Goal: Task Accomplishment & Management: Use online tool/utility

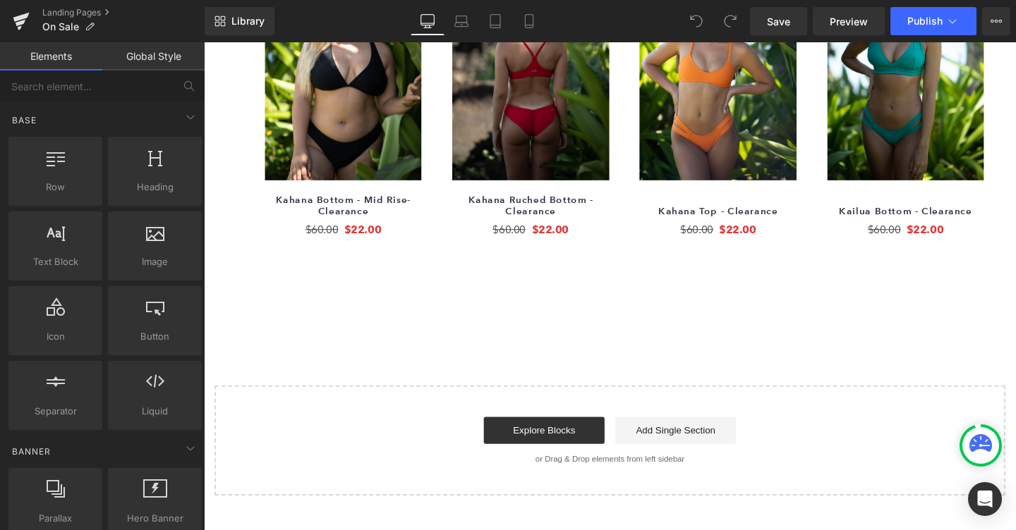
scroll to position [1316, 0]
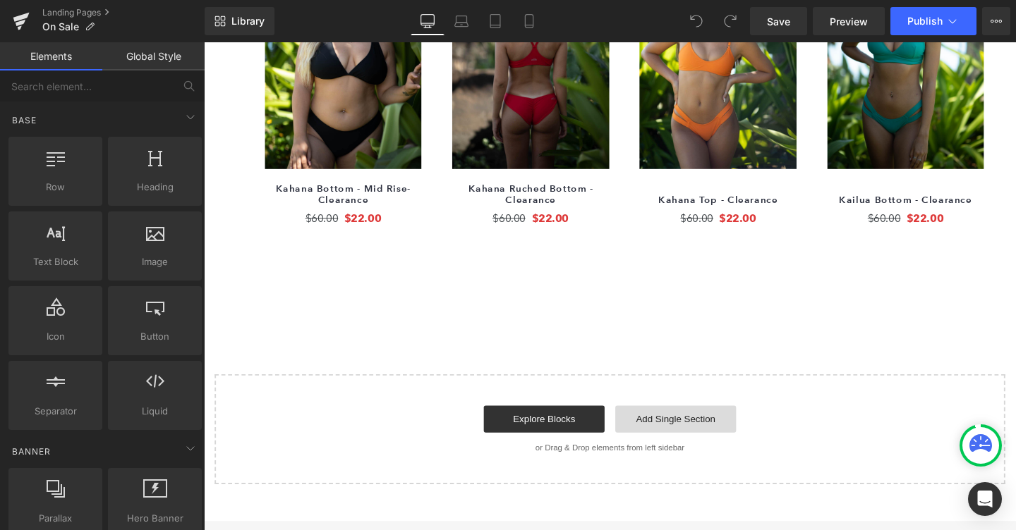
click at [654, 438] on link "Add Single Section" at bounding box center [699, 439] width 127 height 28
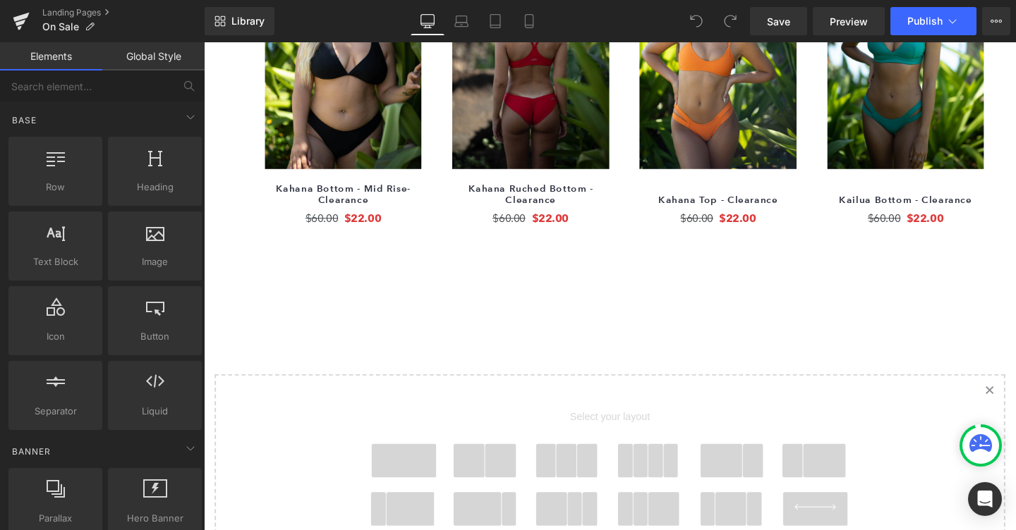
click at [414, 485] on span at bounding box center [414, 482] width 68 height 35
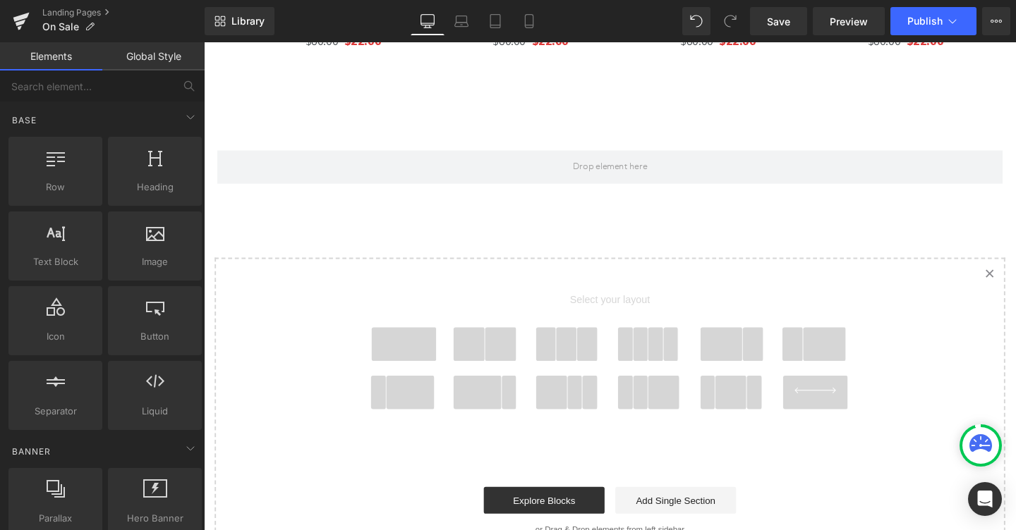
scroll to position [1538, 0]
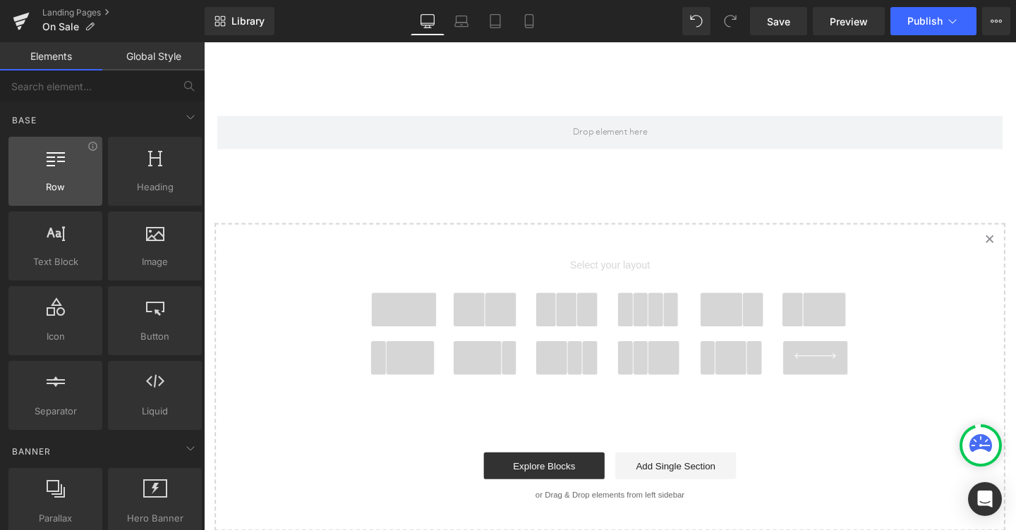
click at [60, 191] on span "Row" at bounding box center [55, 187] width 85 height 15
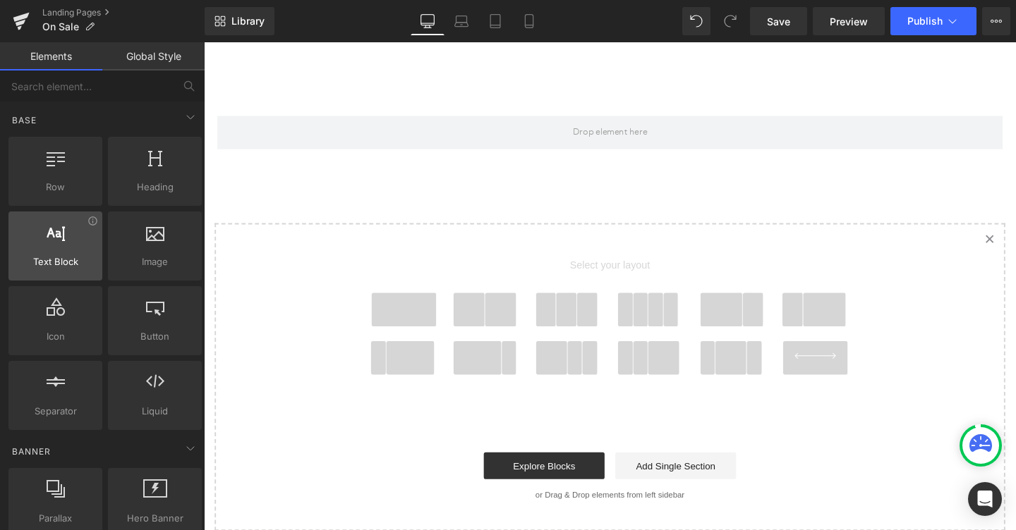
click at [66, 267] on span "Text Block" at bounding box center [55, 262] width 85 height 15
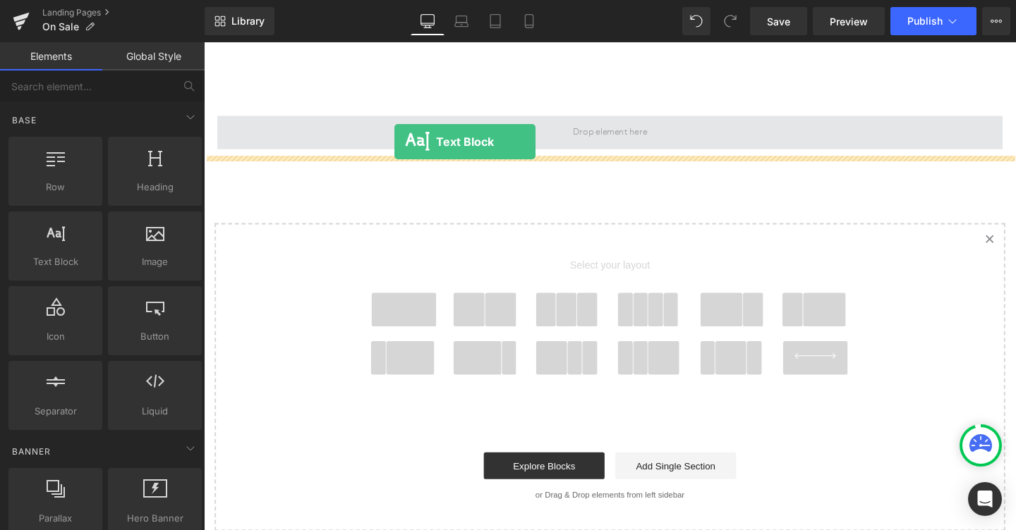
drag, startPoint x: 253, startPoint y: 303, endPoint x: 406, endPoint y: 144, distance: 220.5
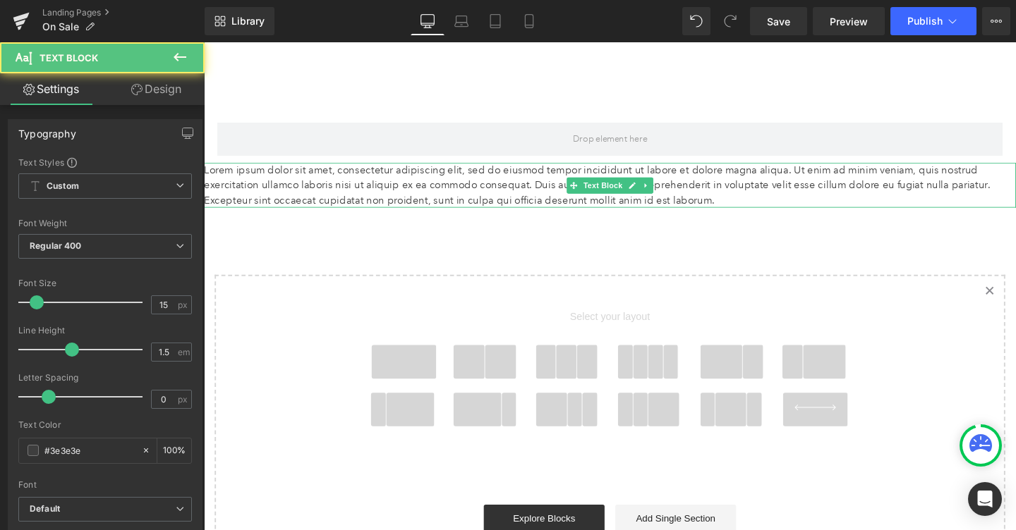
click at [402, 187] on p "Lorem ipsum dolor sit amet, consectetur adipiscing elit, sed do eiusmod tempor …" at bounding box center [630, 193] width 853 height 48
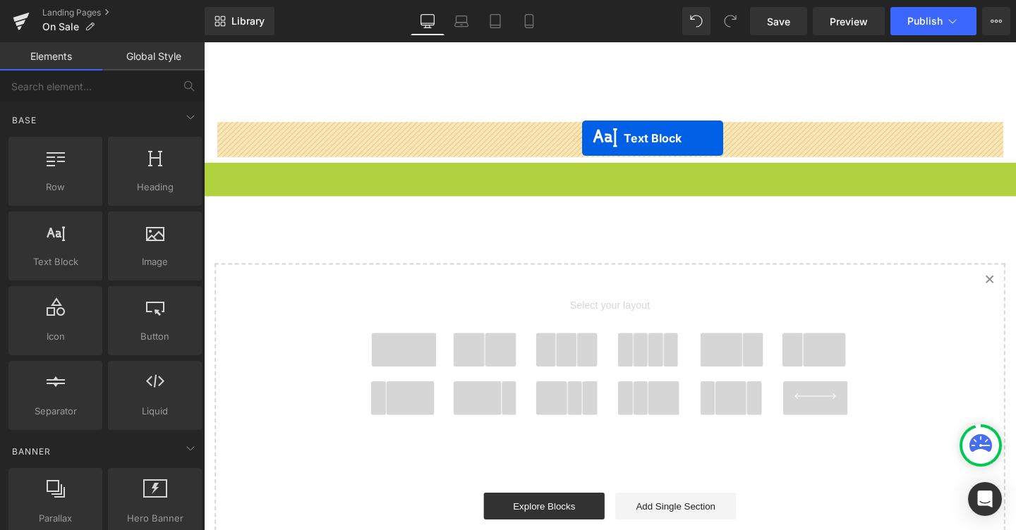
drag, startPoint x: 595, startPoint y: 193, endPoint x: 602, endPoint y: 143, distance: 49.8
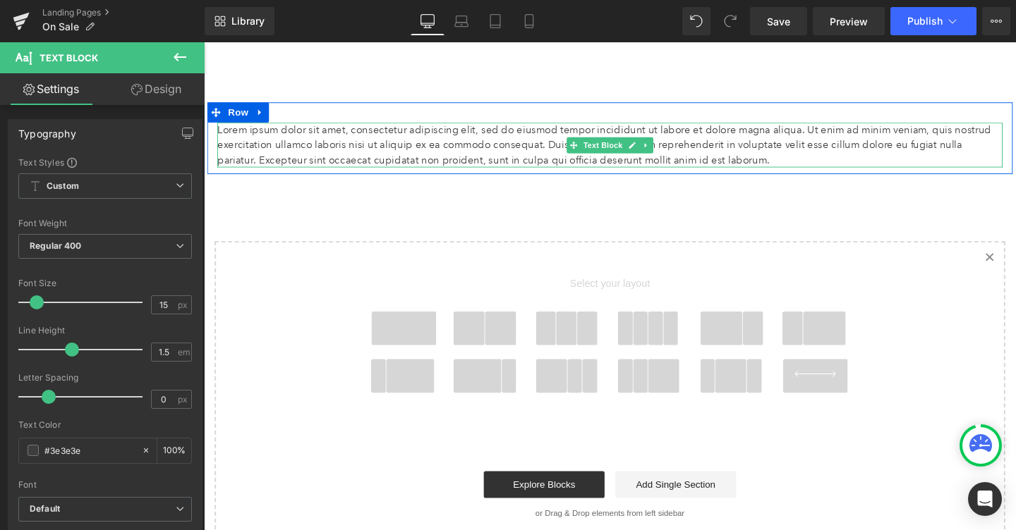
click at [512, 140] on p "Lorem ipsum dolor sit amet, consectetur adipiscing elit, sed do eiusmod tempor …" at bounding box center [630, 151] width 825 height 48
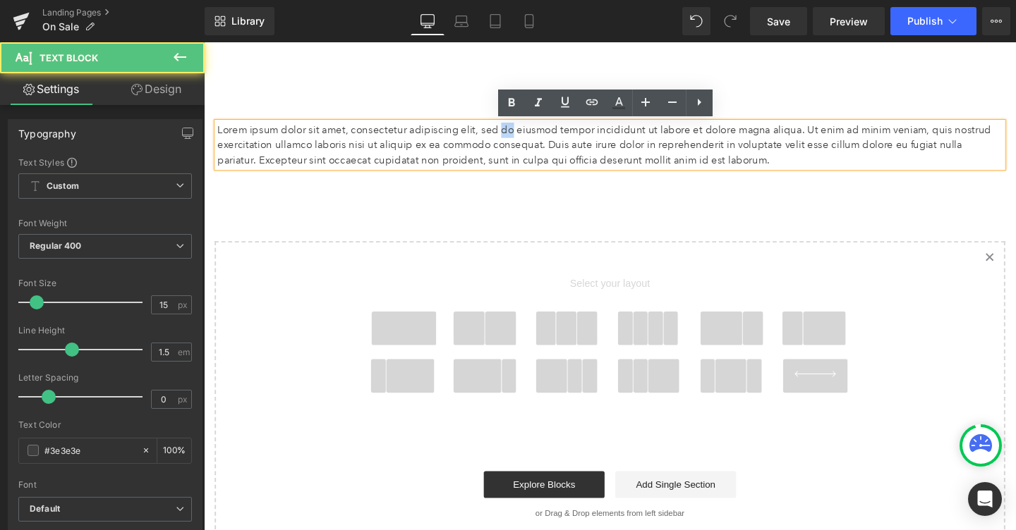
click at [512, 140] on p "Lorem ipsum dolor sit amet, consectetur adipiscing elit, sed do eiusmod tempor …" at bounding box center [630, 151] width 825 height 48
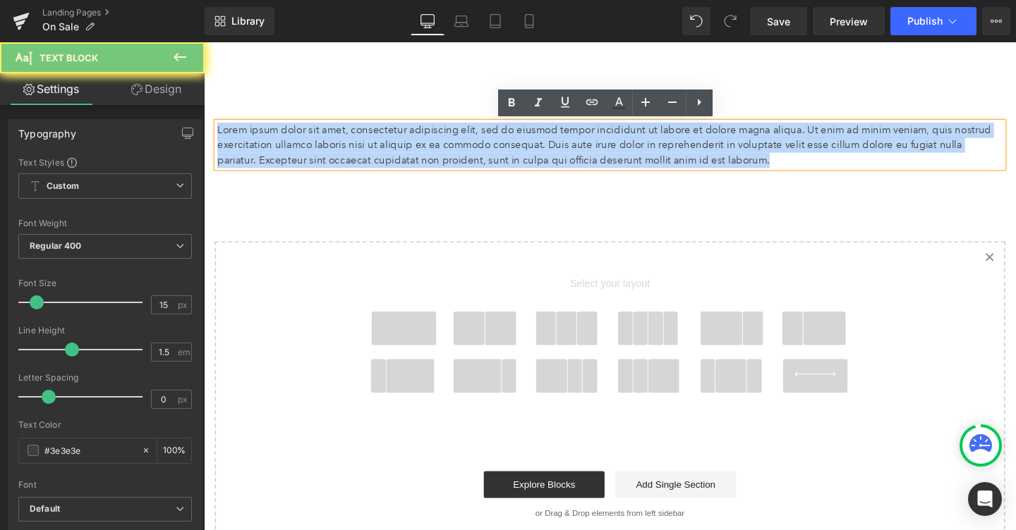
click at [512, 140] on p "Lorem ipsum dolor sit amet, consectetur adipiscing elit, sed do eiusmod tempor …" at bounding box center [630, 151] width 825 height 48
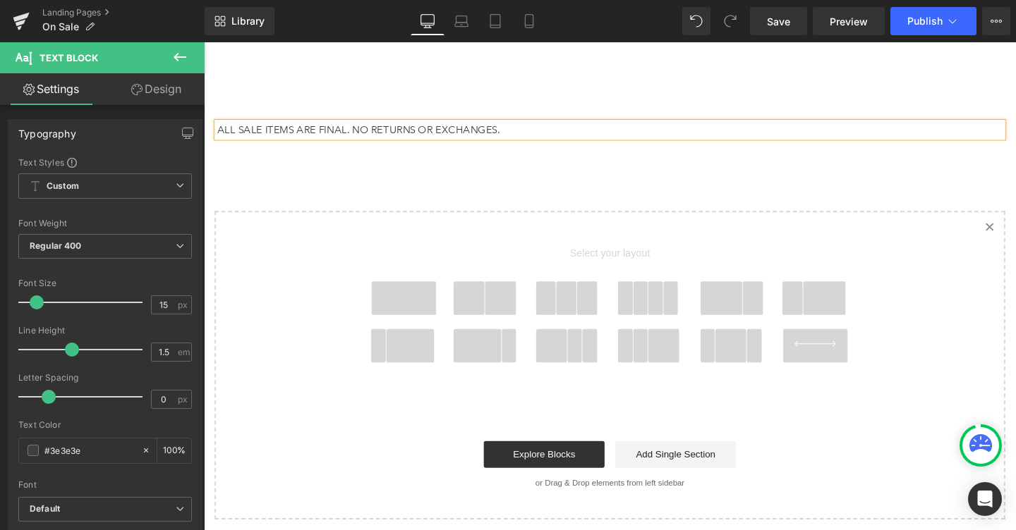
click at [419, 128] on p "ALL SALE ITEMS ARE FINAL. NO RETURNS OR EXCHANGES." at bounding box center [630, 135] width 825 height 16
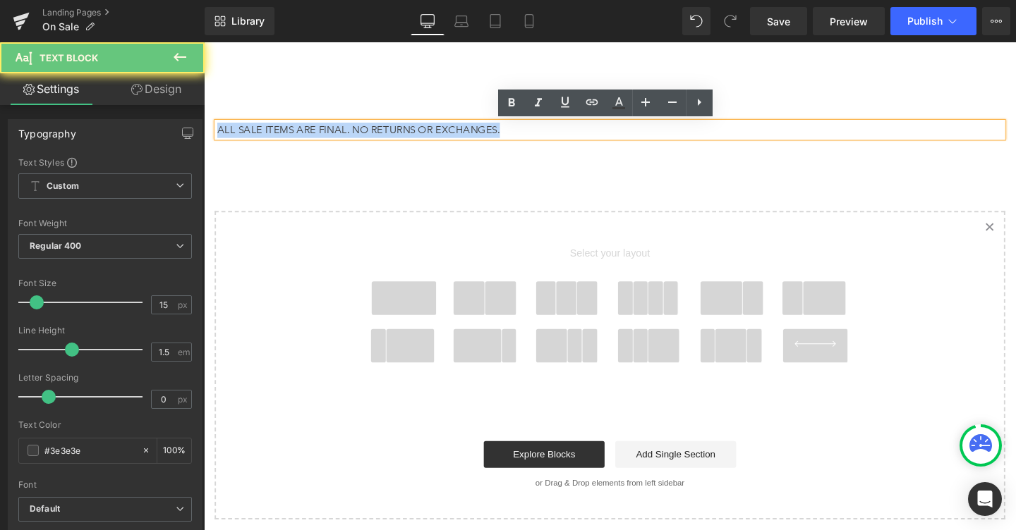
click at [419, 128] on p "ALL SALE ITEMS ARE FINAL. NO RETURNS OR EXCHANGES." at bounding box center [630, 135] width 825 height 16
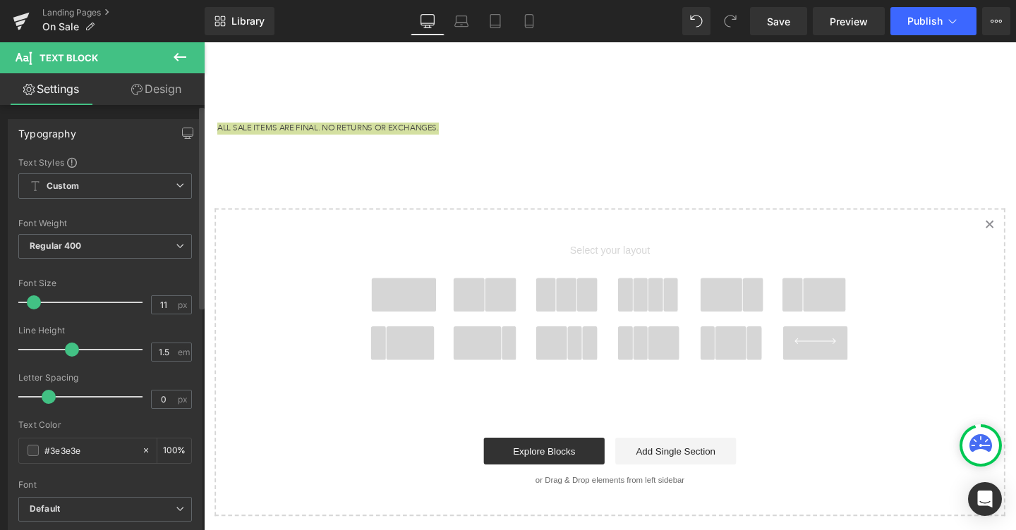
type input "10"
click at [27, 306] on span at bounding box center [30, 303] width 14 height 14
type input "0.7"
drag, startPoint x: 49, startPoint y: 400, endPoint x: 63, endPoint y: 399, distance: 14.9
click at [63, 399] on span at bounding box center [65, 397] width 14 height 14
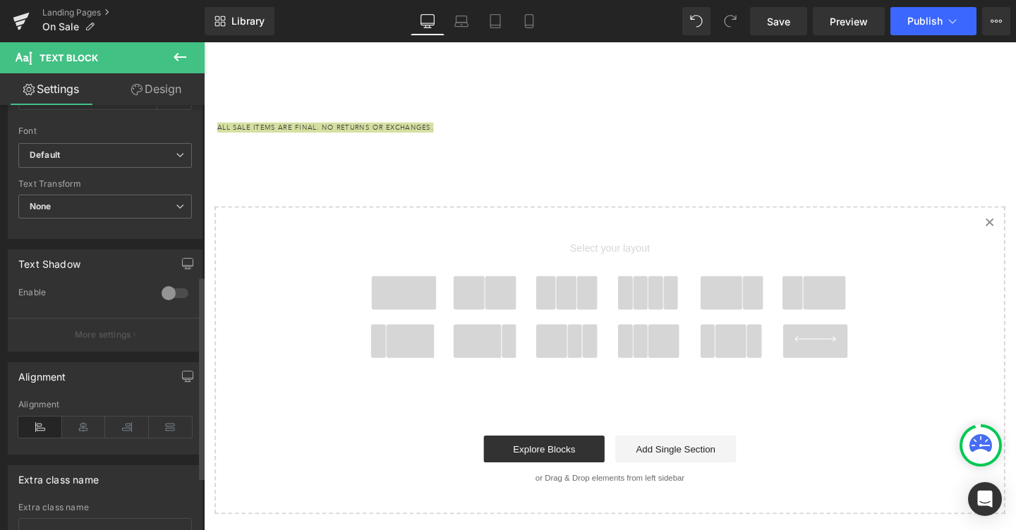
scroll to position [356, 0]
click at [87, 423] on icon at bounding box center [84, 425] width 44 height 21
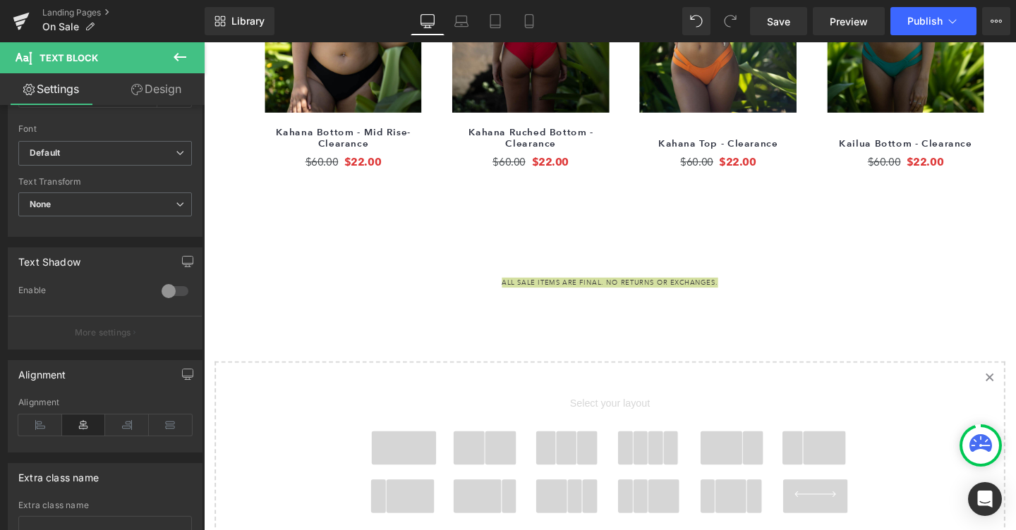
scroll to position [1368, 0]
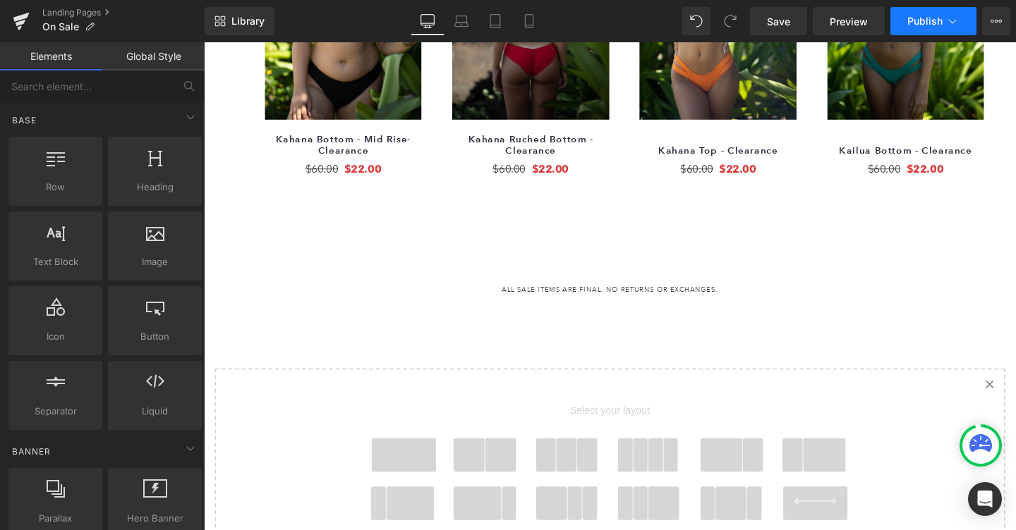
click at [919, 7] on button "Publish" at bounding box center [933, 21] width 86 height 28
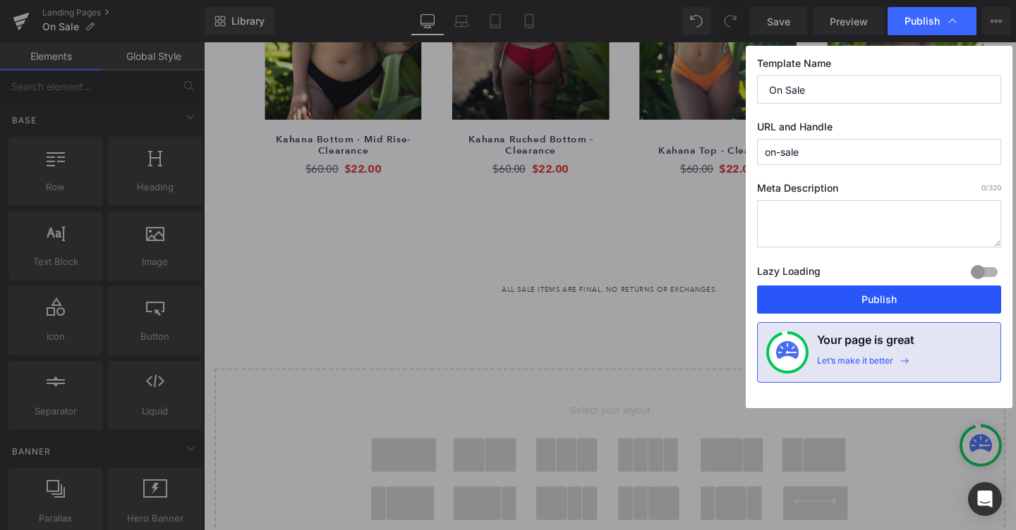
click at [880, 288] on button "Publish" at bounding box center [879, 300] width 244 height 28
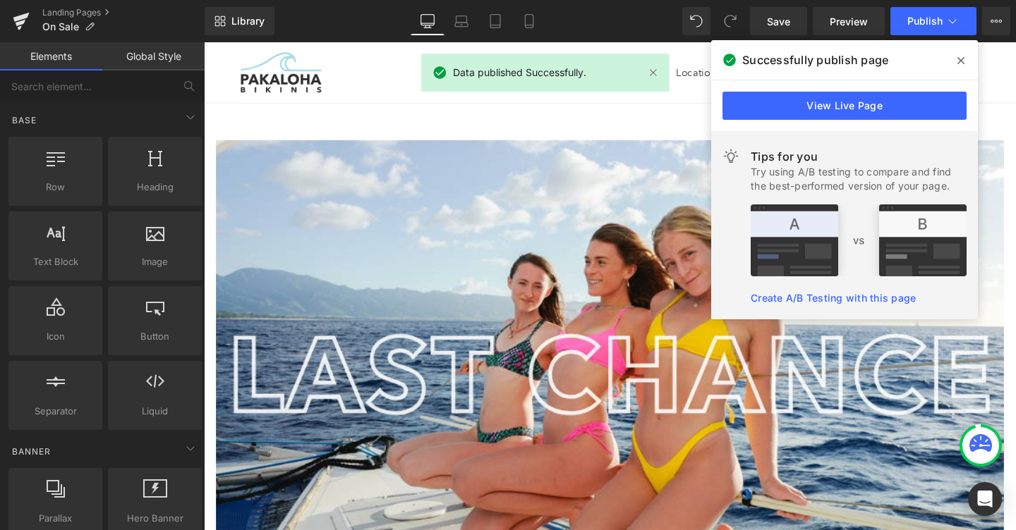
click at [761, 73] on div "Successfully publish page" at bounding box center [844, 60] width 267 height 40
click at [701, 95] on nav "Best Sellers Shop All Bikinis One Pieces Tops Bottoms Tops" at bounding box center [631, 73] width 388 height 63
click at [955, 56] on span at bounding box center [960, 60] width 23 height 23
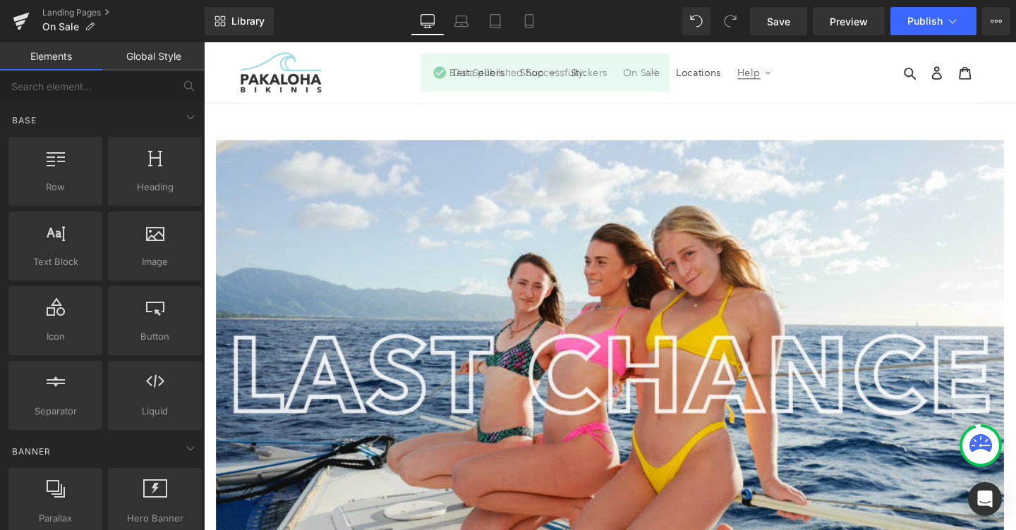
click at [794, 77] on icon "button" at bounding box center [797, 75] width 6 height 6
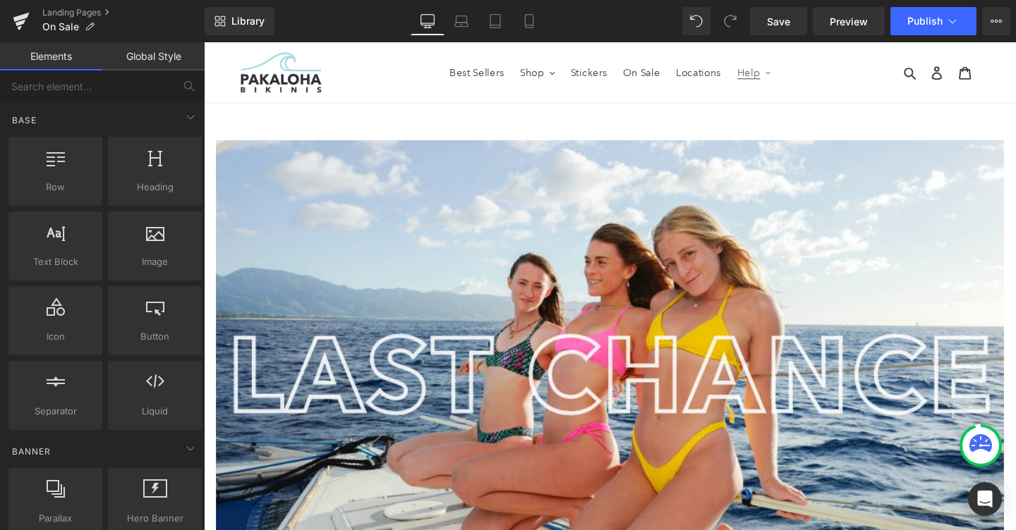
click at [794, 77] on icon "button" at bounding box center [797, 75] width 6 height 6
click at [769, 75] on span "Help" at bounding box center [777, 74] width 24 height 13
click at [849, 25] on span "Preview" at bounding box center [849, 21] width 38 height 15
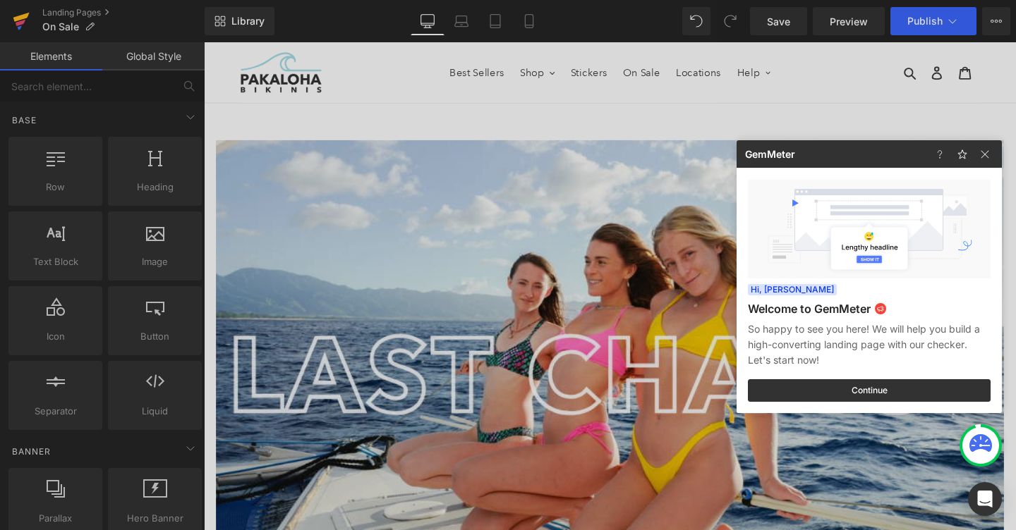
click at [15, 16] on div at bounding box center [508, 265] width 1016 height 530
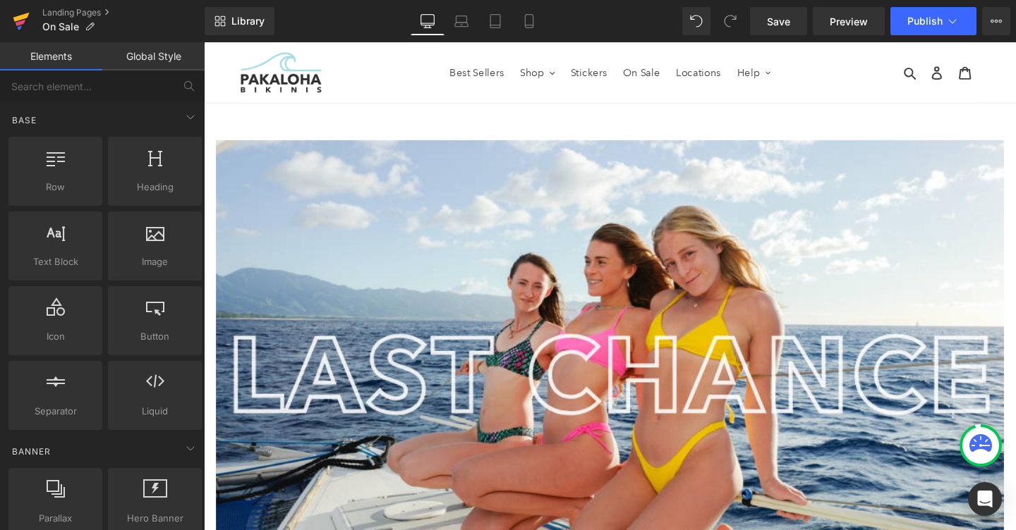
click at [22, 19] on icon at bounding box center [21, 17] width 16 height 9
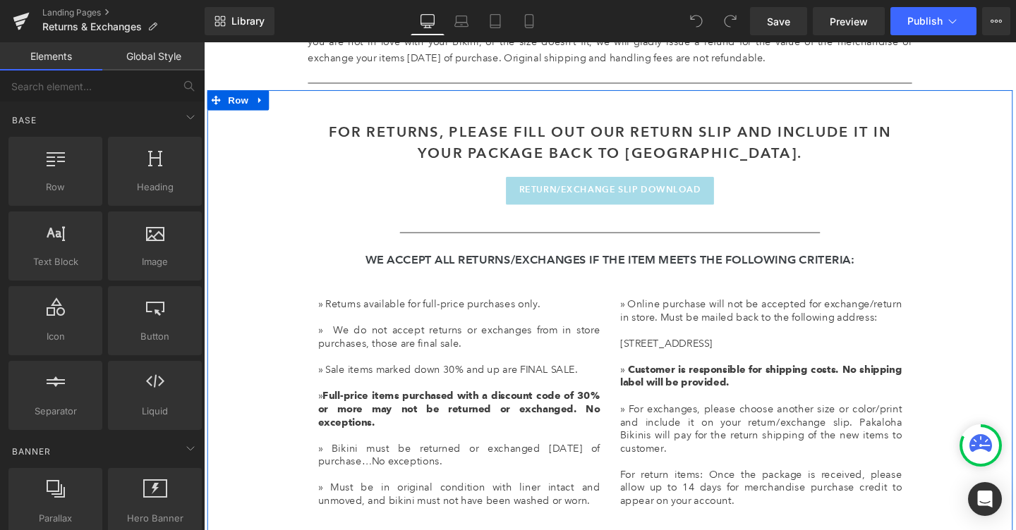
scroll to position [545, 0]
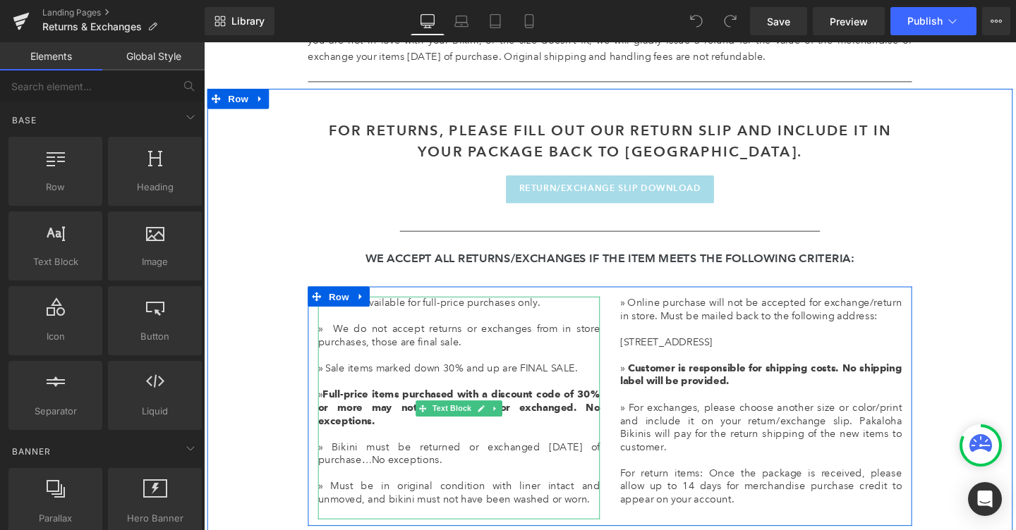
click at [368, 423] on strong "Full-price items purchased with a discount code of 30% or more may not be retur…" at bounding box center [472, 426] width 296 height 40
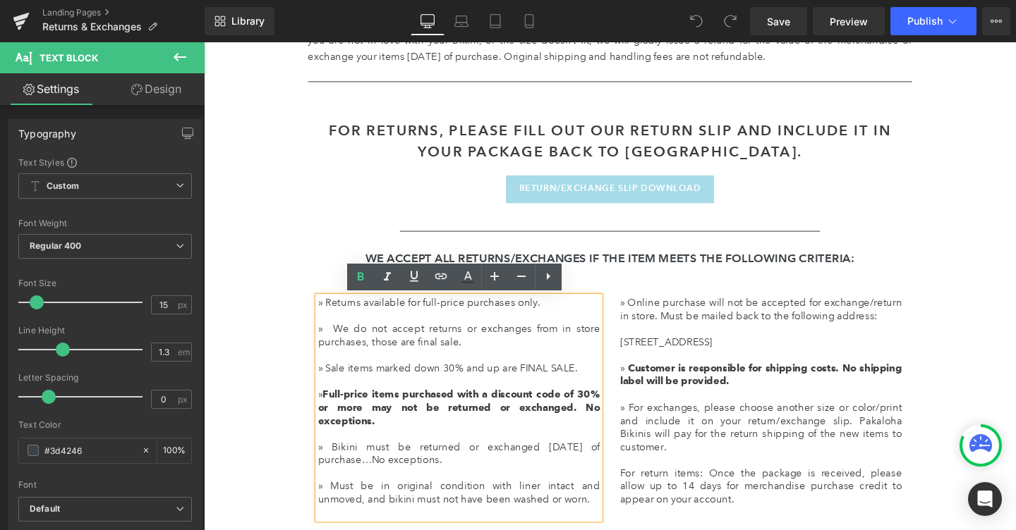
click at [413, 377] on div at bounding box center [472, 372] width 296 height 14
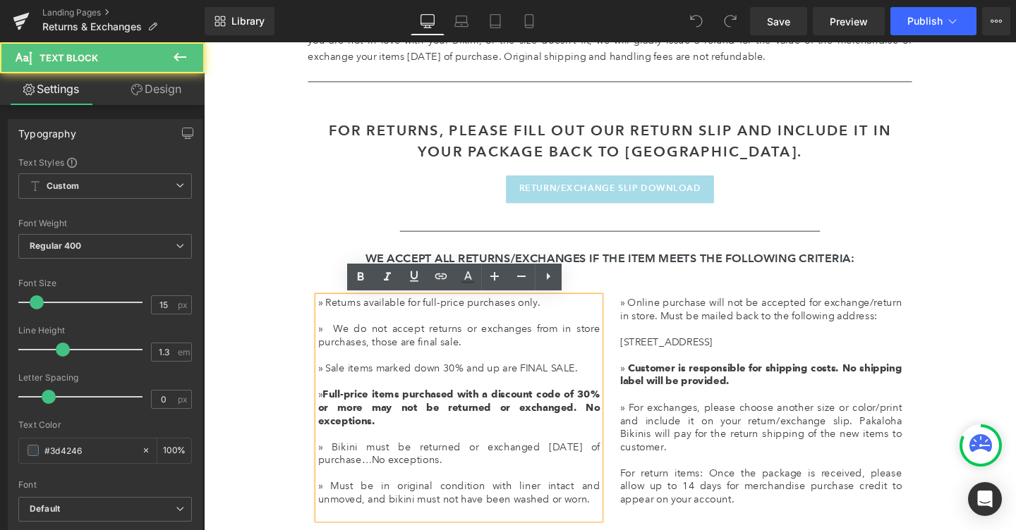
click at [432, 377] on div at bounding box center [472, 372] width 296 height 14
click at [451, 388] on p "» Sale items marked down 30% and up are FINAL SALE." at bounding box center [472, 386] width 296 height 14
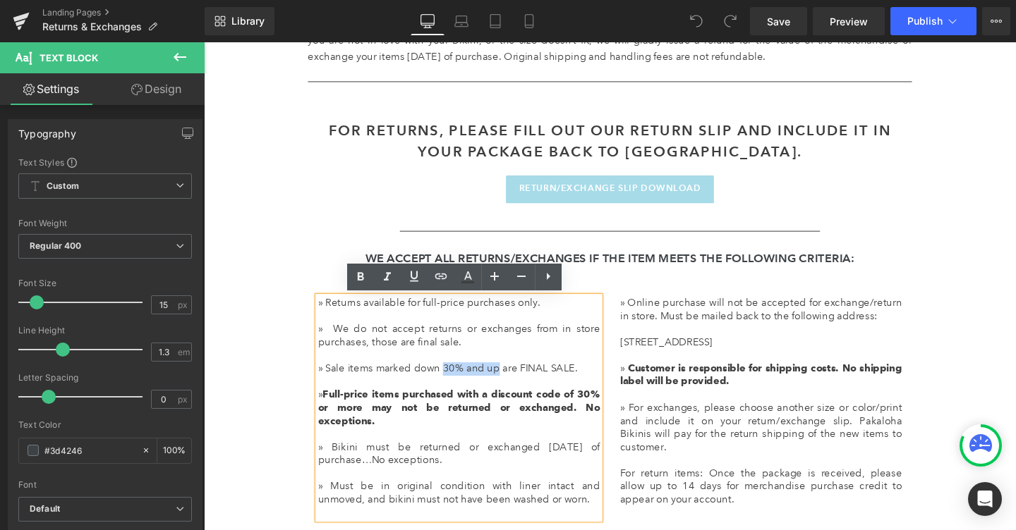
drag, startPoint x: 454, startPoint y: 384, endPoint x: 509, endPoint y: 387, distance: 54.4
click at [509, 387] on p "» Sale items marked down 30% and up are FINAL SALE." at bounding box center [472, 386] width 296 height 14
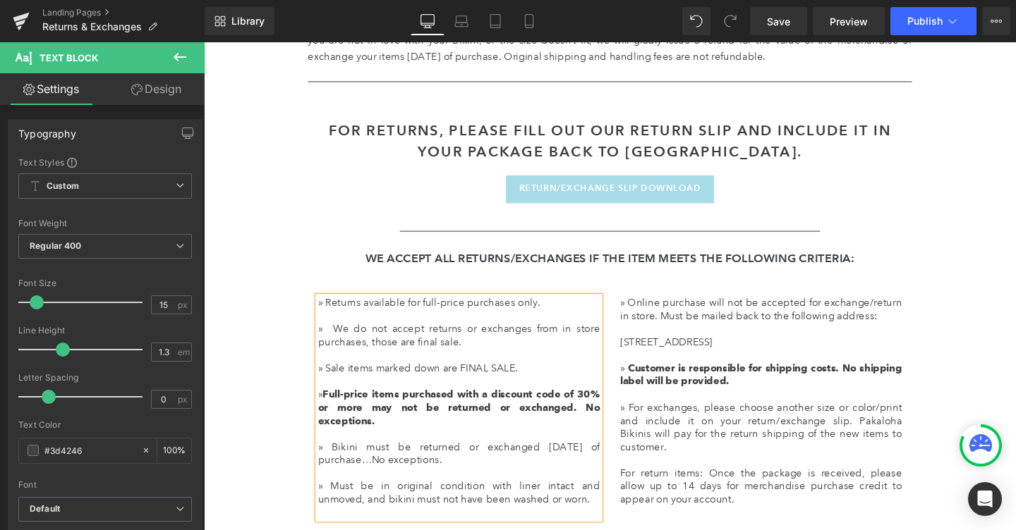
click at [334, 387] on p "» Sale items marked down are FINAL SALE." at bounding box center [472, 386] width 296 height 14
drag, startPoint x: 401, startPoint y: 442, endPoint x: 372, endPoint y: 427, distance: 33.4
click at [372, 427] on p "» Full-price items purchased with a discount code of 30% or more may not be ret…" at bounding box center [472, 427] width 296 height 42
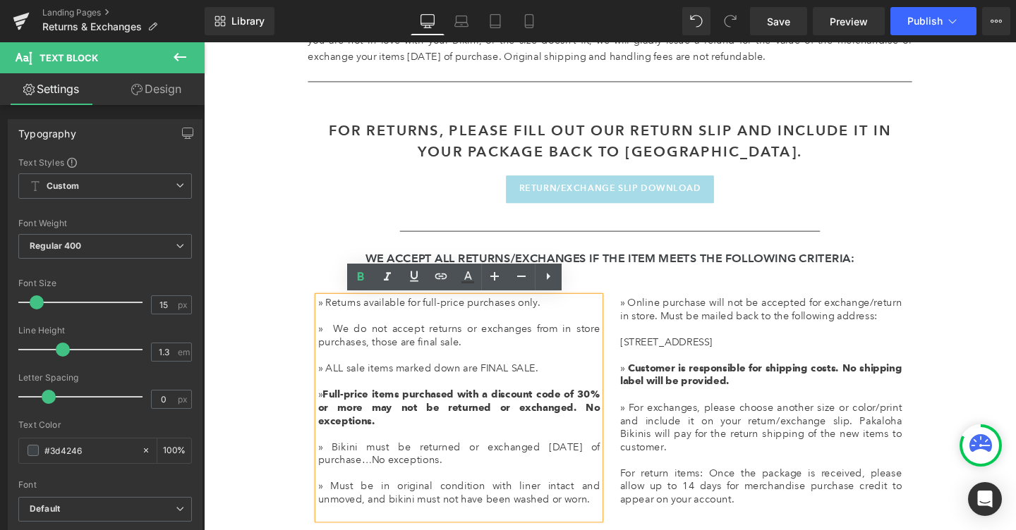
click at [365, 431] on strong "Full-price items purchased with a discount code of 30% or more may not be retur…" at bounding box center [472, 426] width 296 height 40
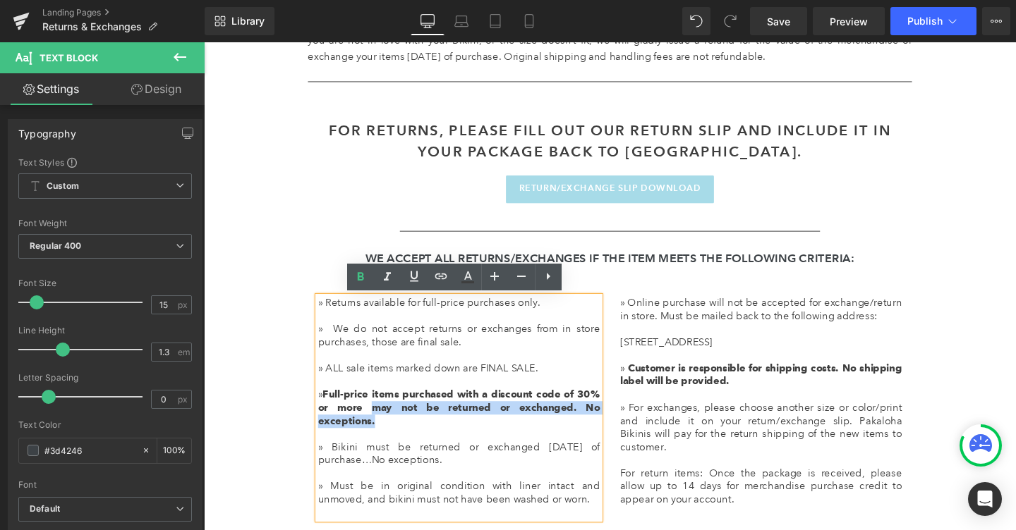
drag, startPoint x: 383, startPoint y: 430, endPoint x: 391, endPoint y: 439, distance: 13.0
click at [391, 439] on p "» Full-price items purchased with a discount code of 30% or more may not be ret…" at bounding box center [472, 427] width 296 height 42
copy strong "may not be returned or exchanged. No exceptions."
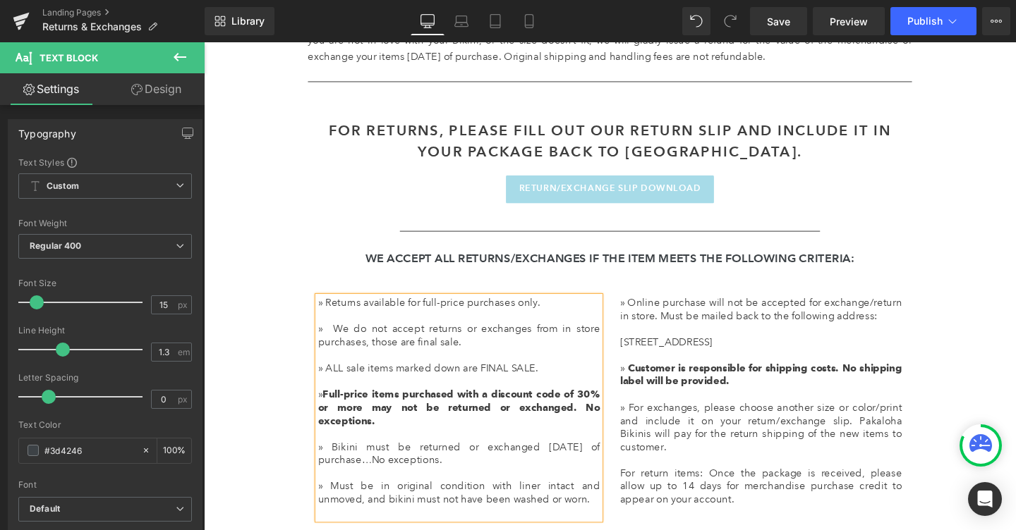
click at [566, 380] on p "» ALL sale items marked down are FINAL SALE." at bounding box center [472, 386] width 296 height 14
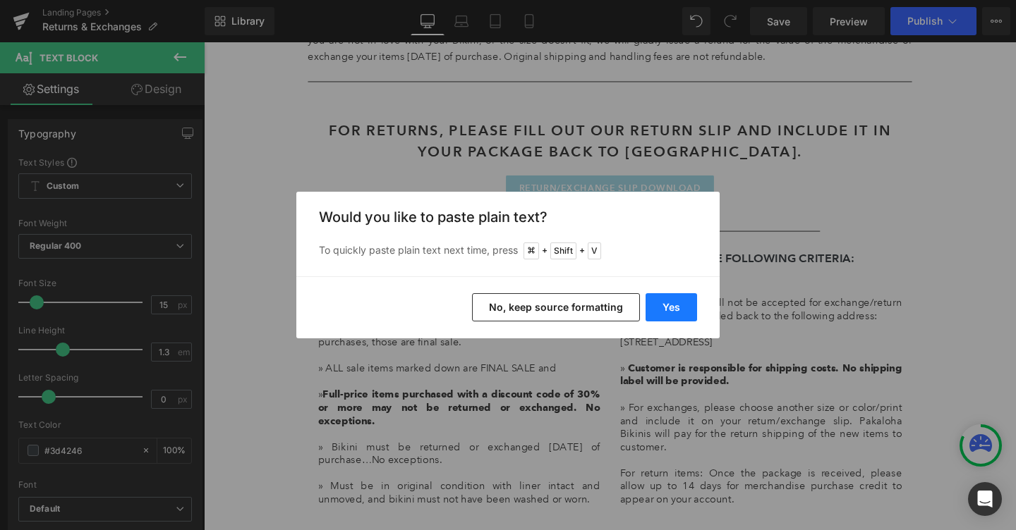
click at [658, 312] on button "Yes" at bounding box center [670, 307] width 51 height 28
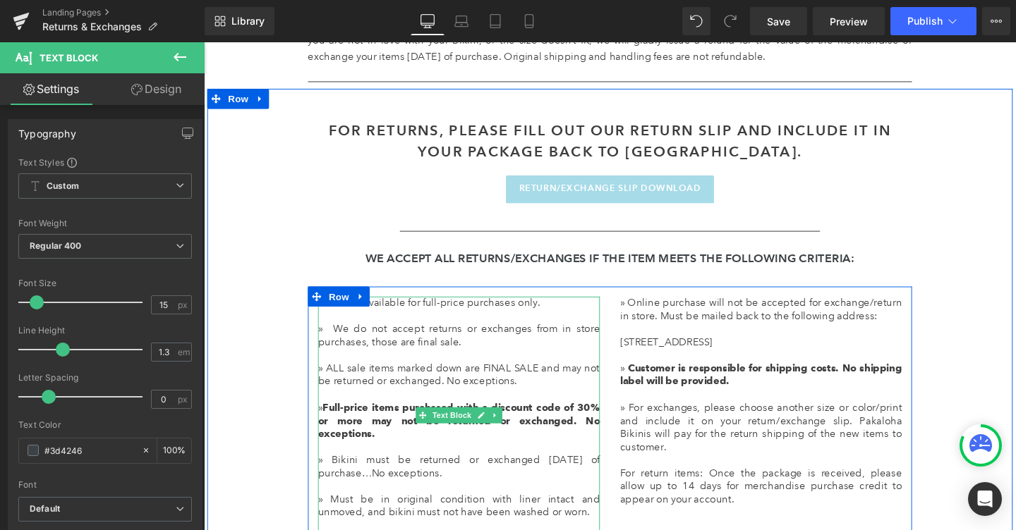
click at [364, 446] on strong "Full-price items purchased with a discount code of 30% or more may not be retur…" at bounding box center [472, 440] width 296 height 40
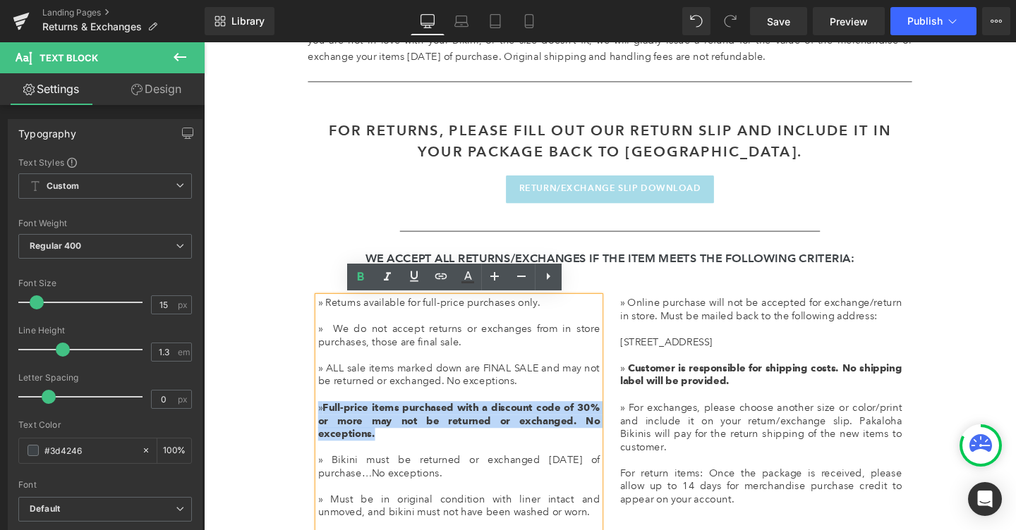
drag, startPoint x: 384, startPoint y: 454, endPoint x: 312, endPoint y: 428, distance: 76.5
click at [312, 428] on div "FOR RETURNS, PLEASE FILL OUT OUR RETURN SLIP AND INCLUDE IT IN YOUR PACKAGE BAC…" at bounding box center [630, 331] width 846 height 480
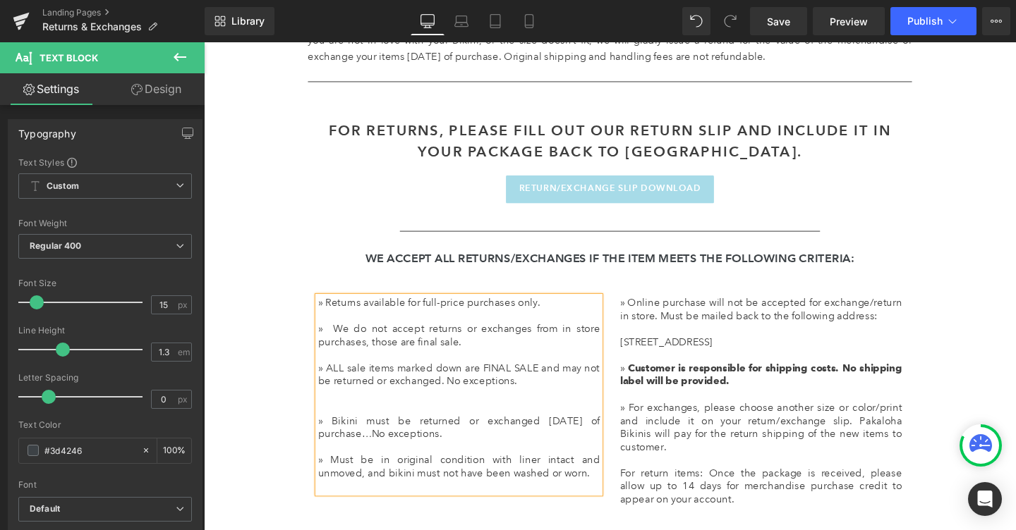
click at [512, 396] on p "» ALL sale items marked down are FINAL SALE and may not be returned or exchange…" at bounding box center [472, 393] width 296 height 28
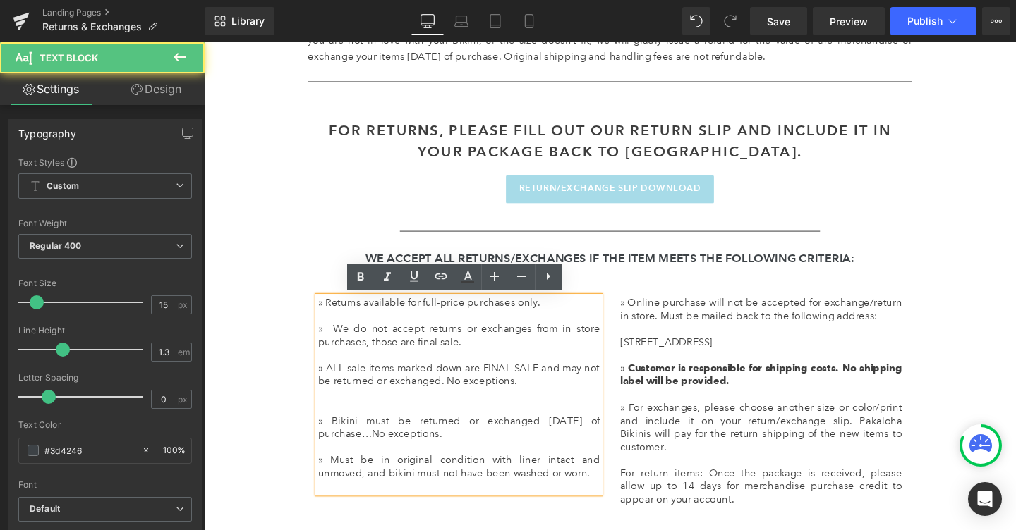
click at [461, 417] on p at bounding box center [472, 413] width 296 height 14
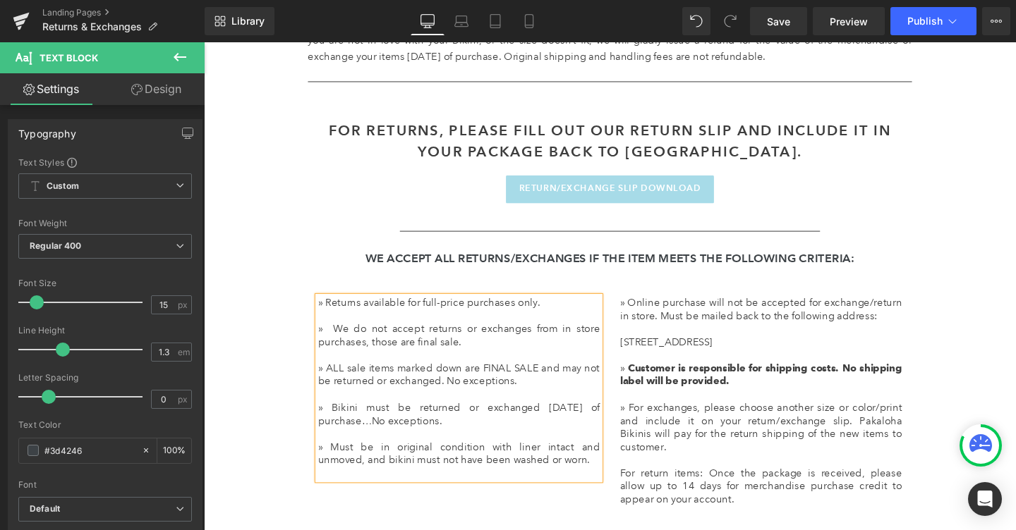
drag, startPoint x: 462, startPoint y: 442, endPoint x: 375, endPoint y: 446, distance: 87.6
click at [375, 446] on p "» Bikini must be returned or exchanged [DATE] of purchase…No exceptions." at bounding box center [472, 434] width 296 height 28
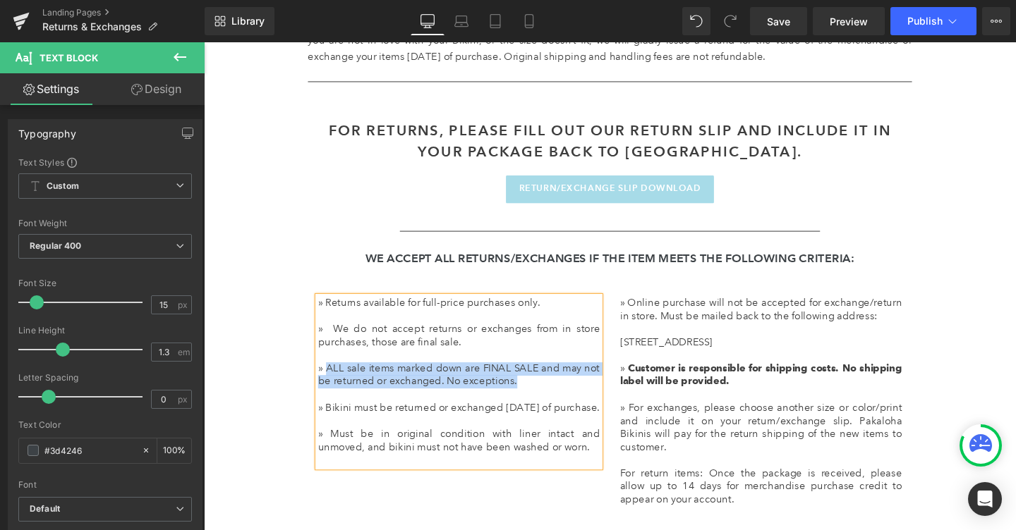
drag, startPoint x: 541, startPoint y: 399, endPoint x: 334, endPoint y: 384, distance: 208.0
click at [334, 384] on p "» ALL sale items marked down are FINAL SALE and may not be returned or exchange…" at bounding box center [472, 393] width 296 height 28
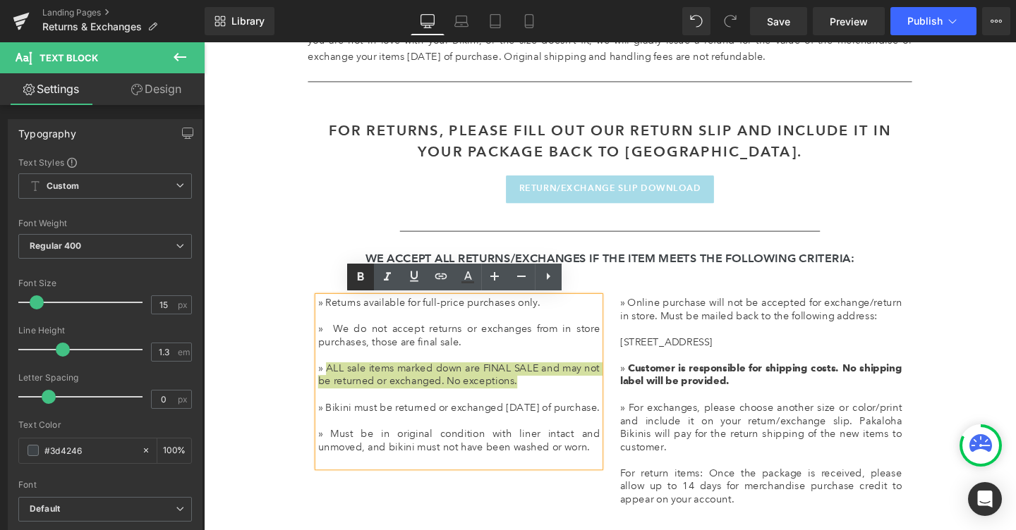
click at [358, 279] on icon at bounding box center [361, 277] width 6 height 8
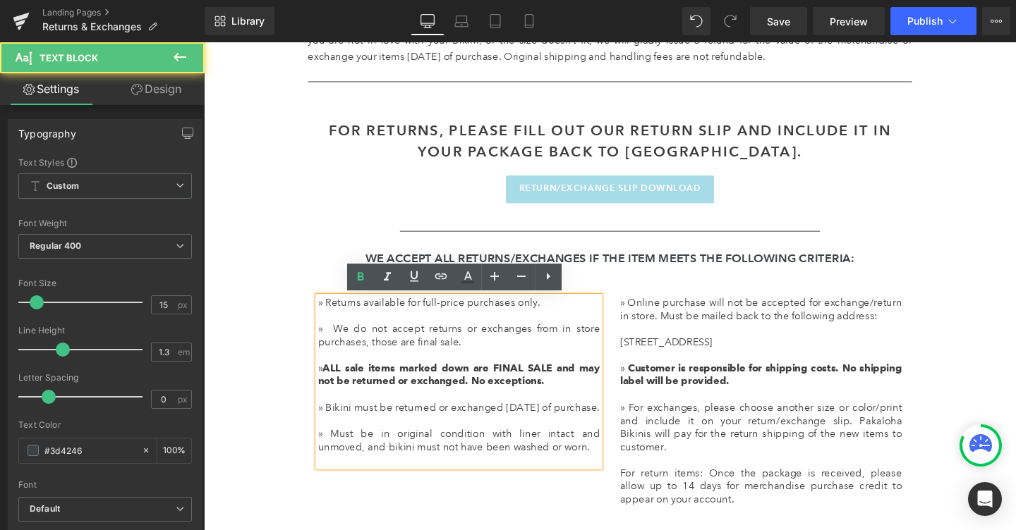
click at [482, 406] on strong "ALL sale items marked down are FINAL SALE and may not be returned or exchanged.…" at bounding box center [472, 392] width 296 height 27
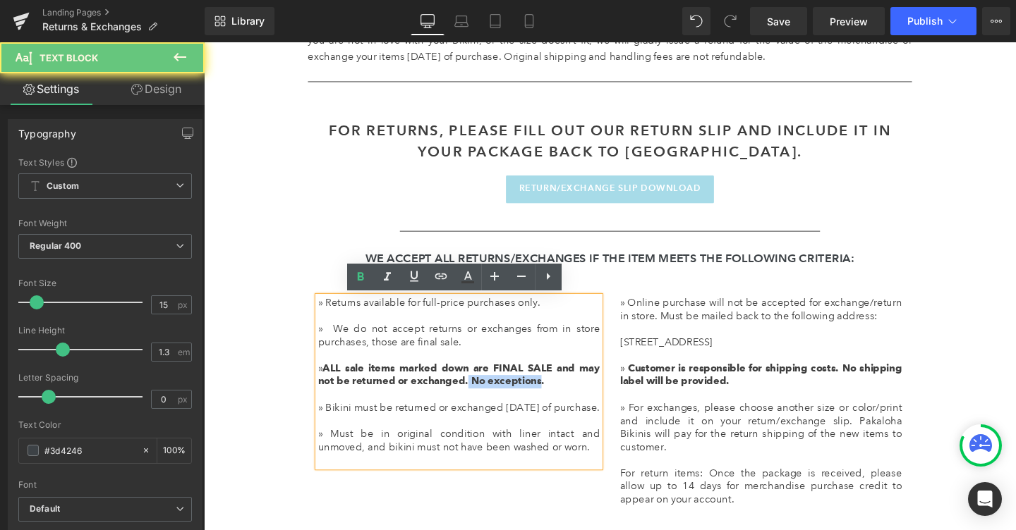
drag, startPoint x: 481, startPoint y: 403, endPoint x: 556, endPoint y: 405, distance: 74.8
click at [556, 405] on strong "ALL sale items marked down are FINAL SALE and may not be returned or exchanged.…" at bounding box center [472, 392] width 296 height 27
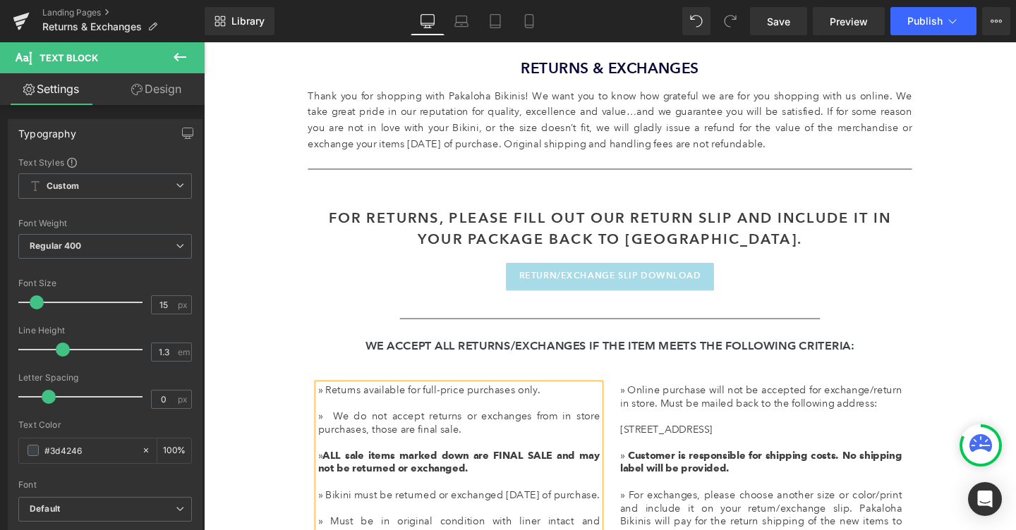
scroll to position [456, 0]
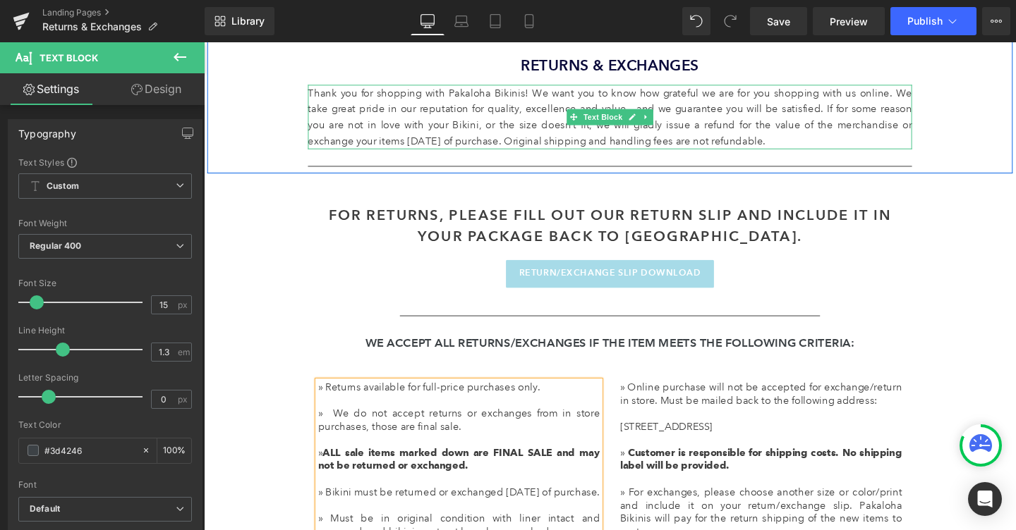
click at [560, 103] on p "Thank you for shopping with Pakaloha Bikinis! We want you to know how grateful …" at bounding box center [630, 121] width 635 height 68
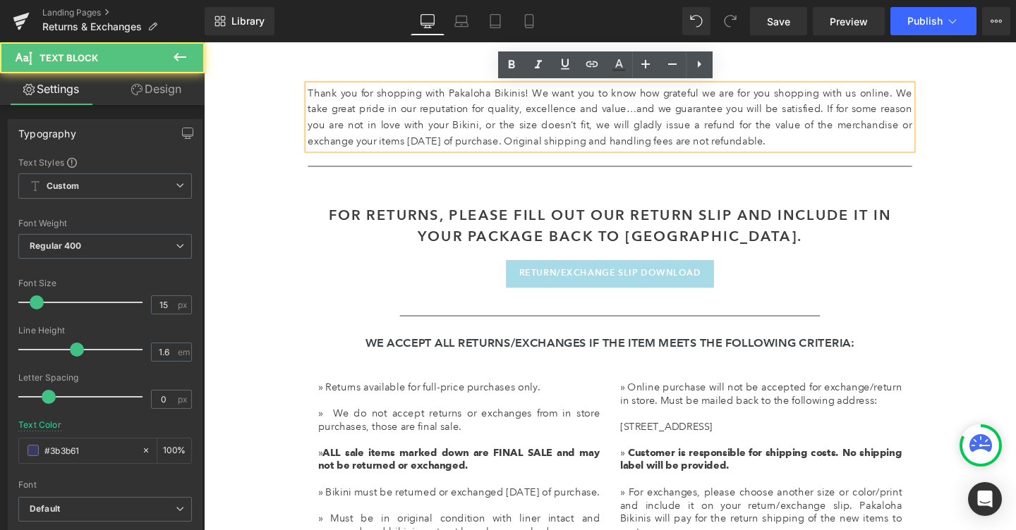
click at [622, 113] on span "Thank you for shopping with Pakaloha Bikinis! We want you to know how grateful …" at bounding box center [630, 120] width 635 height 63
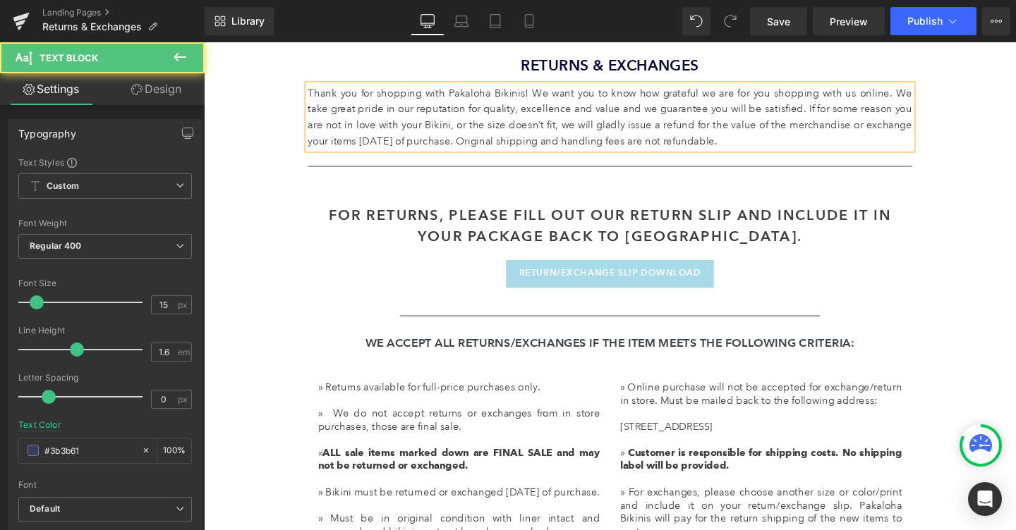
scroll to position [449, 0]
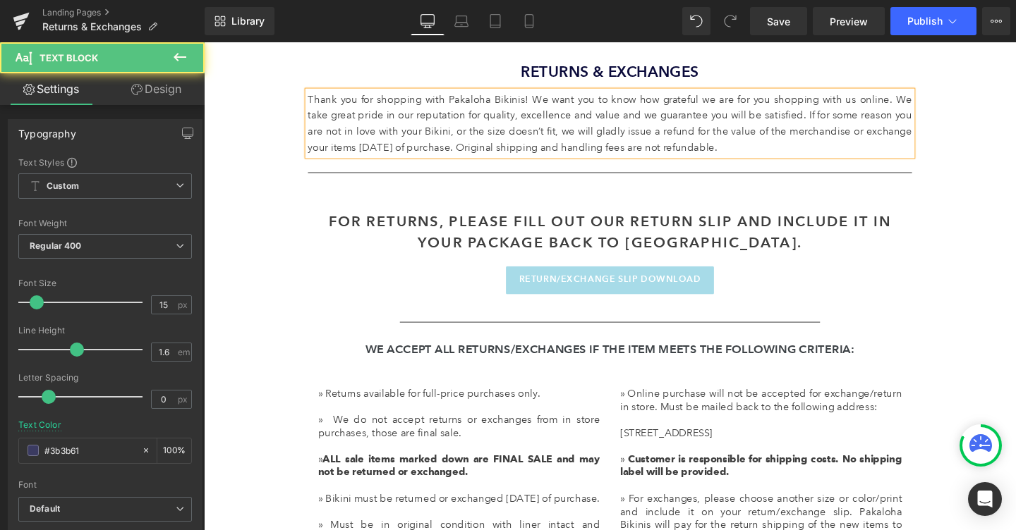
drag, startPoint x: 787, startPoint y: 145, endPoint x: 301, endPoint y: 51, distance: 495.1
click at [301, 51] on div "Returns & Exchanges Heading Thank you for shopping with Pakaloha Bikinis! We wa…" at bounding box center [630, 87] width 846 height 200
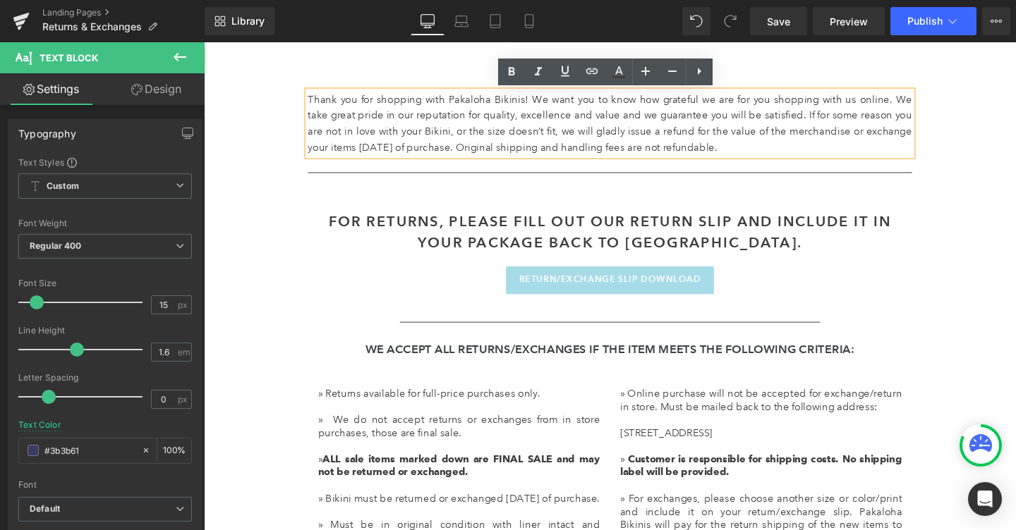
copy span "Thank you for shopping with Pakaloha Bikinis! We want you to know how grateful …"
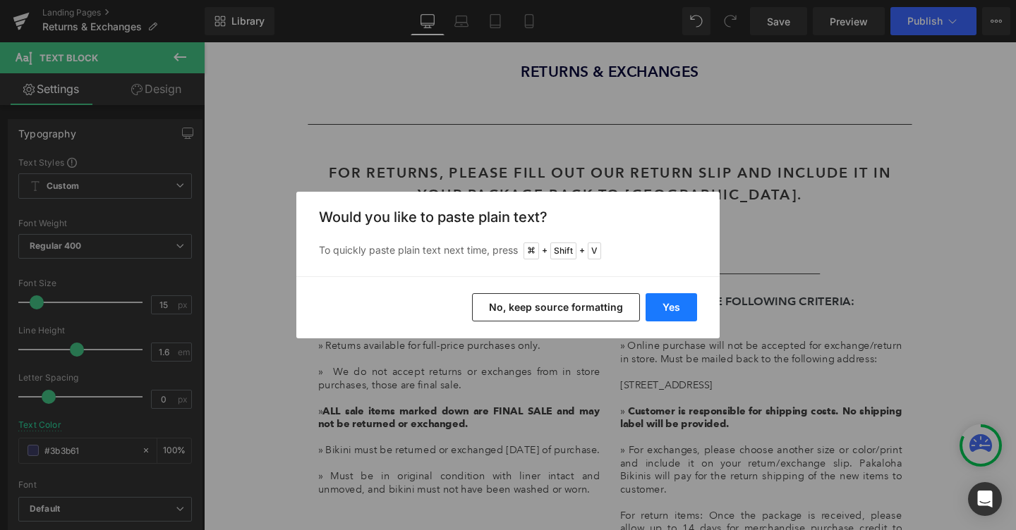
drag, startPoint x: 681, startPoint y: 308, endPoint x: 501, endPoint y: 279, distance: 182.2
click at [681, 308] on button "Yes" at bounding box center [670, 307] width 51 height 28
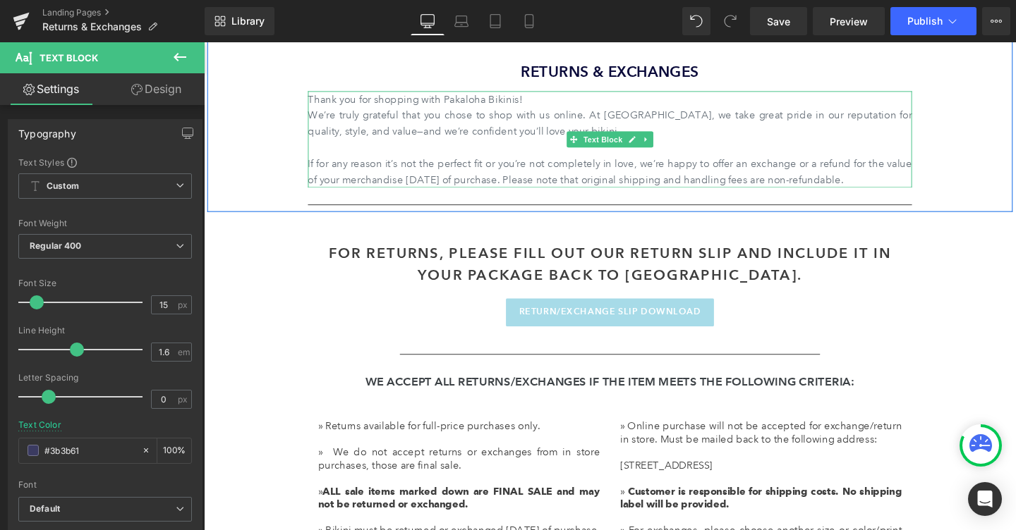
click at [344, 137] on p "We’re truly grateful that you chose to shop with us online. At [GEOGRAPHIC_DATA…" at bounding box center [630, 128] width 635 height 34
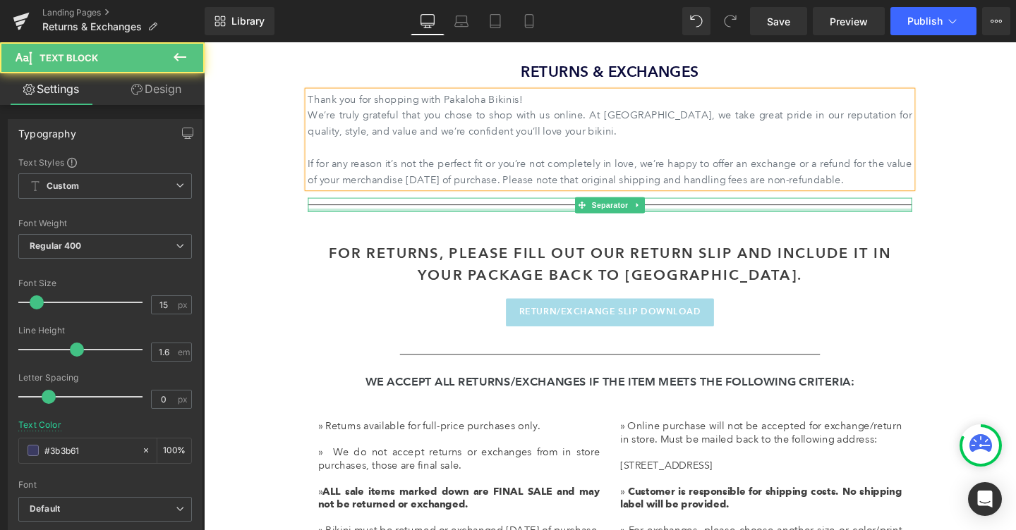
drag, startPoint x: 315, startPoint y: 102, endPoint x: 868, endPoint y: 219, distance: 566.1
click at [868, 219] on div "Returns & Exchanges Heading Thank you for shopping with Pakaloha Bikinis! We’re…" at bounding box center [630, 143] width 635 height 156
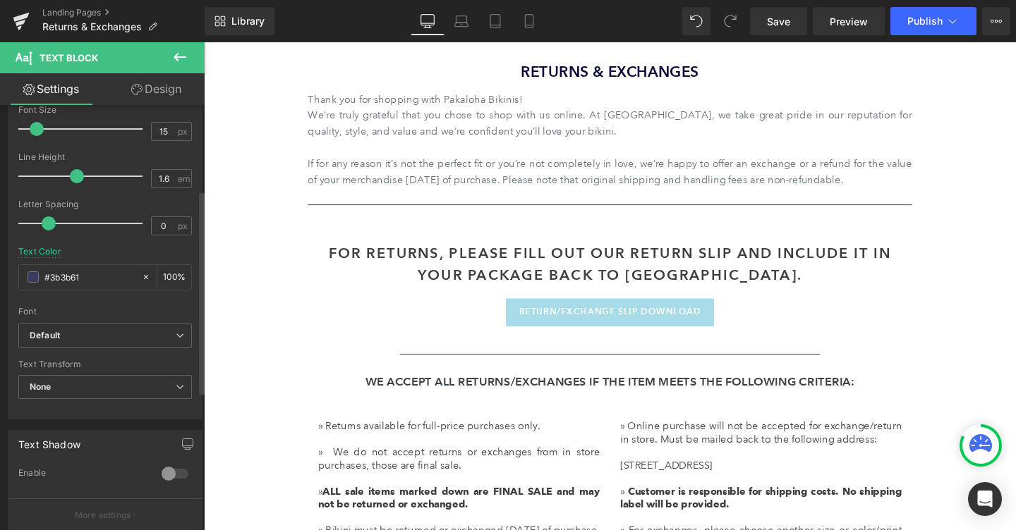
scroll to position [310, 0]
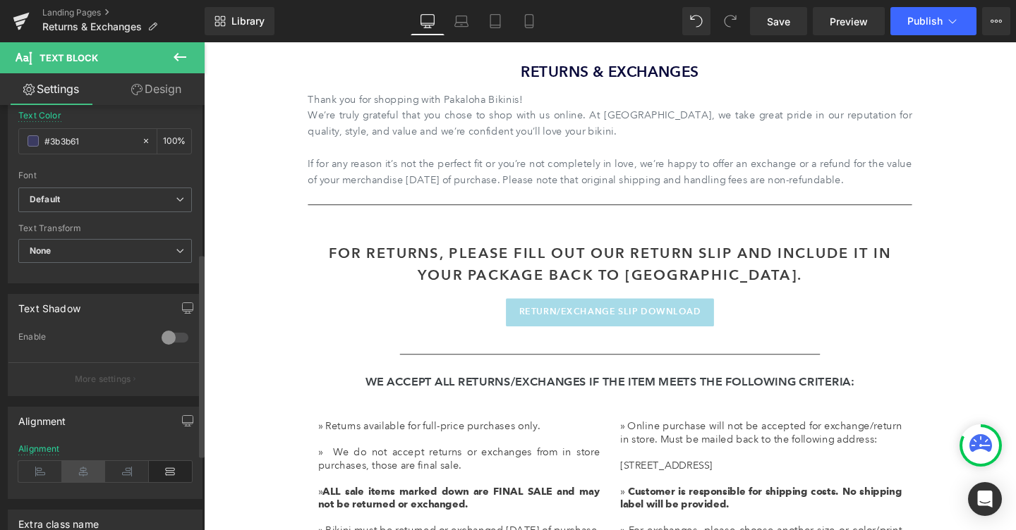
click at [87, 473] on icon at bounding box center [84, 471] width 44 height 21
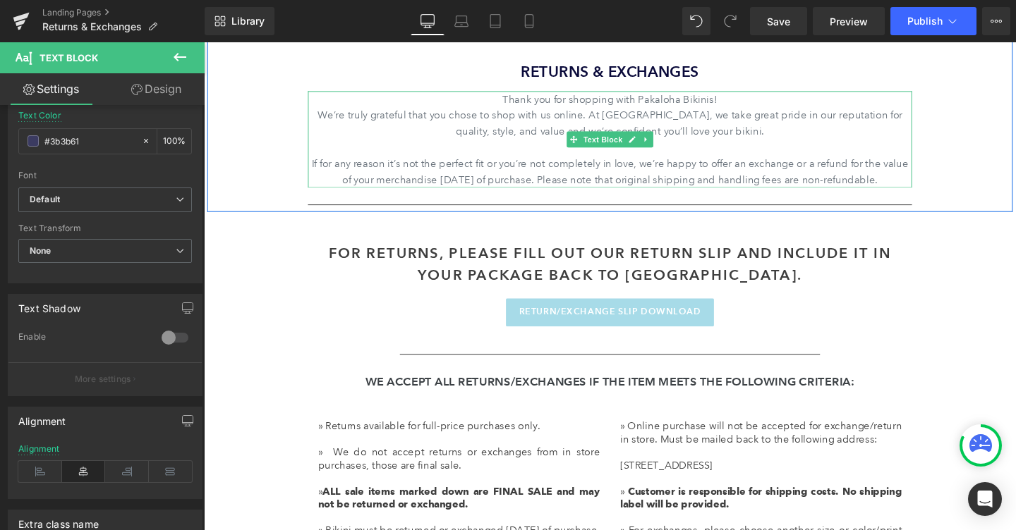
click at [869, 183] on p "If for any reason it’s not the perfect fit or you’re not completely in love, we…" at bounding box center [630, 179] width 635 height 34
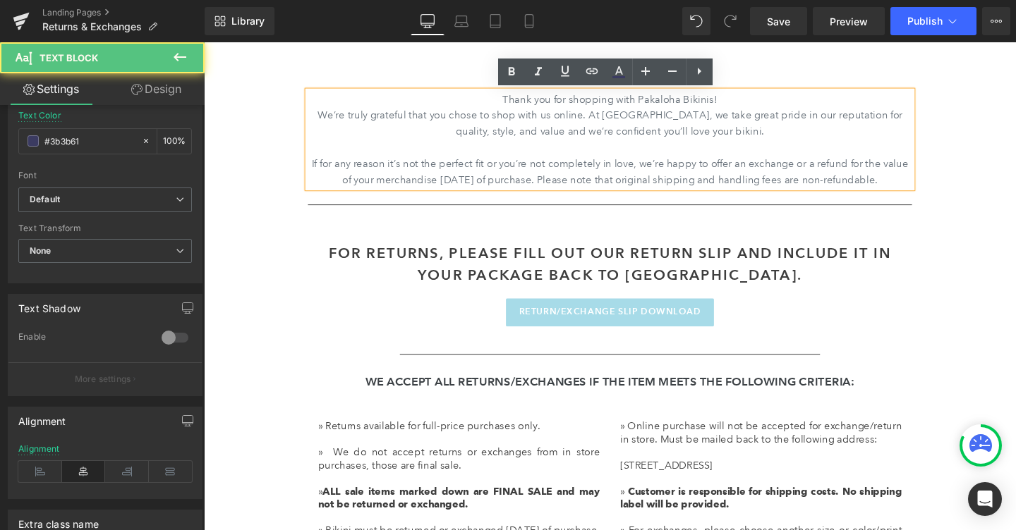
click at [917, 183] on p "If for any reason it’s not the perfect fit or you’re not completely in love, we…" at bounding box center [630, 179] width 635 height 34
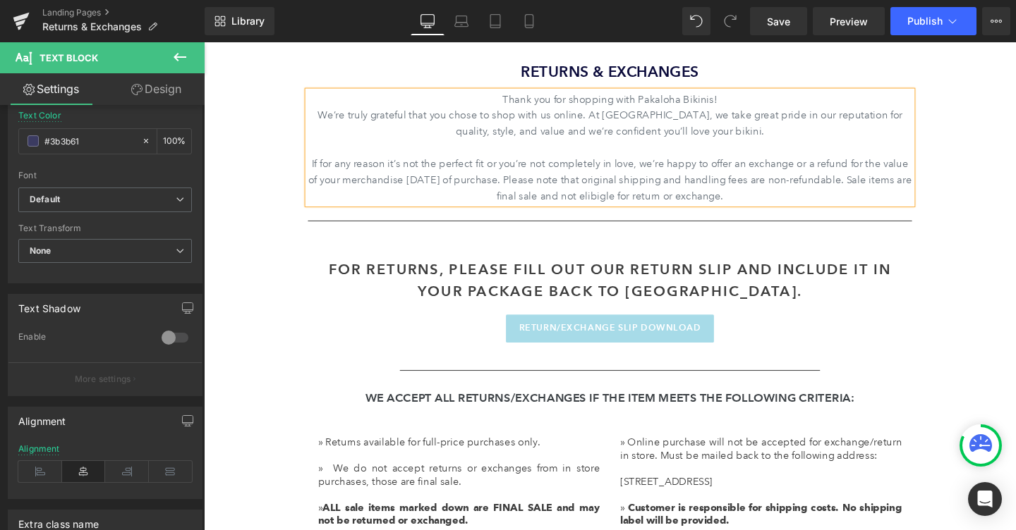
click at [620, 203] on p "If for any reason it’s not the perfect fit or you’re not completely in love, we…" at bounding box center [630, 187] width 635 height 51
click at [799, 204] on p "If for any reason it’s not the perfect fit or you’re not completely in love, we…" at bounding box center [630, 187] width 635 height 51
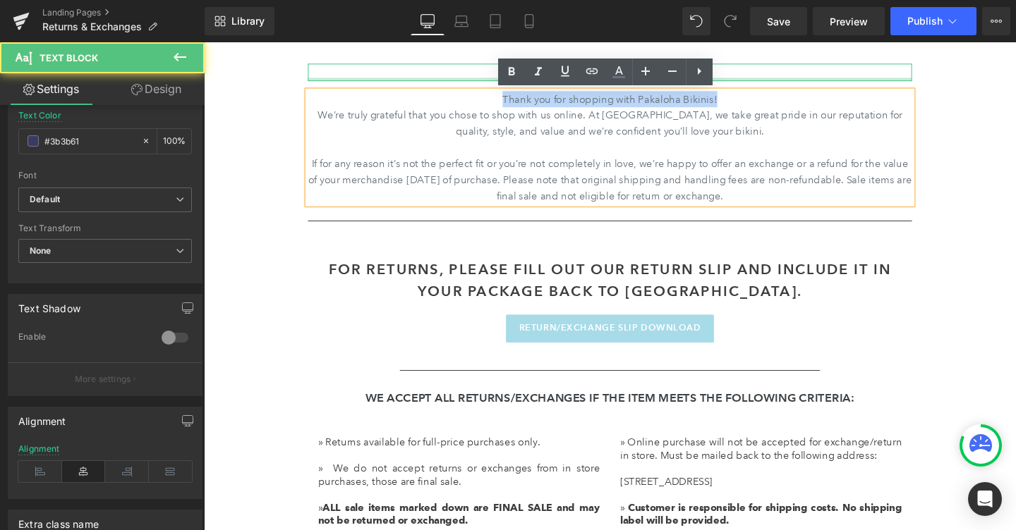
drag, startPoint x: 748, startPoint y: 103, endPoint x: 460, endPoint y: 81, distance: 288.6
click at [460, 81] on div "Returns & Exchanges Heading Thank you for shopping with Pakaloha Bikinis! We’re…" at bounding box center [630, 151] width 635 height 173
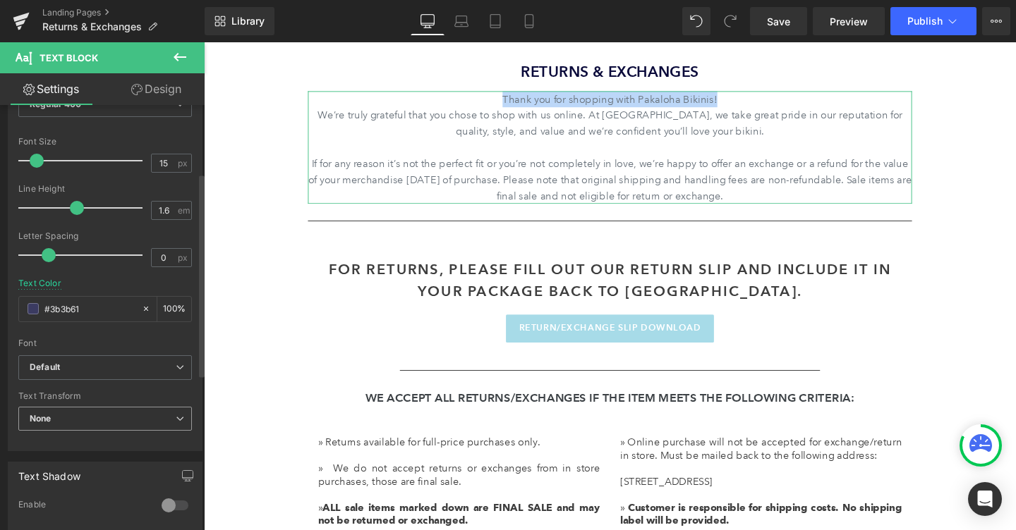
scroll to position [0, 0]
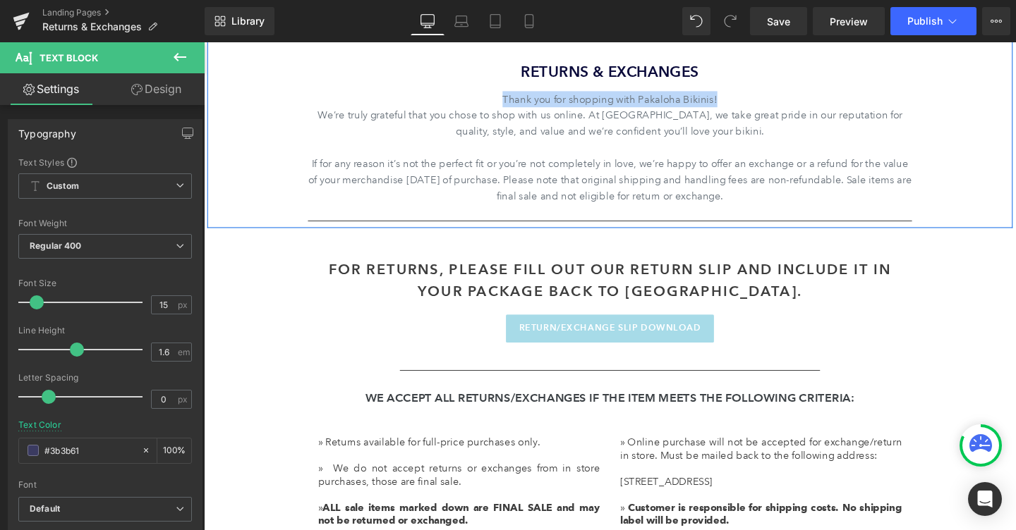
click at [523, 91] on div "Returns & Exchanges Heading Thank you for shopping with Pakaloha Bikinis! We’re…" at bounding box center [630, 151] width 635 height 173
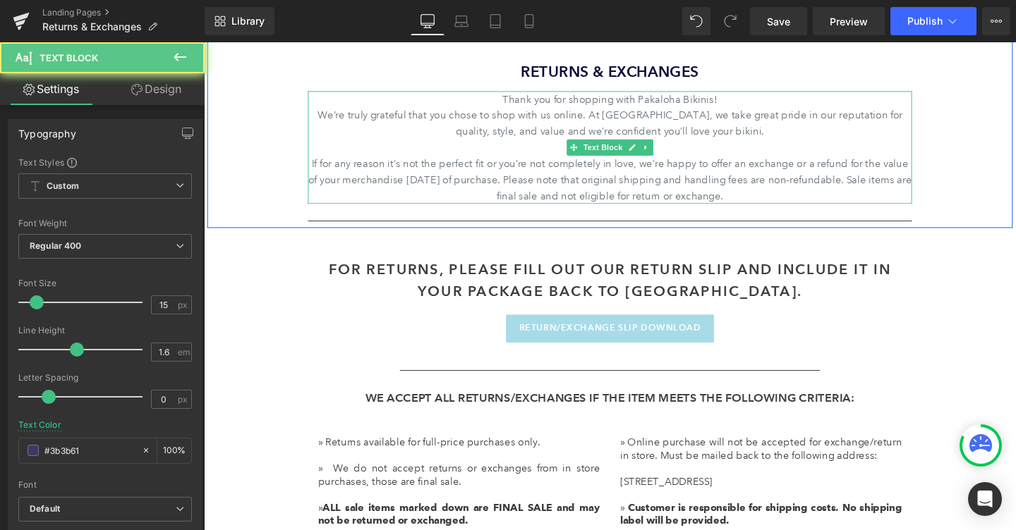
click at [520, 103] on p "Thank you for shopping with Pakaloha Bikinis!" at bounding box center [630, 102] width 635 height 17
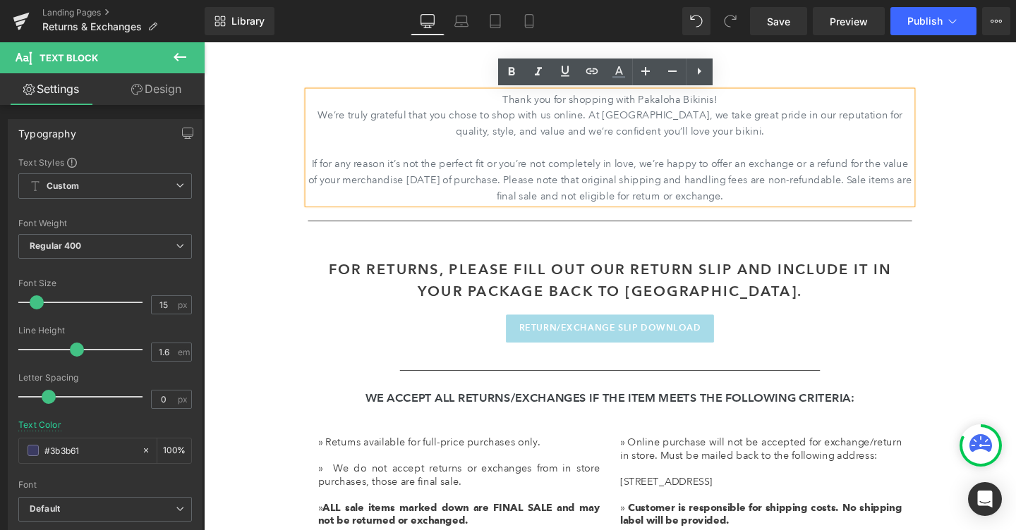
drag, startPoint x: 519, startPoint y: 105, endPoint x: 670, endPoint y: 217, distance: 188.1
click at [670, 217] on div "Returns & Exchanges Heading Thank you for shopping with Pakaloha Bikinis! We’re…" at bounding box center [630, 151] width 635 height 173
click at [611, 80] on link at bounding box center [618, 72] width 27 height 27
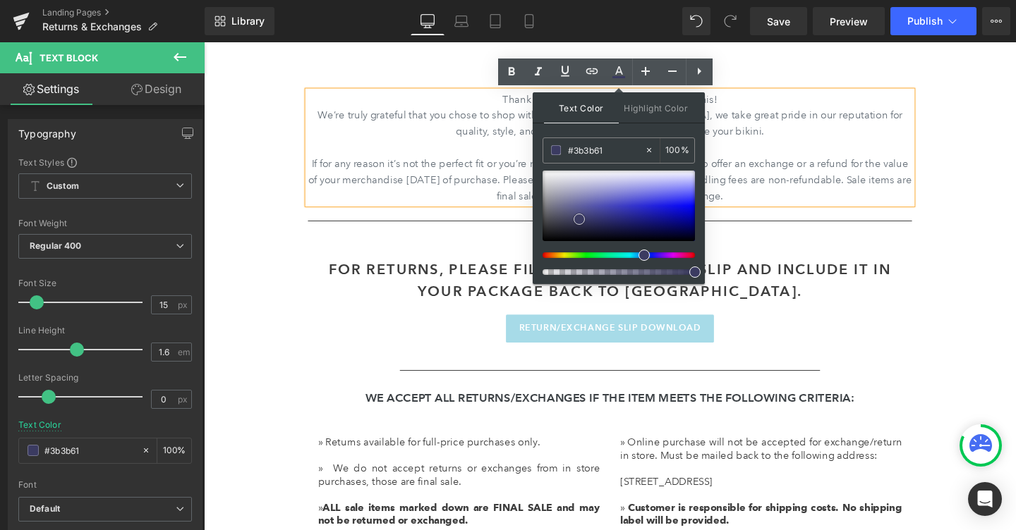
type input "#2a2a36"
click at [561, 228] on div at bounding box center [618, 206] width 152 height 71
click at [312, 268] on div "FOR RETURNS, PLEASE FILL OUT OUR RETURN SLIP AND INCLUDE IT IN YOUR PACKAGE BAC…" at bounding box center [630, 464] width 846 height 453
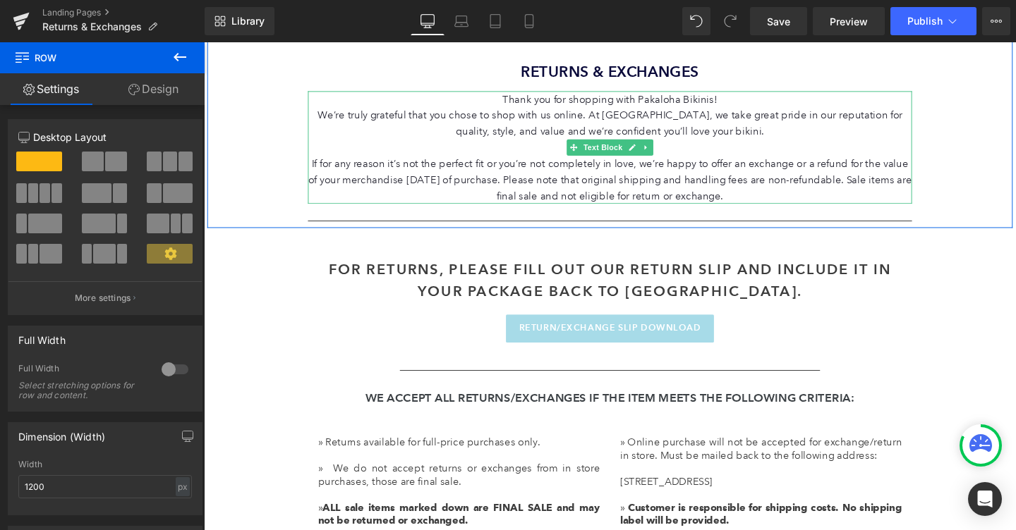
click at [707, 102] on span "Thank you for shopping with Pakaloha Bikinis!" at bounding box center [631, 102] width 226 height 13
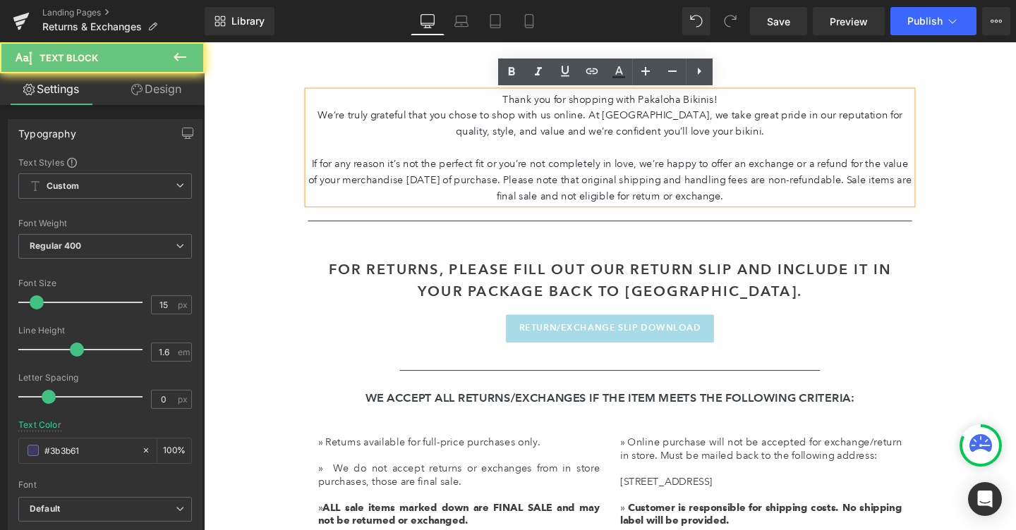
click at [707, 102] on span "Thank you for shopping with Pakaloha Bikinis!" at bounding box center [631, 102] width 226 height 13
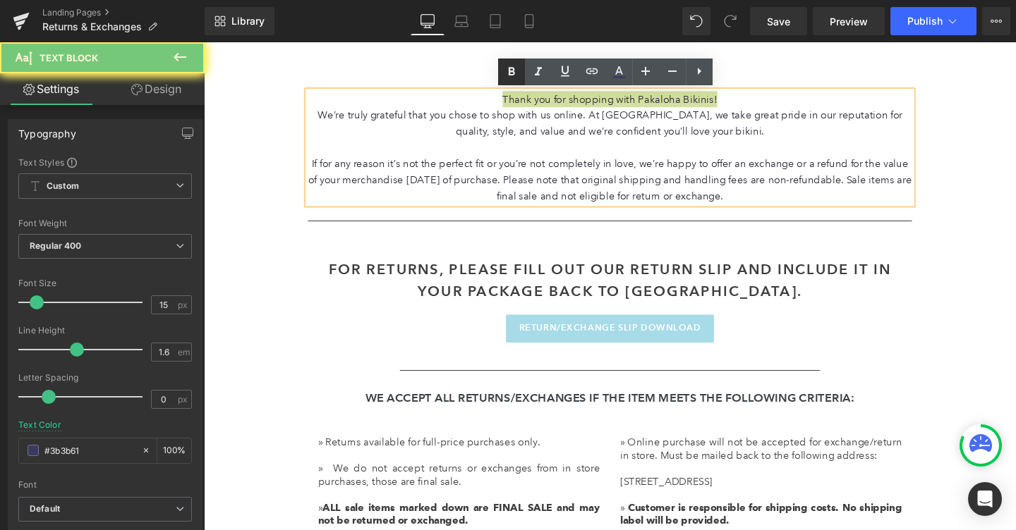
click at [504, 78] on icon at bounding box center [511, 71] width 17 height 17
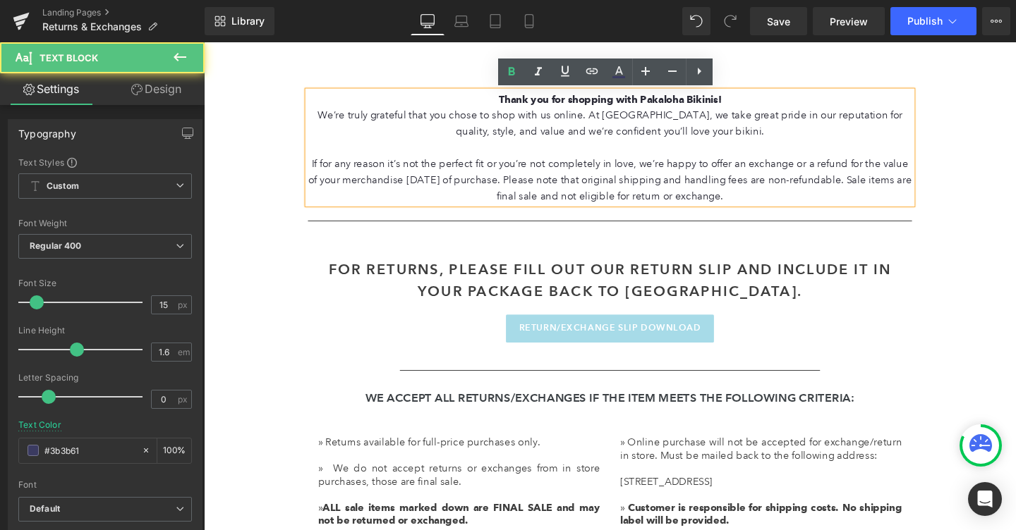
click at [446, 135] on p "We’re truly grateful that you chose to shop with us online. At [GEOGRAPHIC_DATA…" at bounding box center [630, 128] width 635 height 34
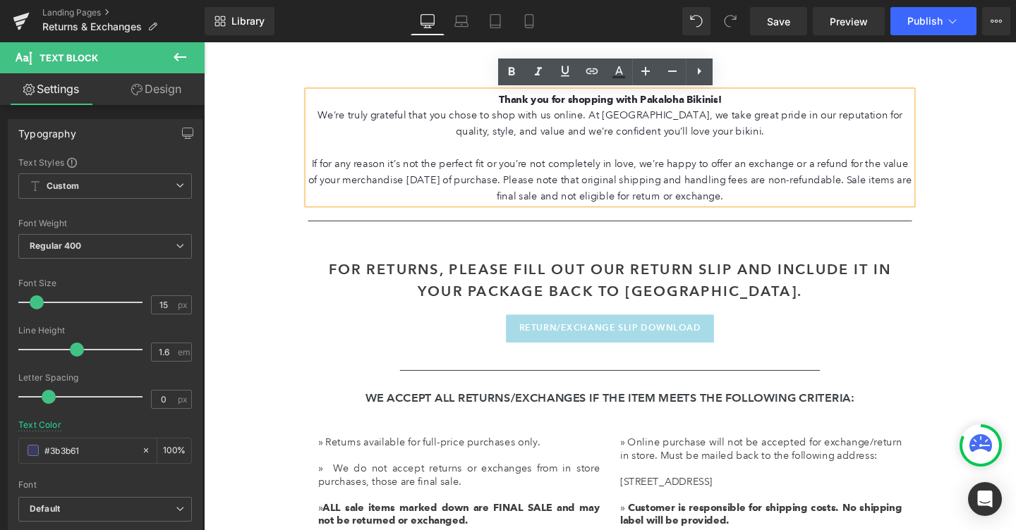
click at [243, 144] on div "Returns & Exchanges Heading Thank you for shopping with Pakaloha Bikinis! We’re…" at bounding box center [630, 112] width 846 height 250
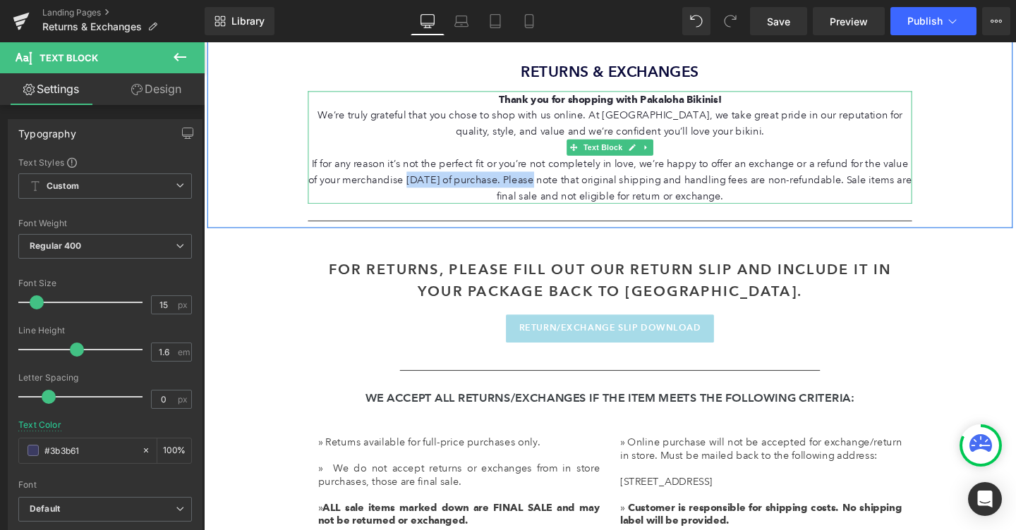
drag, startPoint x: 411, startPoint y: 184, endPoint x: 535, endPoint y: 183, distance: 124.9
click at [535, 183] on span "If for any reason it’s not the perfect fit or you’re not completely in love, we…" at bounding box center [631, 187] width 634 height 47
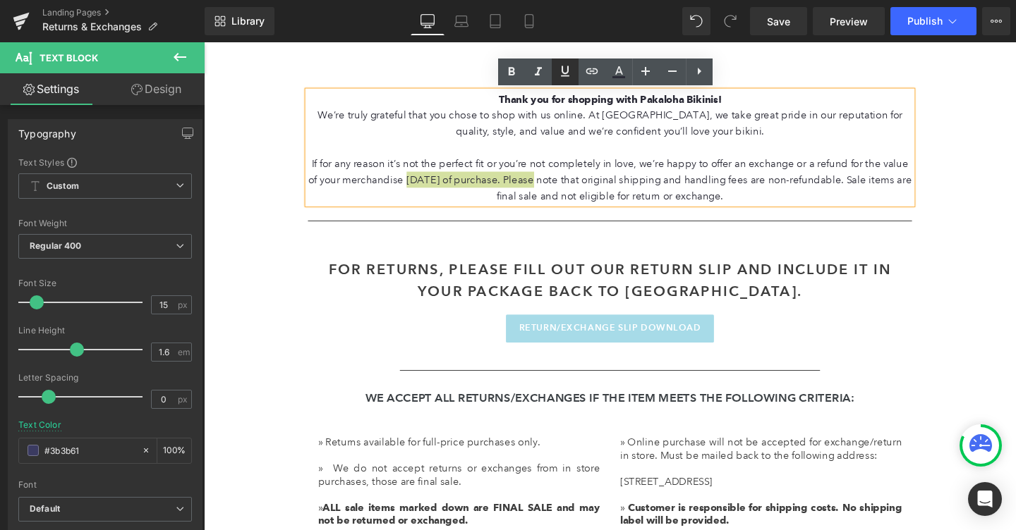
click at [571, 75] on icon at bounding box center [565, 71] width 17 height 17
click at [603, 196] on p "If for any reason it’s not the perfect fit or you’re not completely in love, we…" at bounding box center [630, 187] width 635 height 51
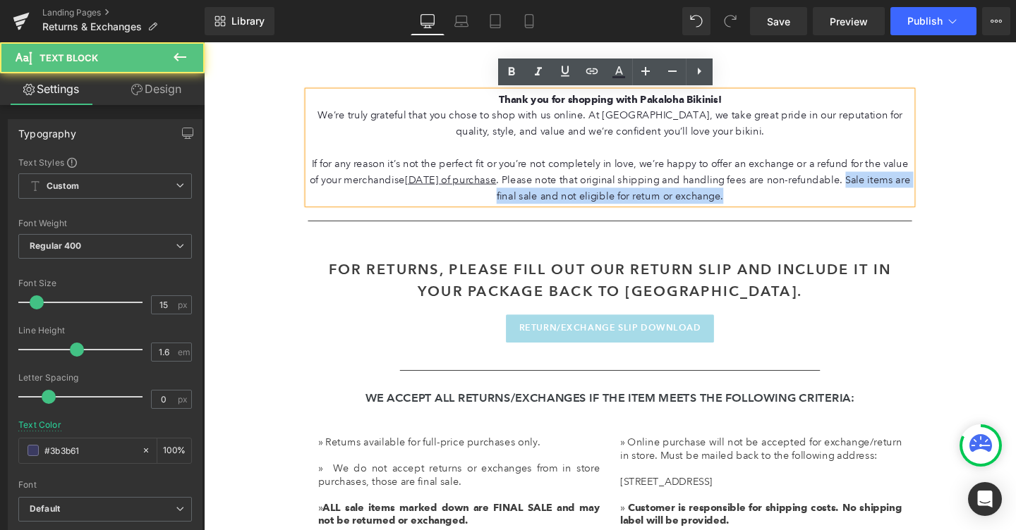
drag, startPoint x: 893, startPoint y: 186, endPoint x: 922, endPoint y: 208, distance: 36.7
click at [922, 208] on p "If for any reason it’s not the perfect fit or you’re not completely in love, we…" at bounding box center [630, 187] width 635 height 51
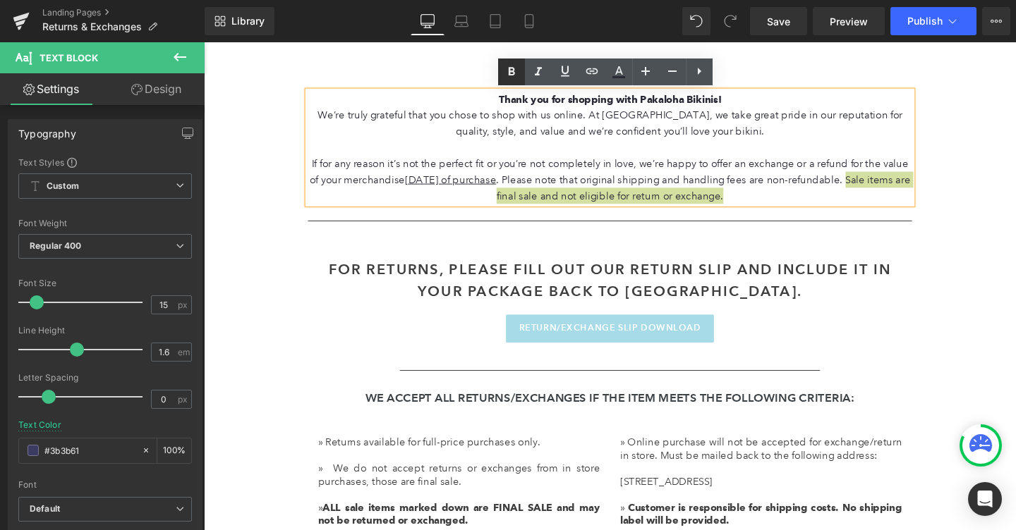
click at [514, 69] on icon at bounding box center [512, 71] width 6 height 8
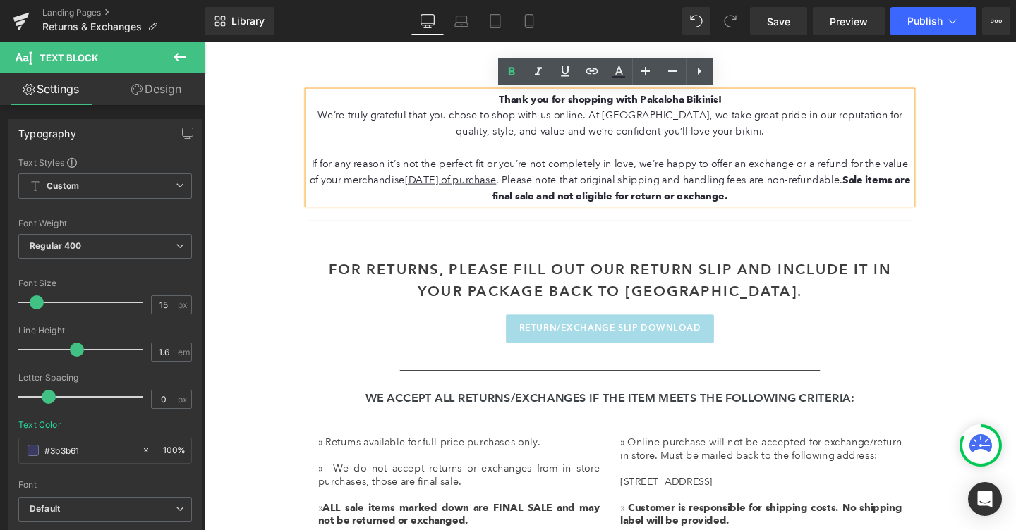
click at [895, 186] on span "Sale items are final sale and not eligible for return or exchange." at bounding box center [726, 196] width 439 height 30
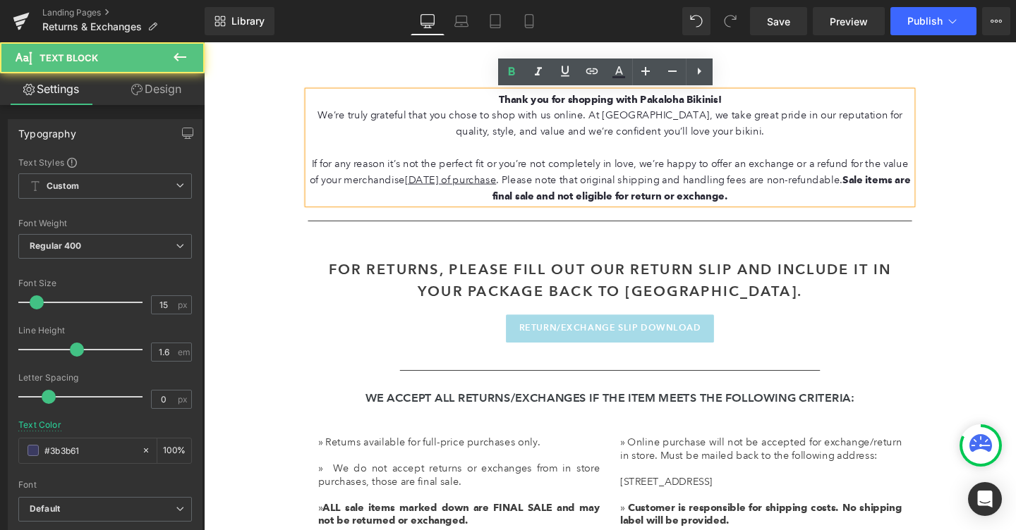
click at [890, 186] on span "If for any reason it’s not the perfect fit or you’re not completely in love, we…" at bounding box center [630, 187] width 631 height 47
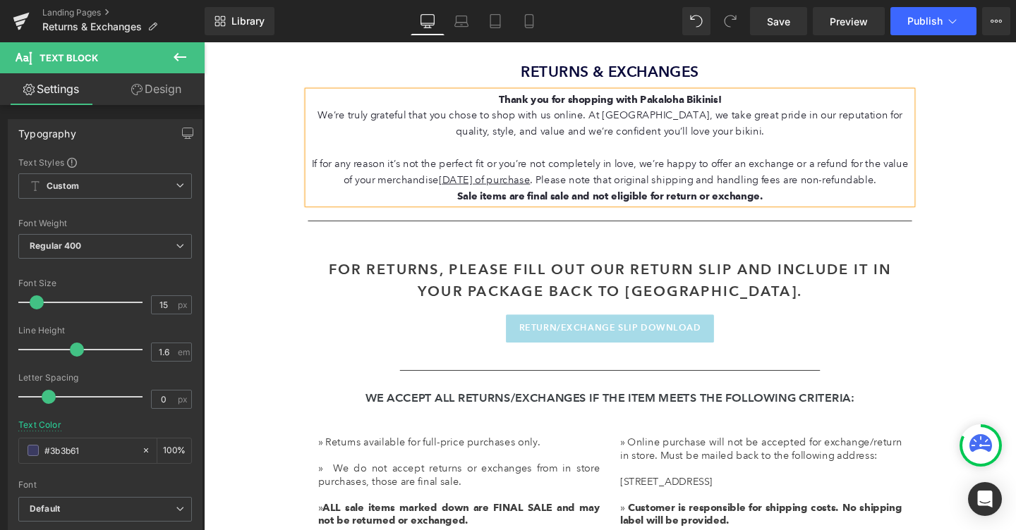
click at [1015, 205] on div "Returns & Exchanges Heading Thank you for shopping with Pakaloha Bikinis! We’re…" at bounding box center [630, 112] width 846 height 250
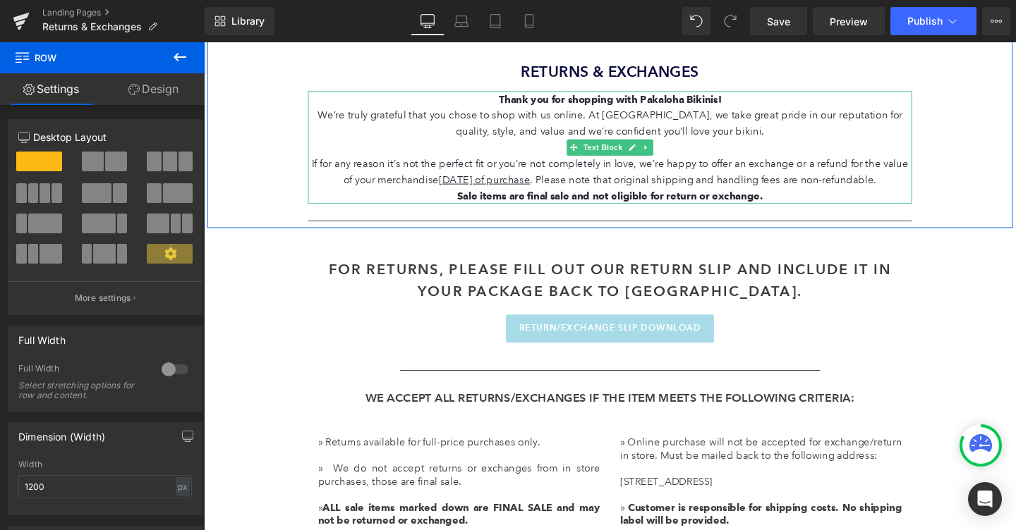
click at [774, 205] on span "Sale items are final sale and not eligible for return or exchange." at bounding box center [631, 204] width 322 height 13
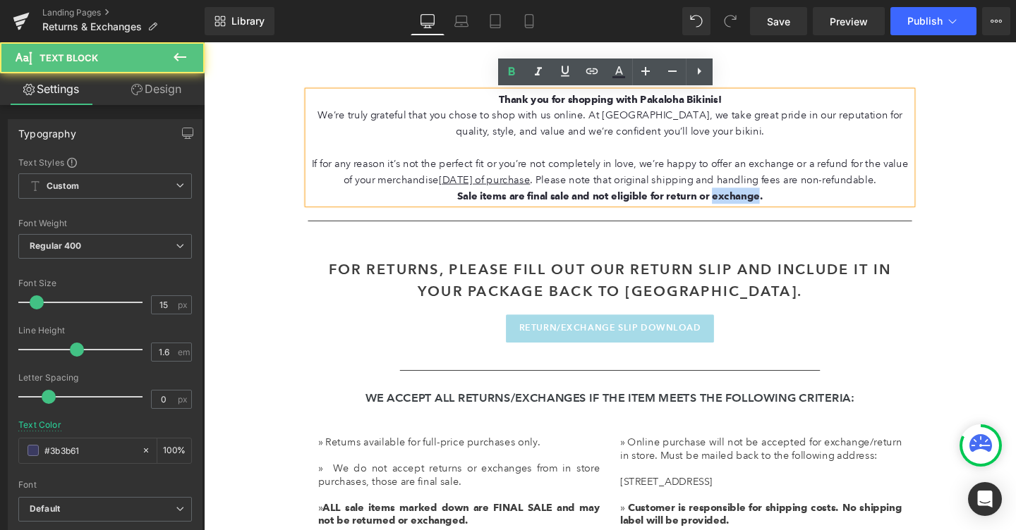
click at [774, 205] on span "Sale items are final sale and not eligible for return or exchange." at bounding box center [631, 204] width 322 height 13
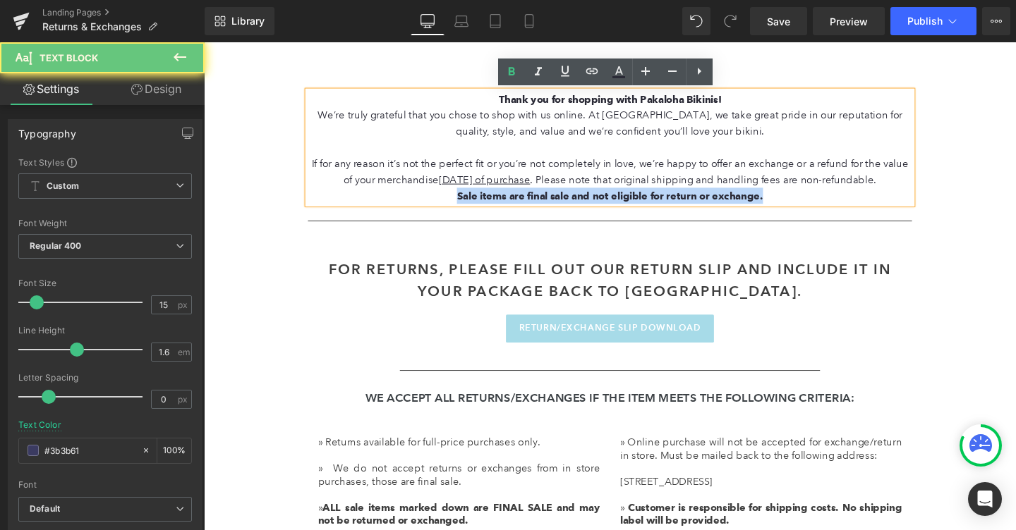
click at [774, 205] on span "Sale items are final sale and not eligible for return or exchange." at bounding box center [631, 204] width 322 height 13
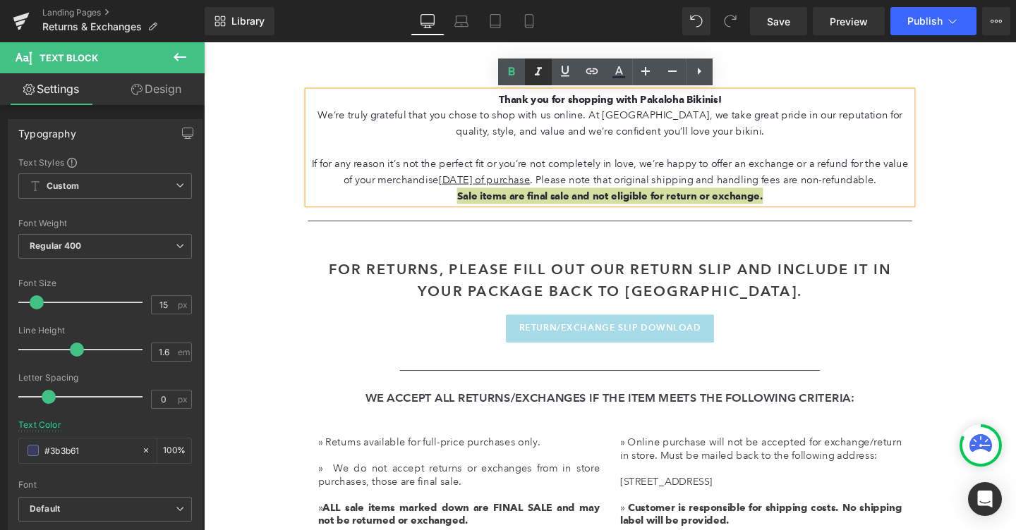
click at [535, 82] on link at bounding box center [538, 72] width 27 height 27
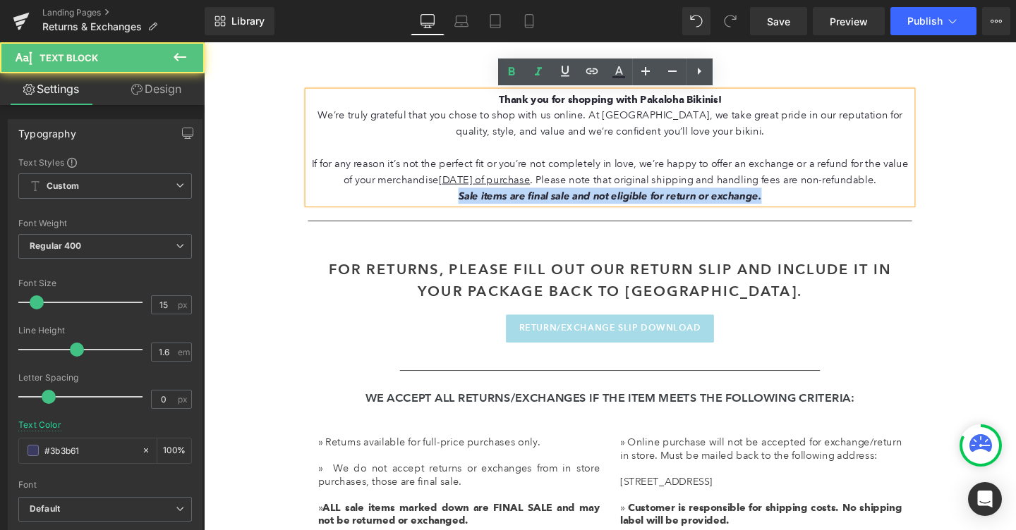
click at [832, 204] on p "Sale items are final sale and not eligible for return or exchange." at bounding box center [630, 203] width 635 height 17
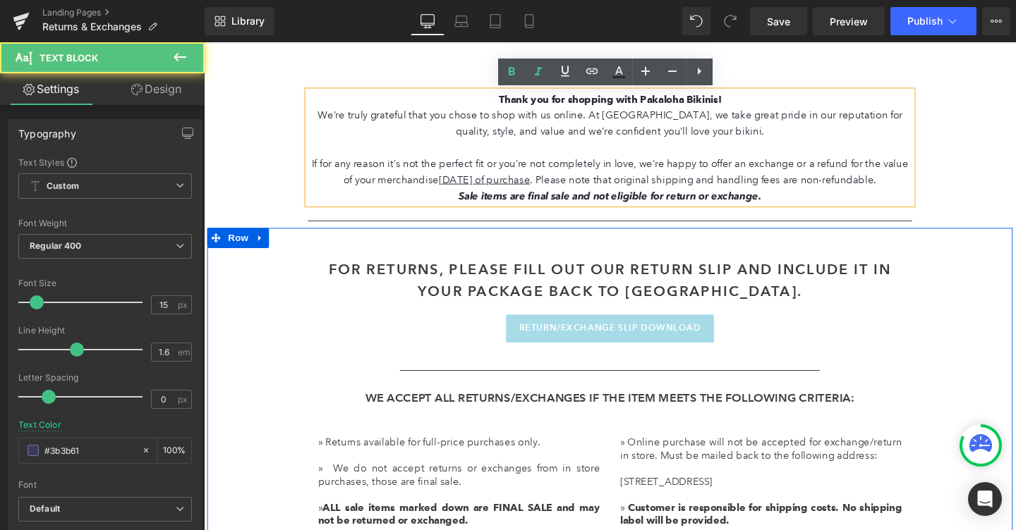
click at [952, 324] on div "FOR RETURNS, PLEASE FILL OUT OUR RETURN SLIP AND INCLUDE IT IN YOUR PACKAGE BAC…" at bounding box center [630, 464] width 846 height 453
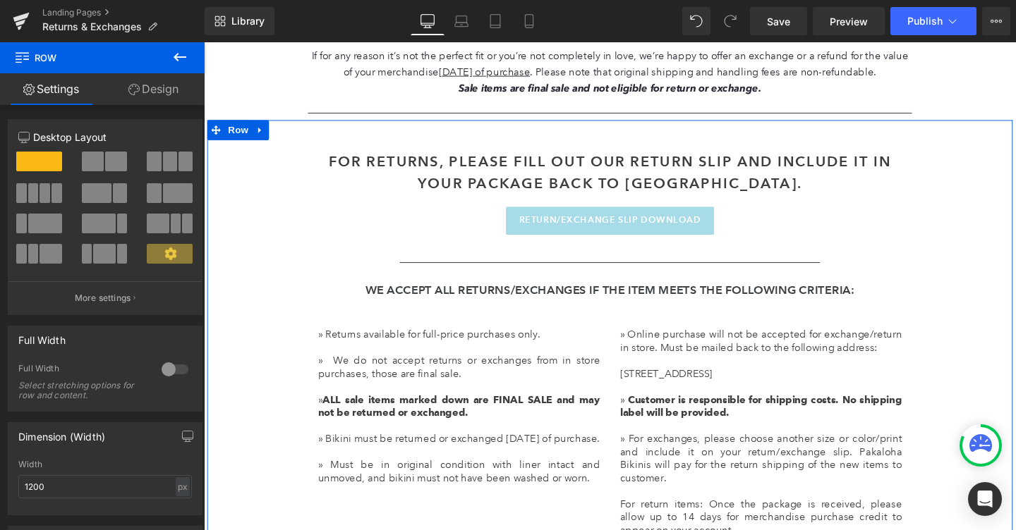
scroll to position [564, 0]
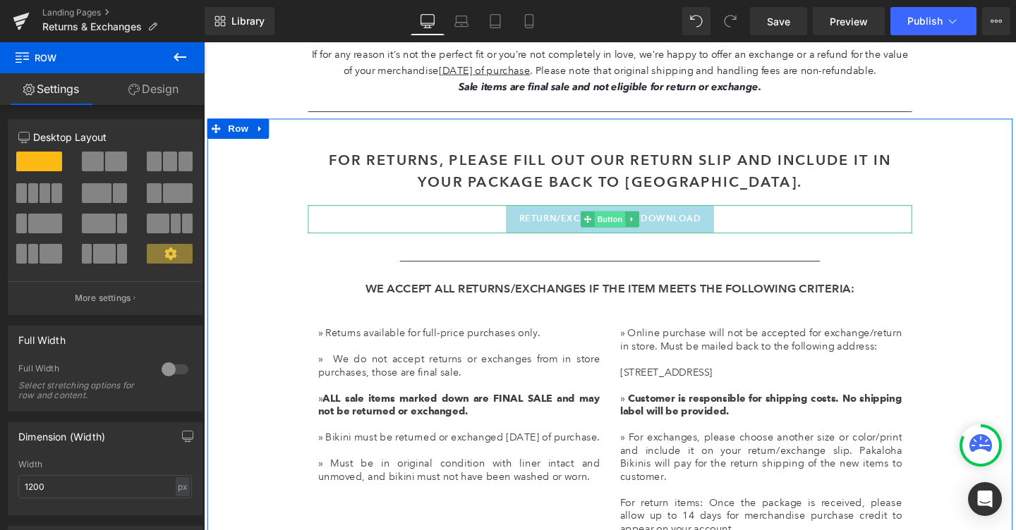
click at [626, 228] on span "Button" at bounding box center [630, 228] width 32 height 17
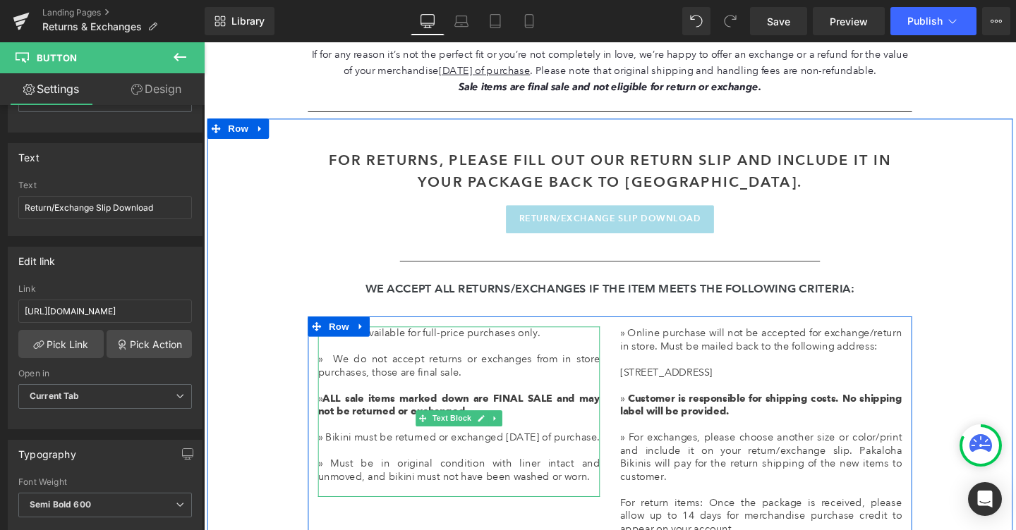
scroll to position [757, 0]
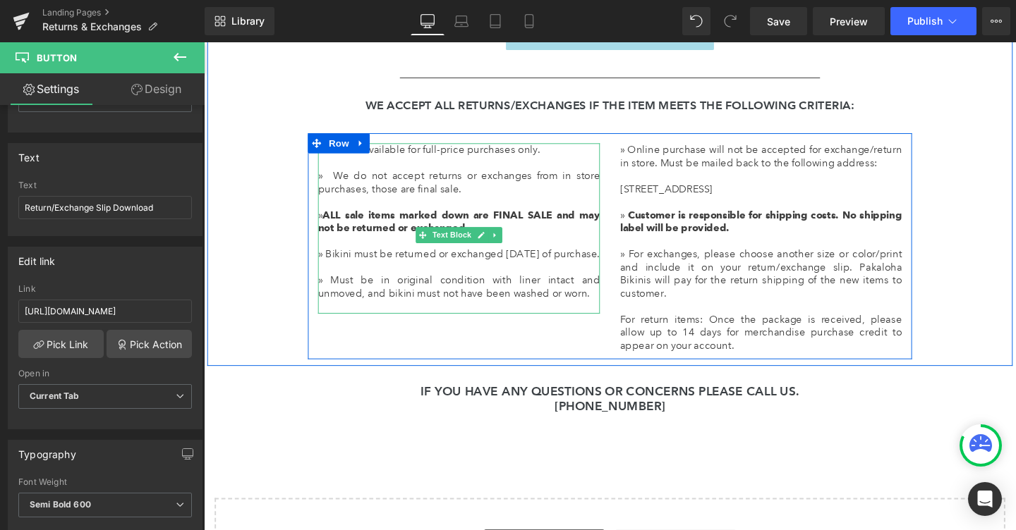
click at [597, 185] on p "» We do not accept returns or exchanges from in store purchases, those are fina…" at bounding box center [472, 190] width 296 height 28
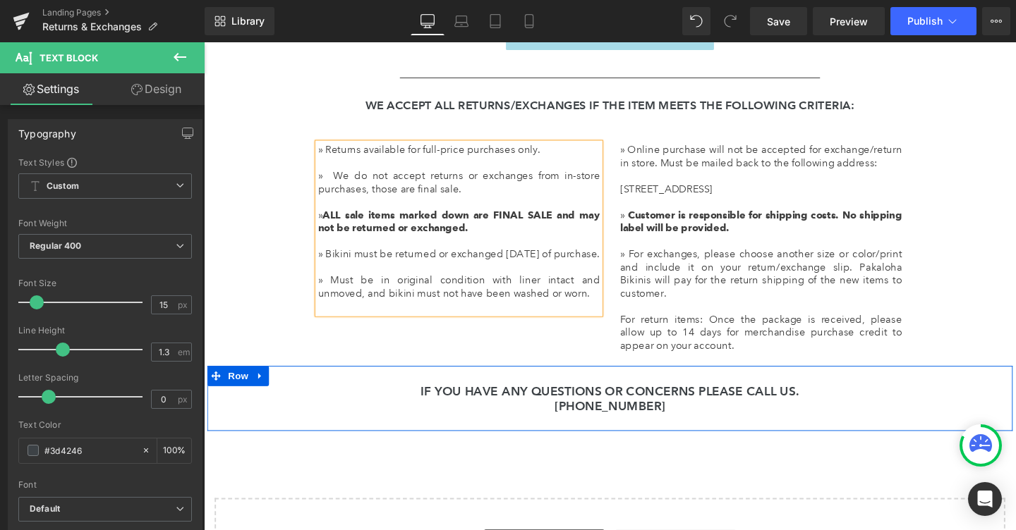
click at [344, 426] on div "If you have any questions or concerns please call us. [PHONE_NUMBER][GEOGRAPHIC…" at bounding box center [630, 417] width 846 height 68
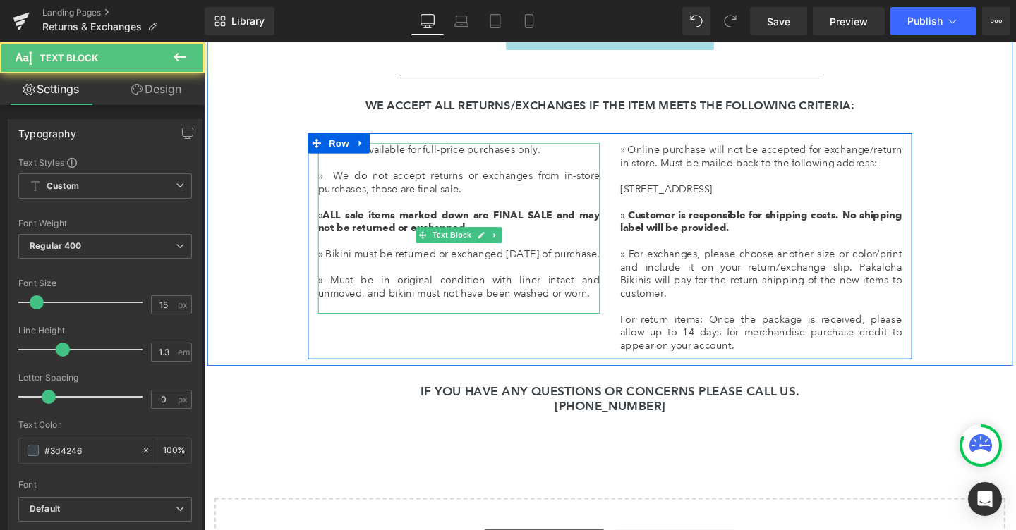
drag, startPoint x: 569, startPoint y: 269, endPoint x: 609, endPoint y: 283, distance: 43.3
click at [609, 273] on p "» Bikini must be returned or exchanged [DATE] of purchase." at bounding box center [472, 266] width 296 height 14
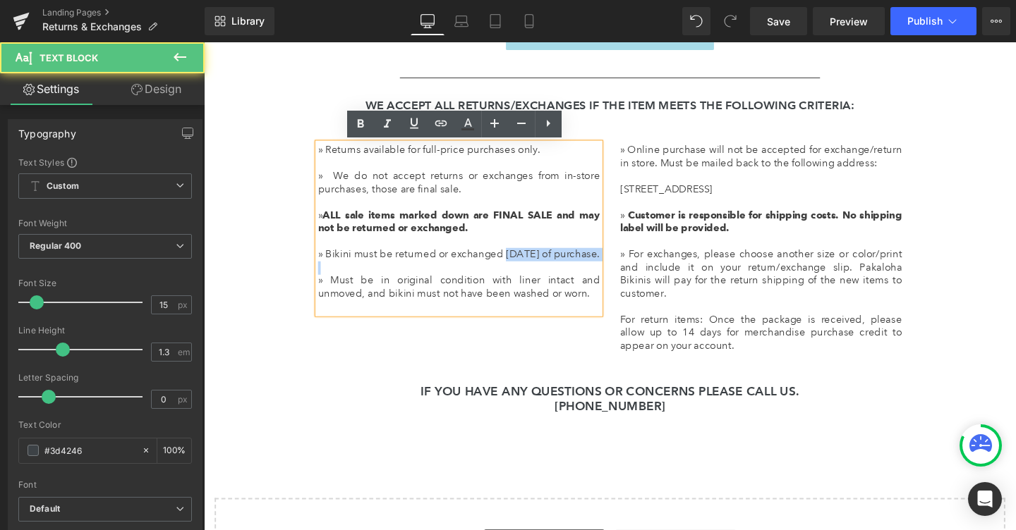
drag, startPoint x: 532, startPoint y: 267, endPoint x: 582, endPoint y: 290, distance: 54.9
click at [582, 290] on div "» Returns available for full-price purchases only. » We do not accept returns o…" at bounding box center [472, 238] width 296 height 179
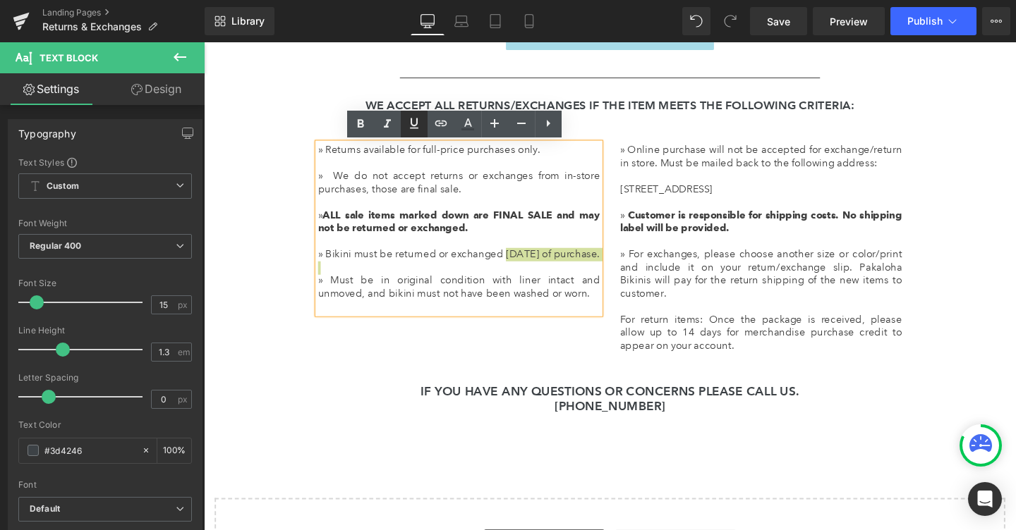
click at [419, 129] on icon at bounding box center [414, 123] width 17 height 17
click at [301, 280] on div "FOR RETURNS, PLEASE FILL OUT OUR RETURN SLIP AND INCLUDE IT IN YOUR PACKAGE BAC…" at bounding box center [630, 156] width 846 height 453
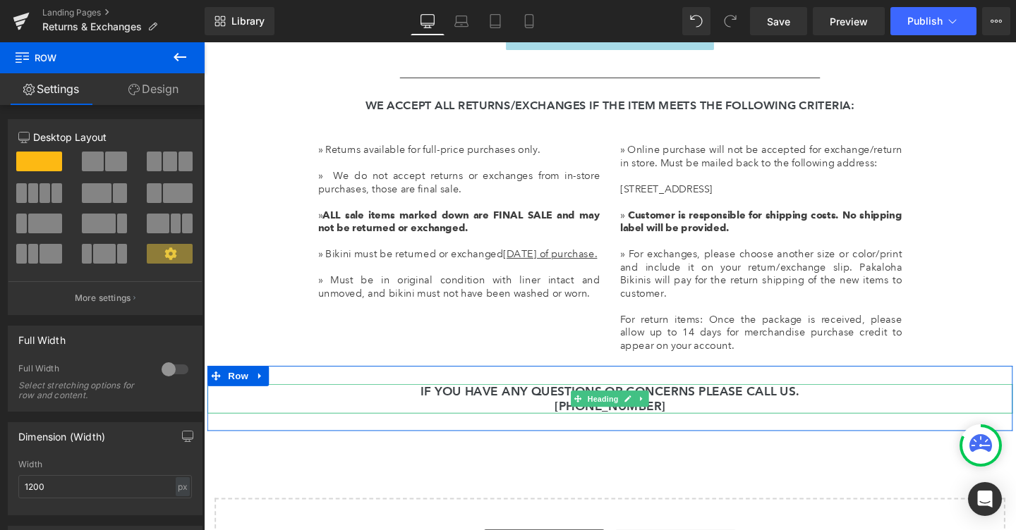
click at [531, 402] on h2 "If you have any questions or concerns please call us." at bounding box center [630, 410] width 846 height 16
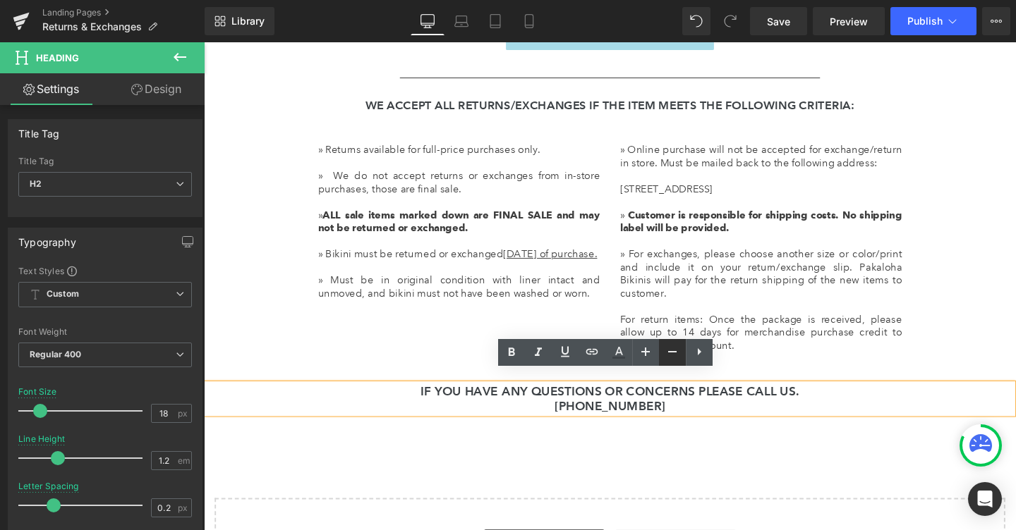
click at [669, 352] on icon at bounding box center [672, 351] width 8 height 1
type input "16"
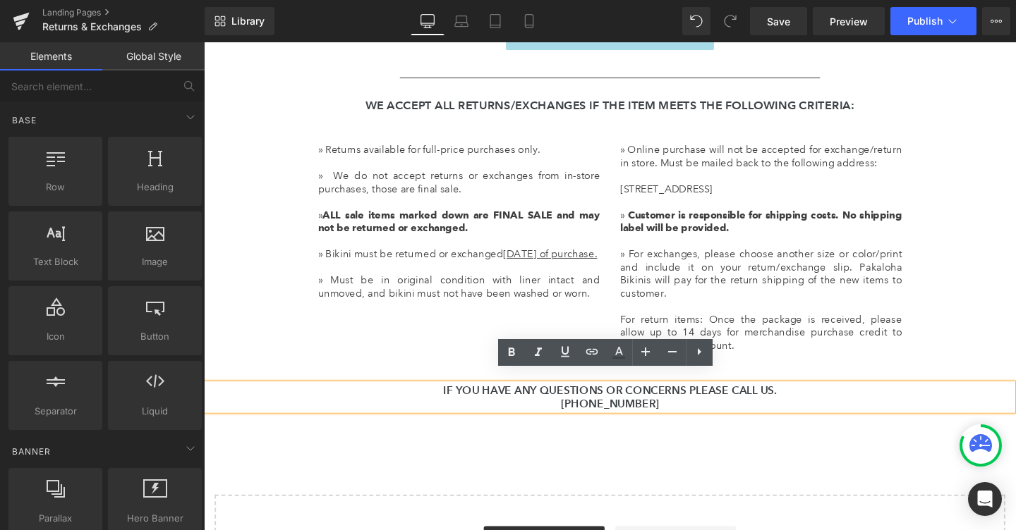
click at [360, 450] on div "Hero Banner Row Returns & Exchanges Heading Thank you for shopping with Pakaloh…" at bounding box center [630, 11] width 853 height 1246
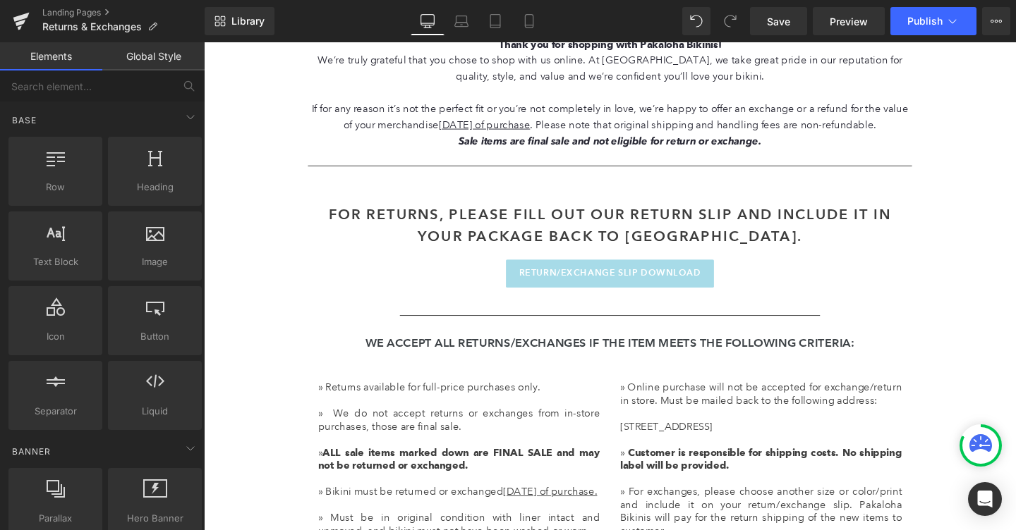
scroll to position [628, 0]
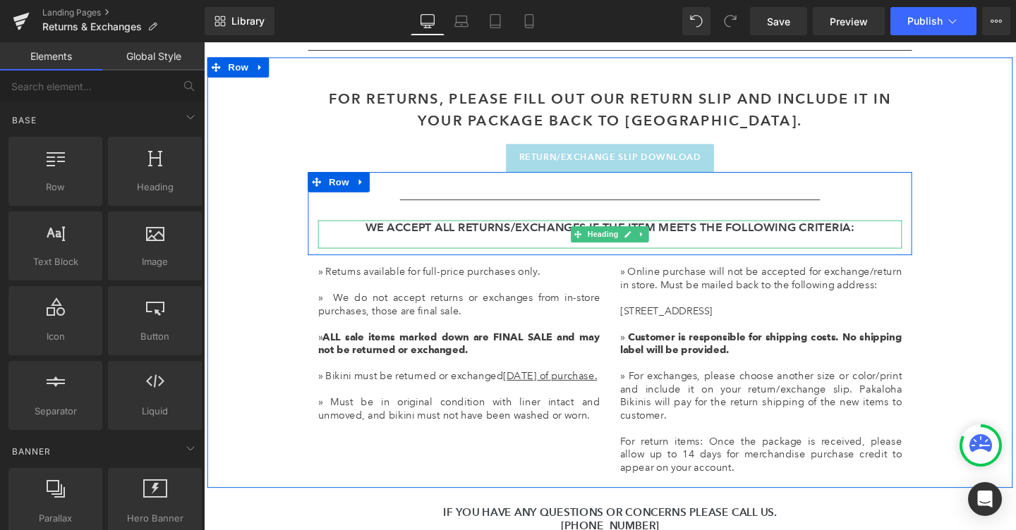
click at [427, 239] on h2 "We accept all returns/exchanges if the item meets the following criteria:" at bounding box center [631, 237] width 614 height 14
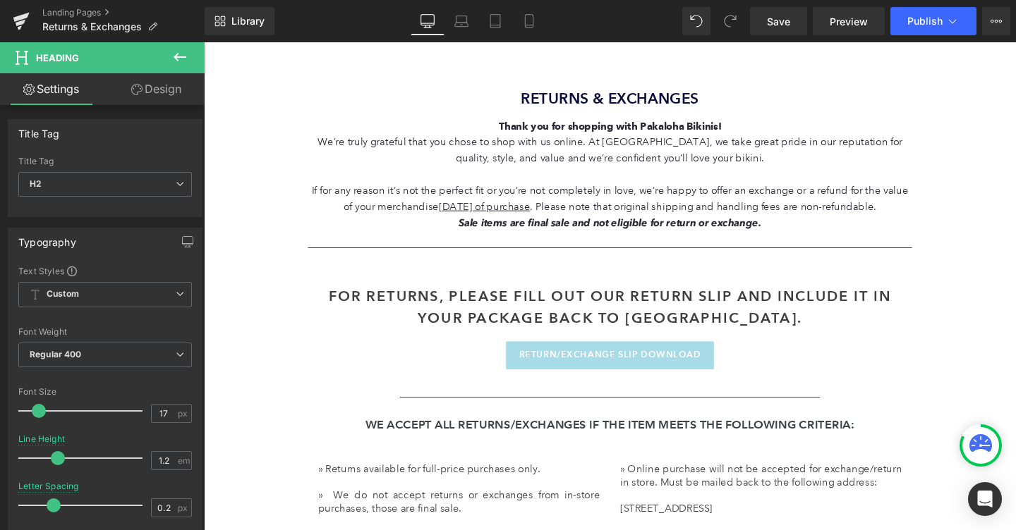
scroll to position [281, 0]
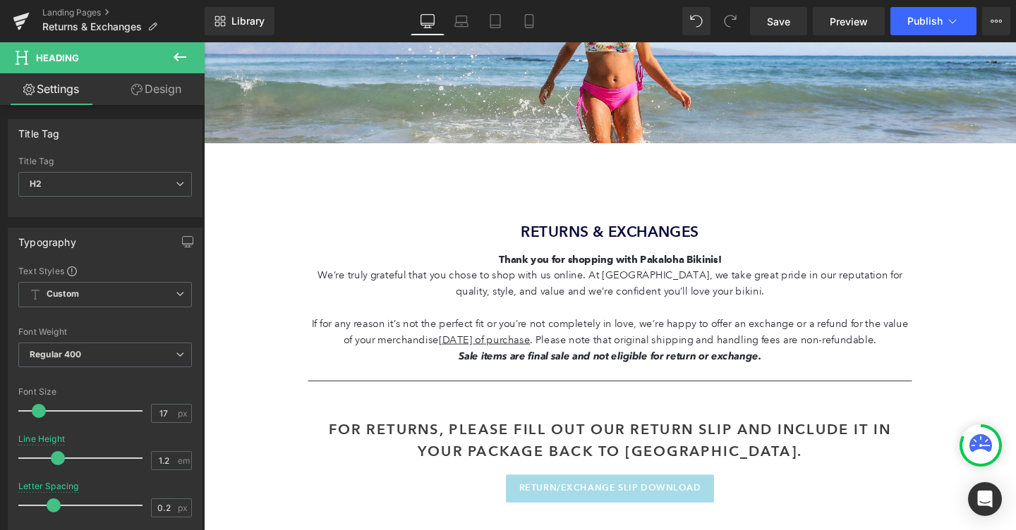
click at [588, 240] on font "Returns & Exchanges" at bounding box center [631, 242] width 188 height 19
click at [157, 407] on input "22" at bounding box center [164, 414] width 25 height 18
type input "2"
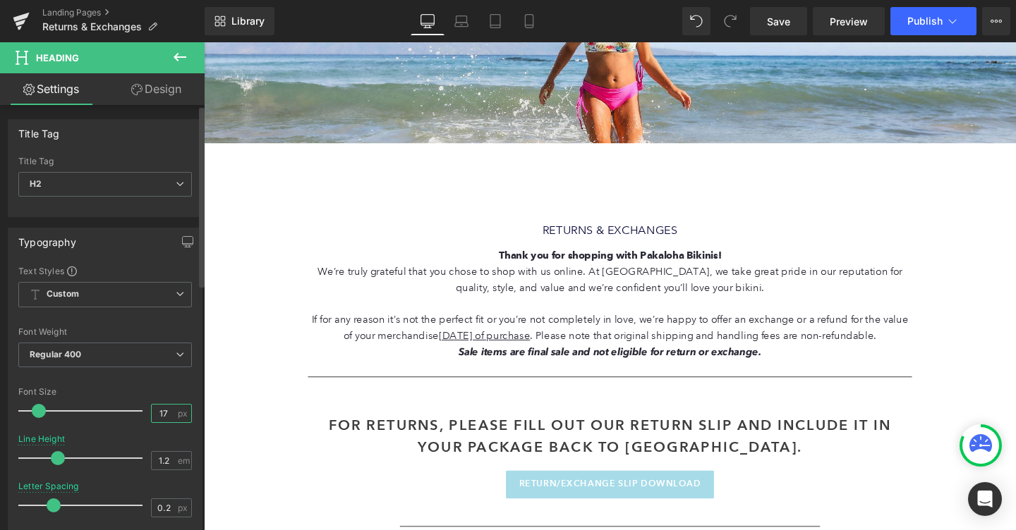
type input "1"
type input "20"
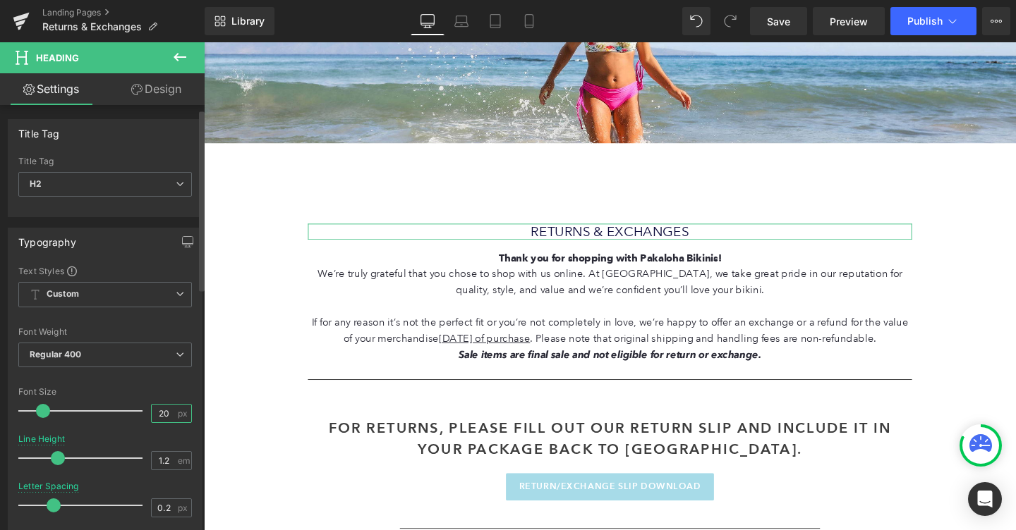
scroll to position [54, 0]
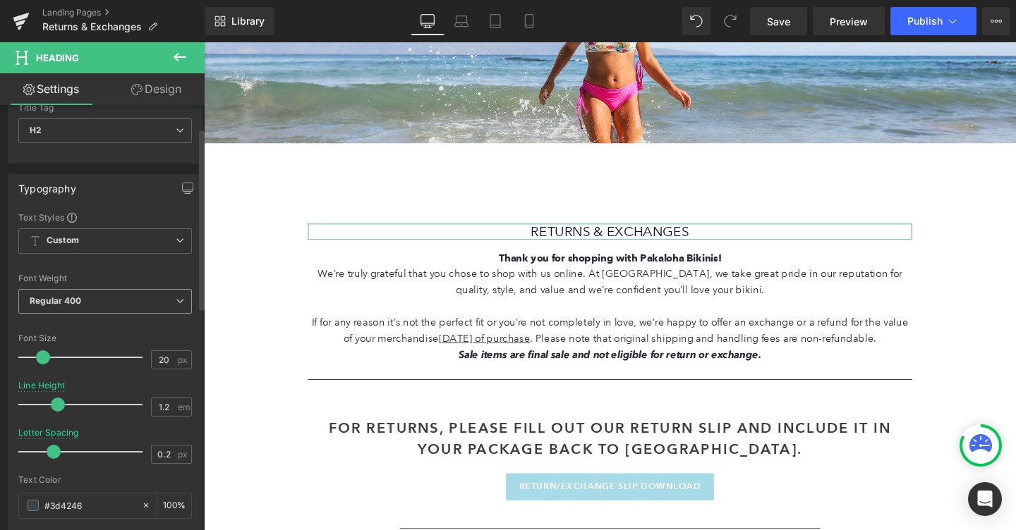
click at [97, 306] on span "Regular 400" at bounding box center [105, 301] width 174 height 25
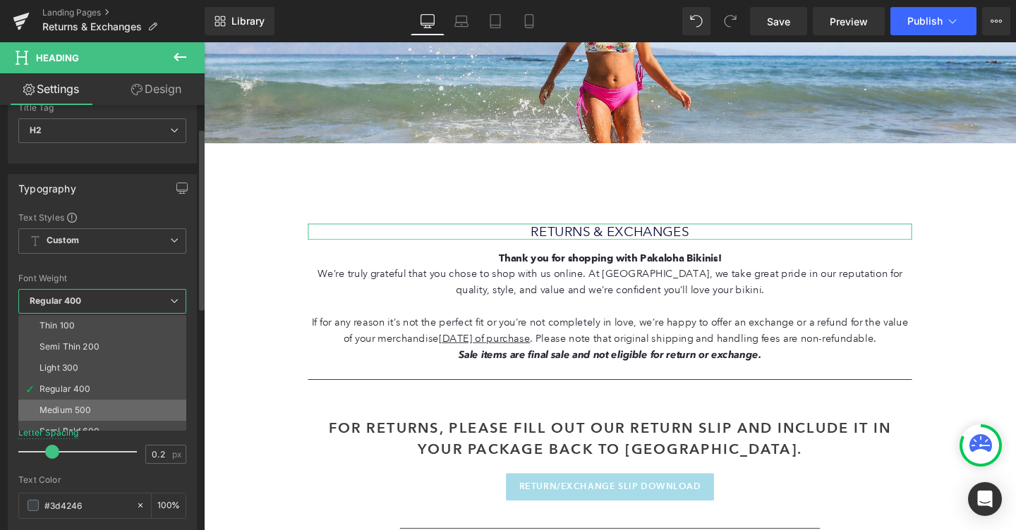
click at [89, 410] on div "Medium 500" at bounding box center [65, 411] width 51 height 10
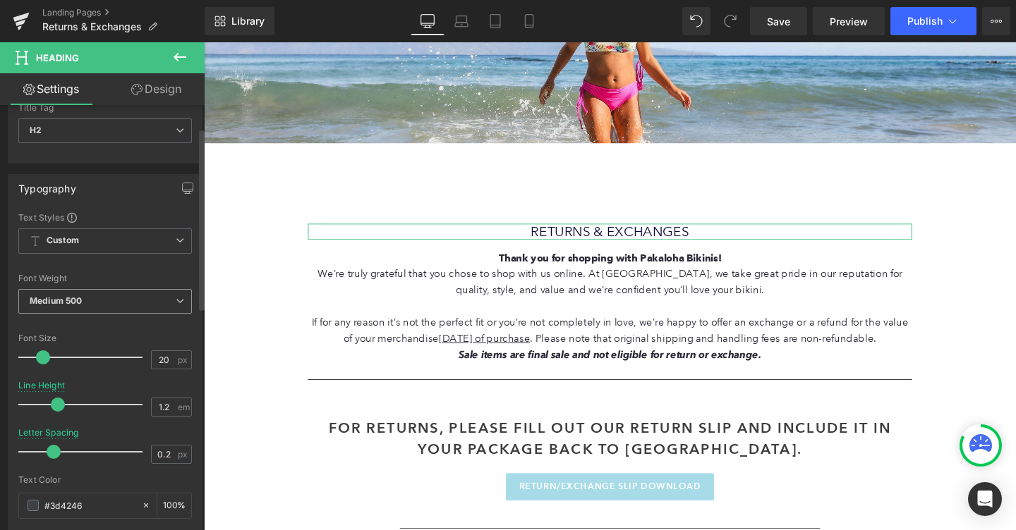
click at [73, 298] on b "Medium 500" at bounding box center [56, 301] width 52 height 11
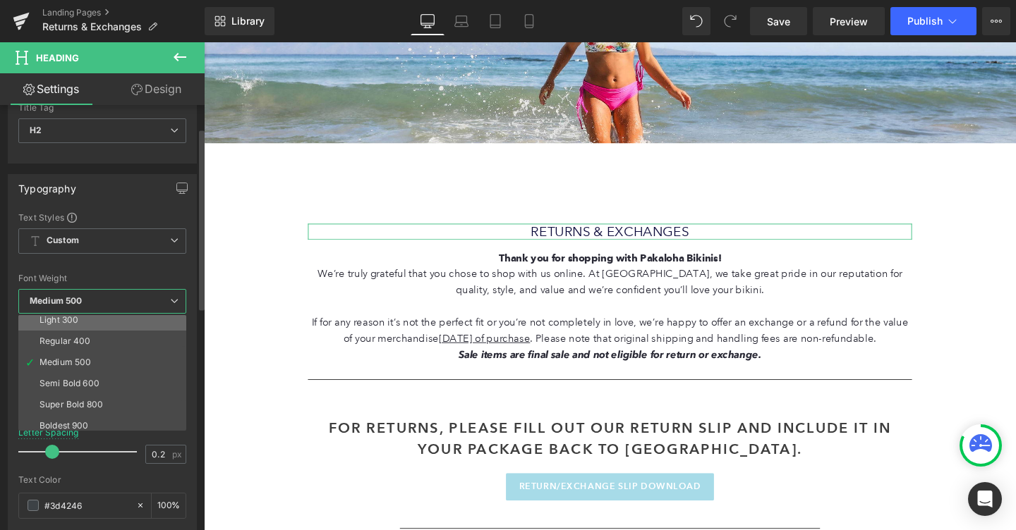
scroll to position [70, 0]
click at [75, 399] on div "Boldest 900" at bounding box center [64, 404] width 49 height 10
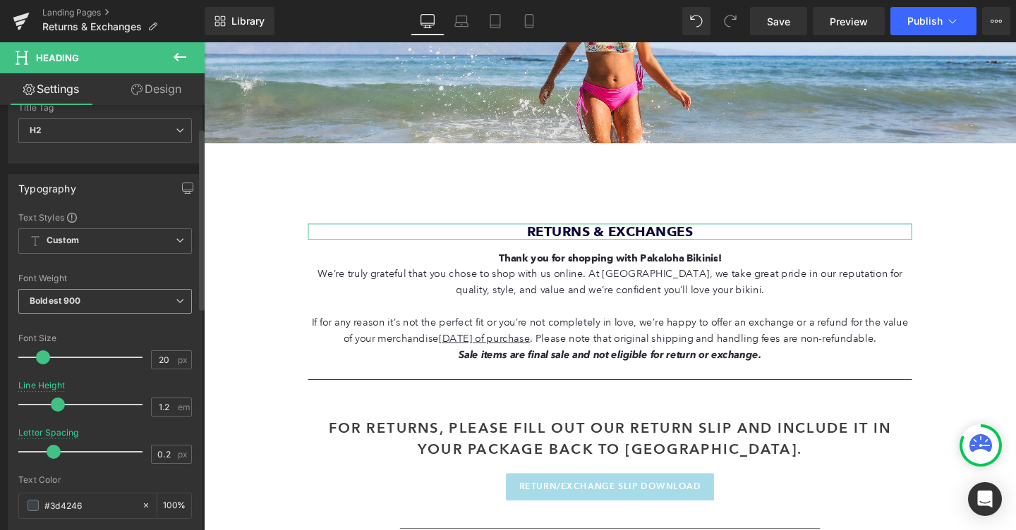
click at [74, 297] on b "Boldest 900" at bounding box center [55, 301] width 51 height 11
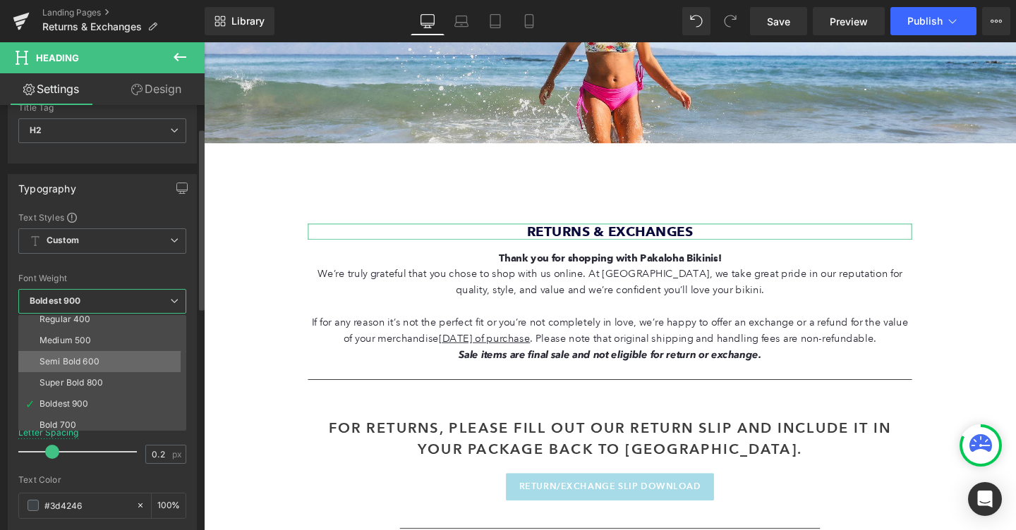
click at [69, 353] on li "Semi Bold 600" at bounding box center [105, 361] width 174 height 21
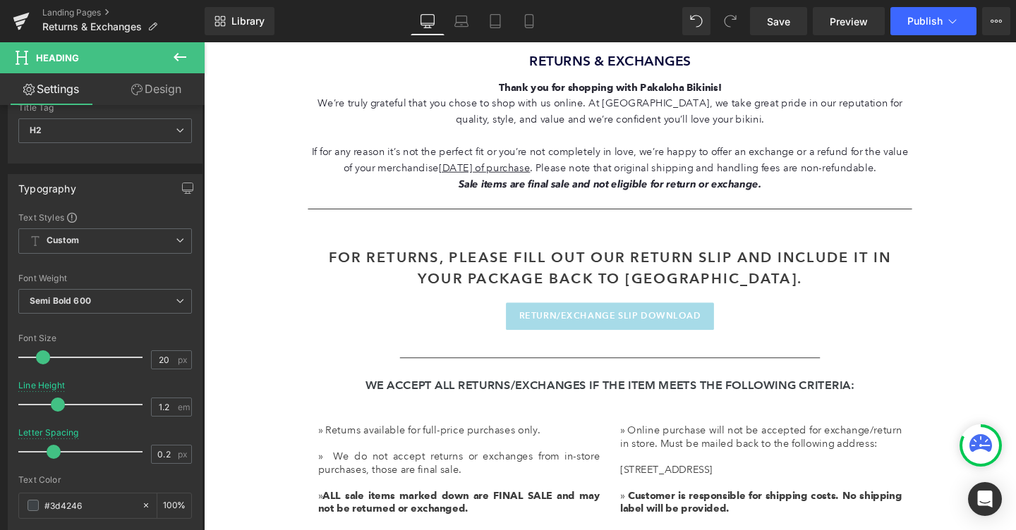
scroll to position [444, 0]
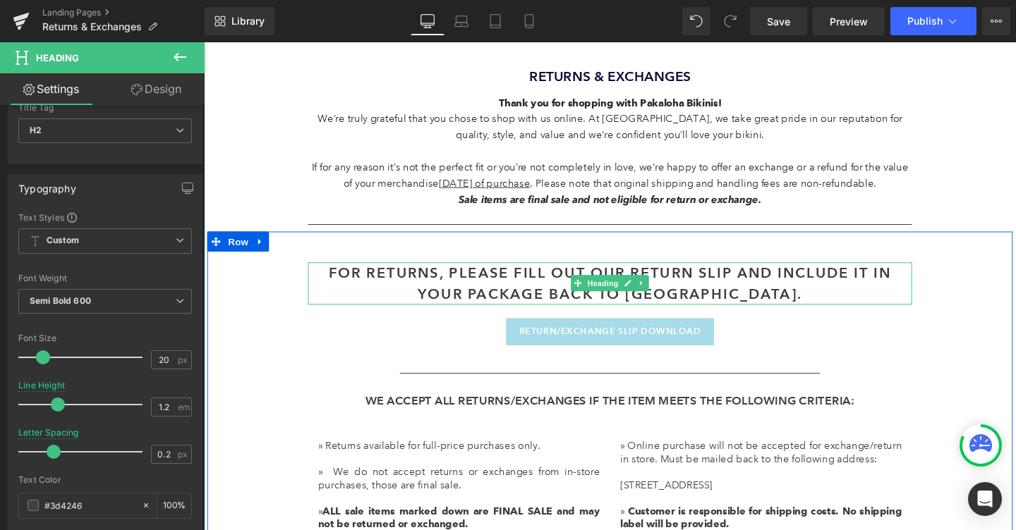
click at [393, 296] on h2 "FOR RETURNS, PLEASE FILL OUT OUR RETURN SLIP AND INCLUDE IT IN YOUR PACKAGE BAC…" at bounding box center [630, 296] width 635 height 44
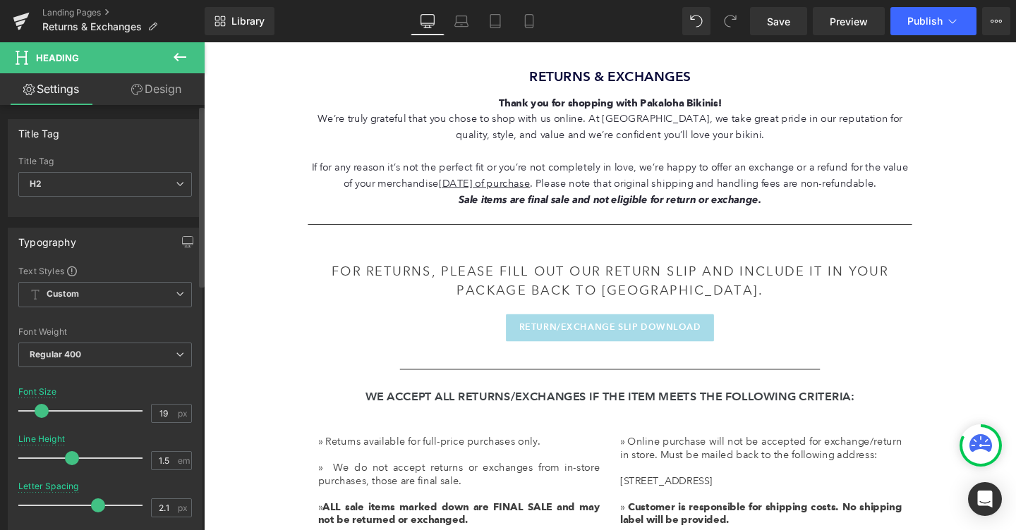
type input "20"
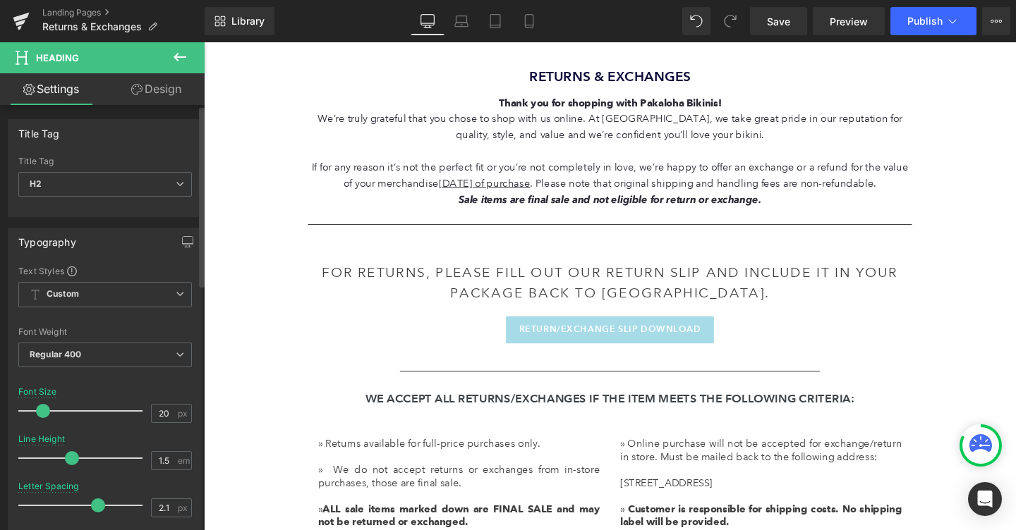
click at [42, 411] on span at bounding box center [43, 411] width 14 height 14
click at [97, 508] on span at bounding box center [98, 506] width 14 height 14
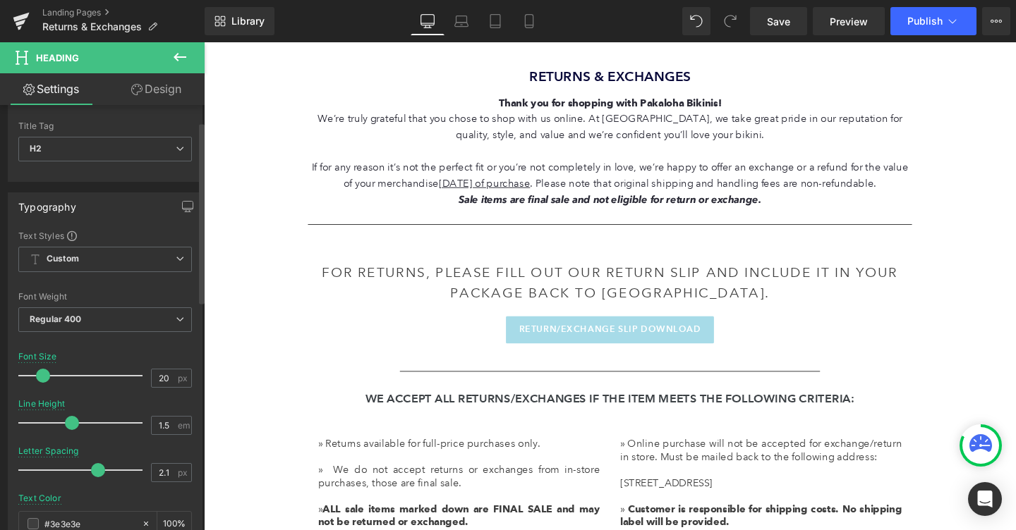
scroll to position [41, 0]
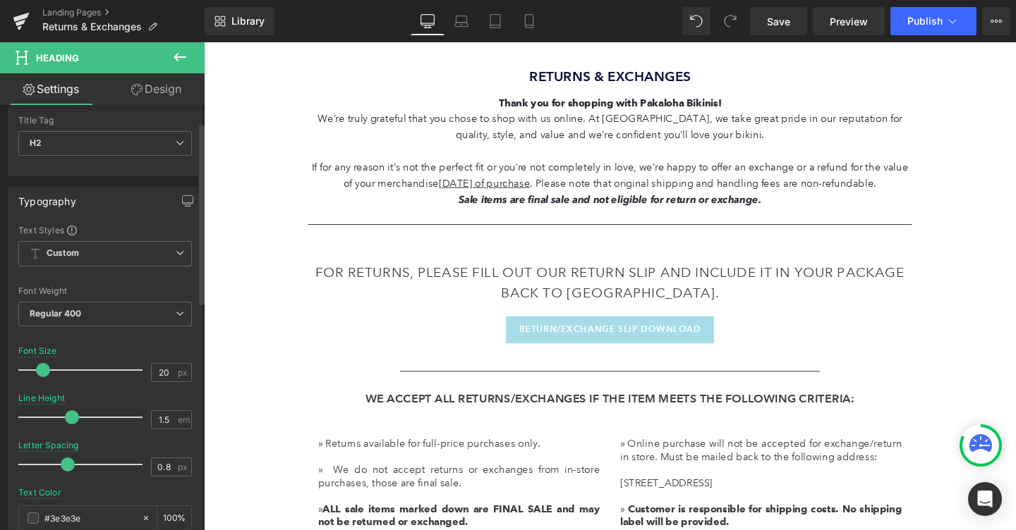
type input "0.7"
drag, startPoint x: 92, startPoint y: 468, endPoint x: 61, endPoint y: 464, distance: 30.5
click at [61, 464] on span at bounding box center [65, 465] width 14 height 14
click at [70, 306] on span "Regular 400" at bounding box center [105, 314] width 174 height 25
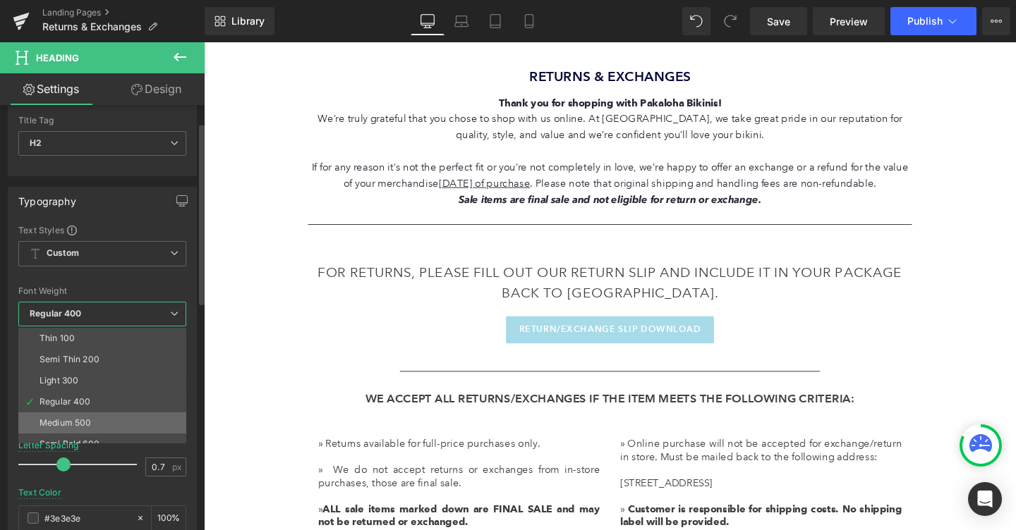
click at [71, 423] on div "Medium 500" at bounding box center [65, 423] width 51 height 10
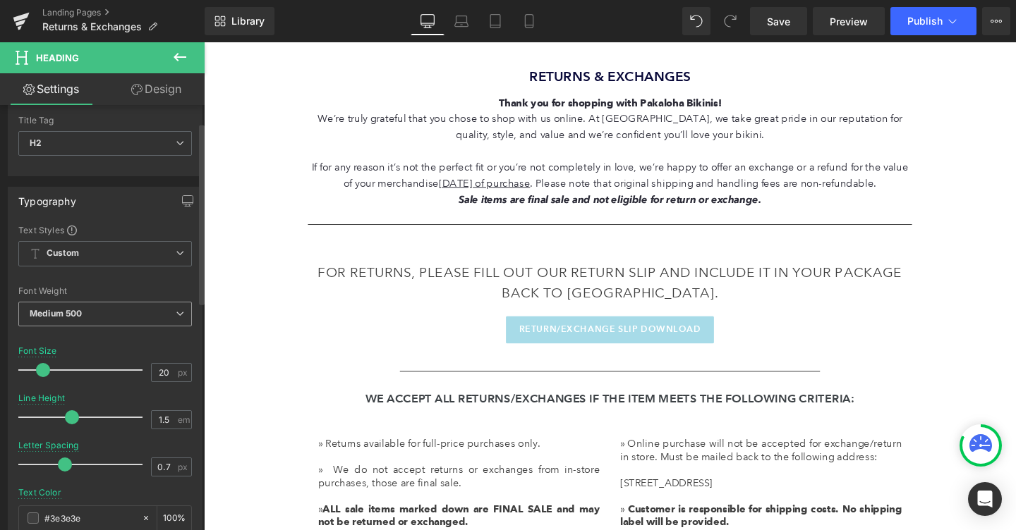
click at [67, 313] on b "Medium 500" at bounding box center [56, 313] width 52 height 11
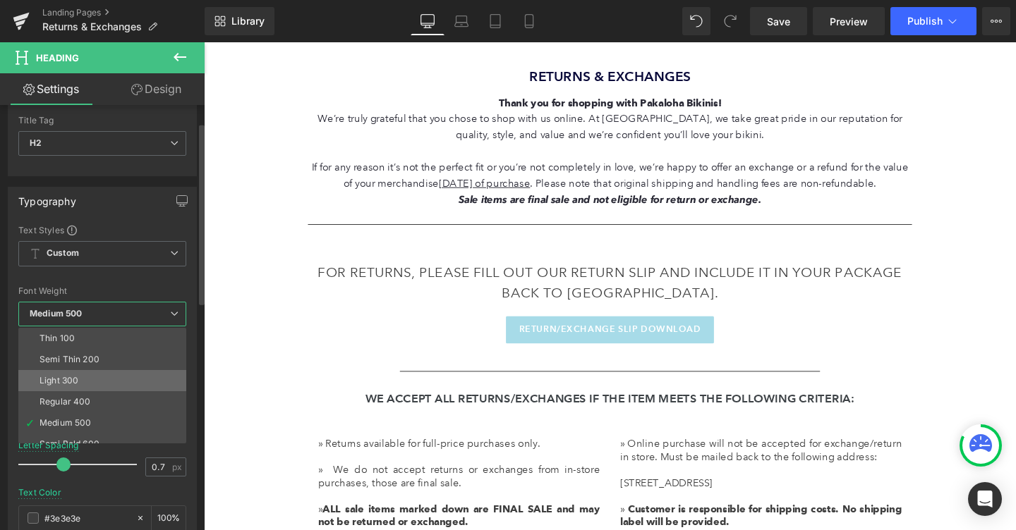
scroll to position [27, 0]
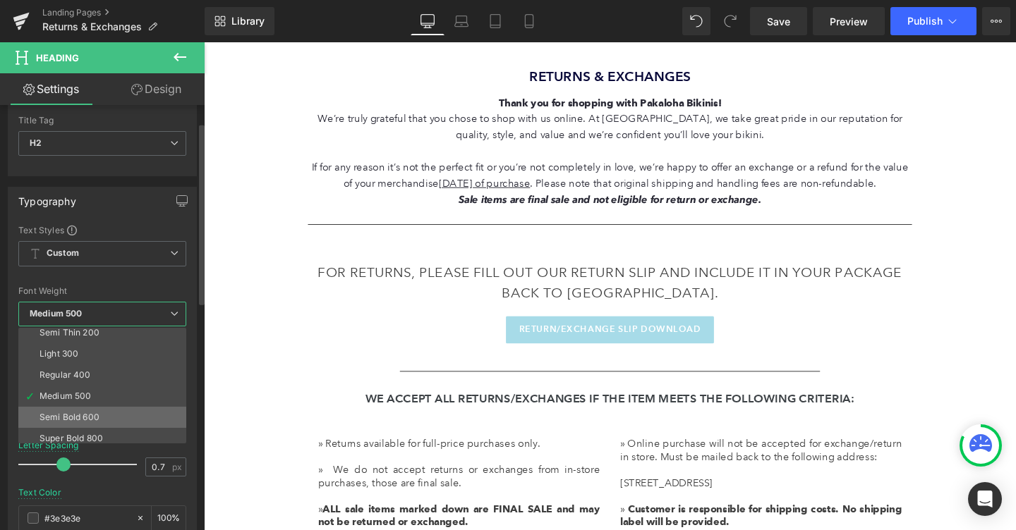
click at [74, 413] on div "Semi Bold 600" at bounding box center [70, 418] width 60 height 10
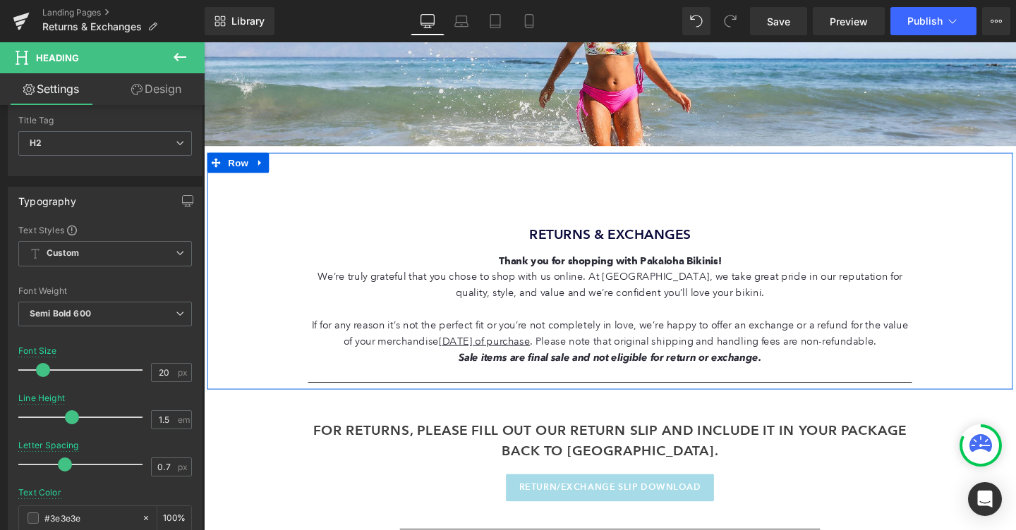
scroll to position [277, 0]
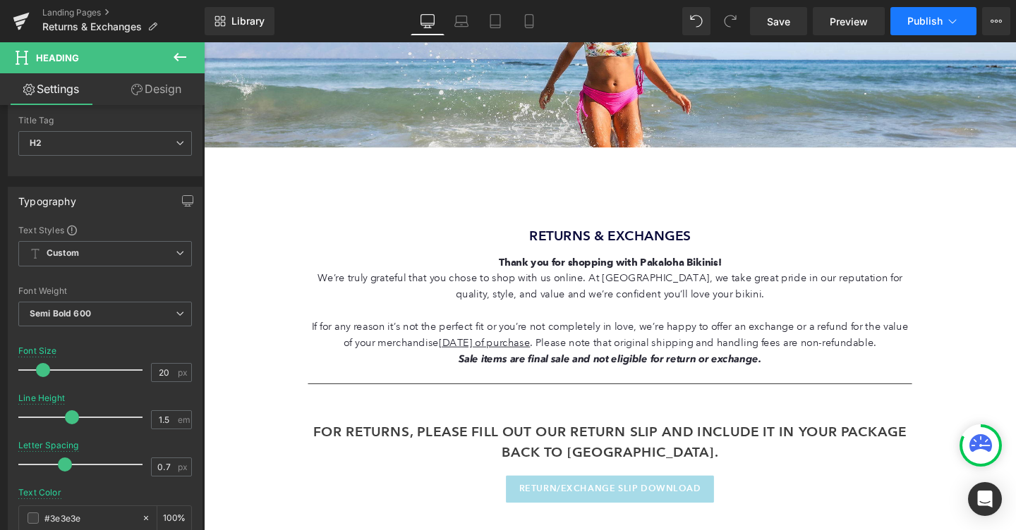
click at [915, 23] on span "Publish" at bounding box center [924, 21] width 35 height 11
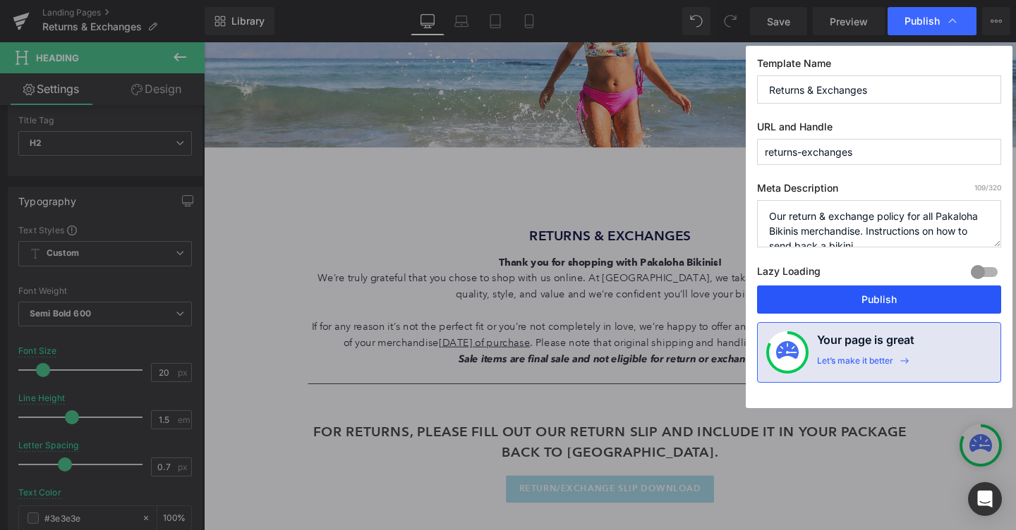
click at [856, 308] on button "Publish" at bounding box center [879, 300] width 244 height 28
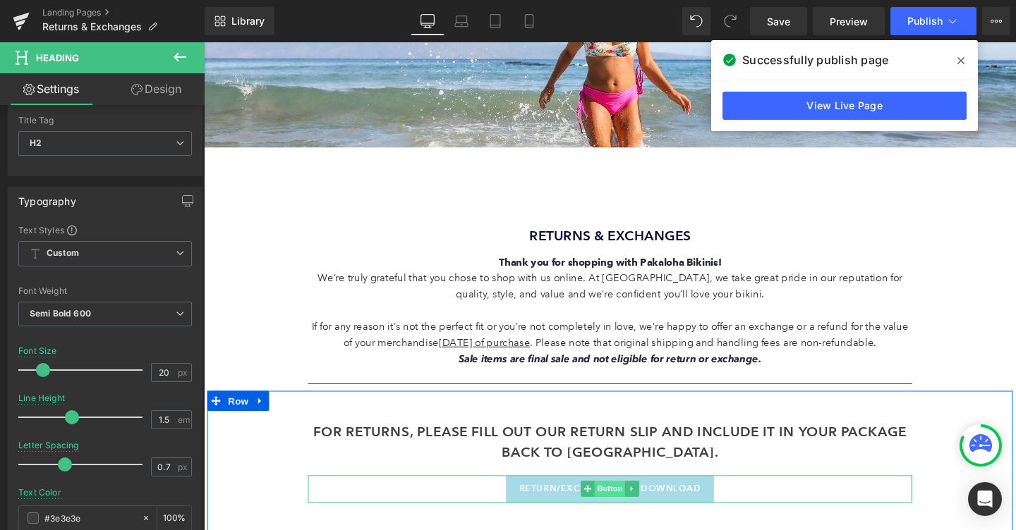
click at [633, 509] on span "Button" at bounding box center [630, 512] width 32 height 17
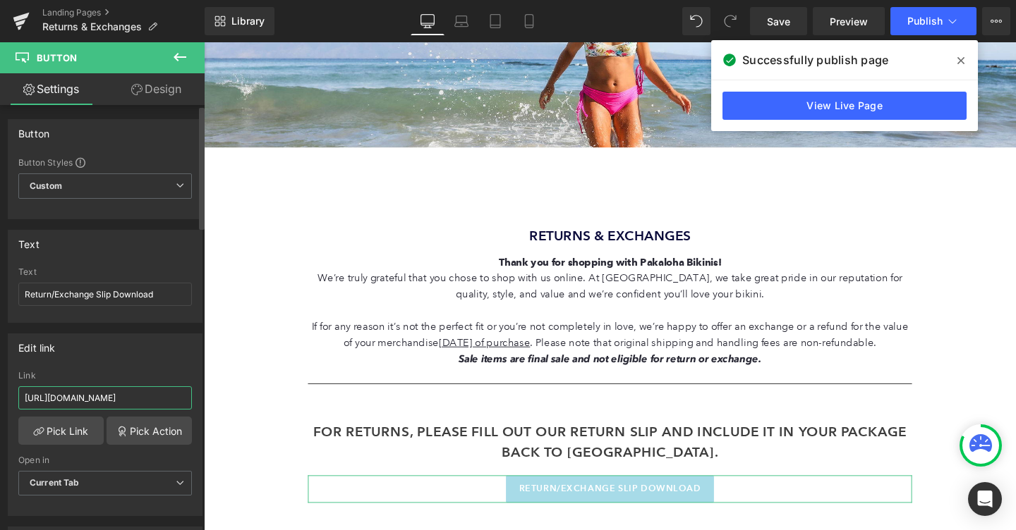
click at [88, 399] on input "[URL][DOMAIN_NAME]" at bounding box center [105, 398] width 174 height 23
paste input "30df9f9b-6a74-483c-b9d6-008a58dfc68e.pdf?v=1758137083"
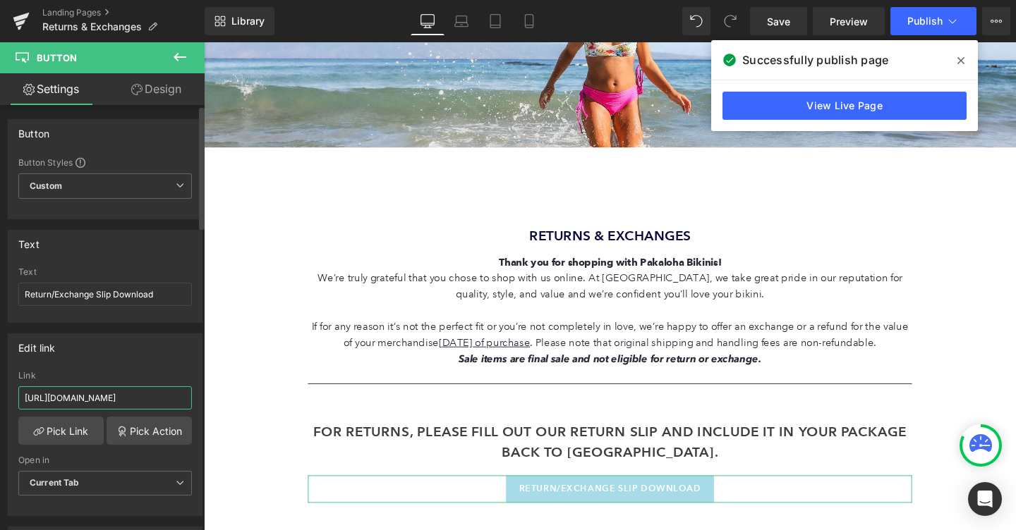
type input "[URL][DOMAIN_NAME]"
click at [143, 364] on div "Edit link [URL][DOMAIN_NAME] Link [URL][DOMAIN_NAME] Pick Link Pick Action Curr…" at bounding box center [105, 425] width 195 height 183
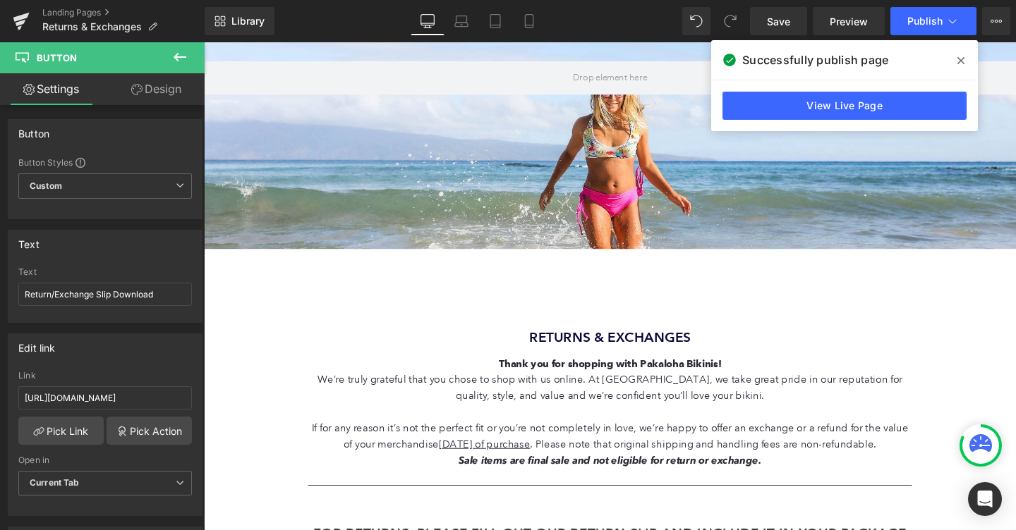
scroll to position [166, 0]
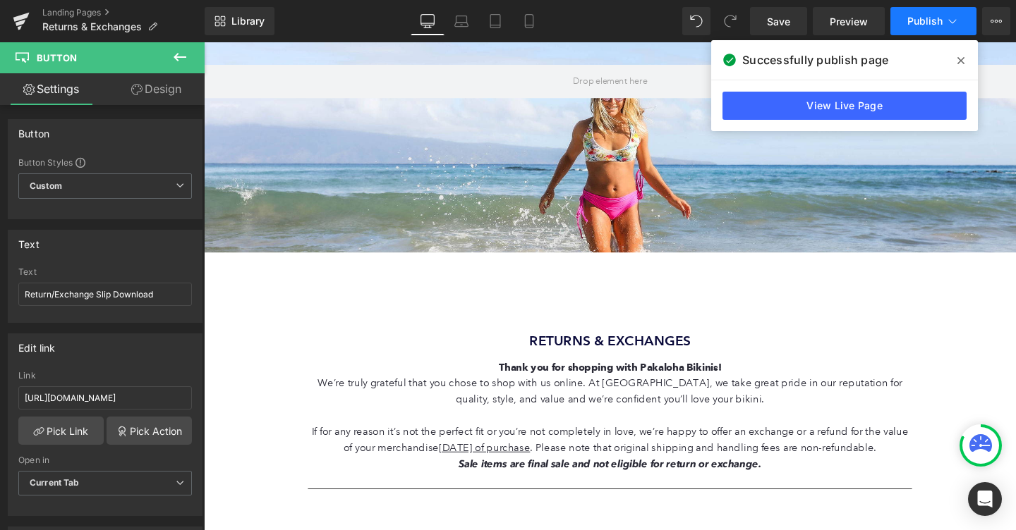
click at [921, 20] on span "Publish" at bounding box center [924, 21] width 35 height 11
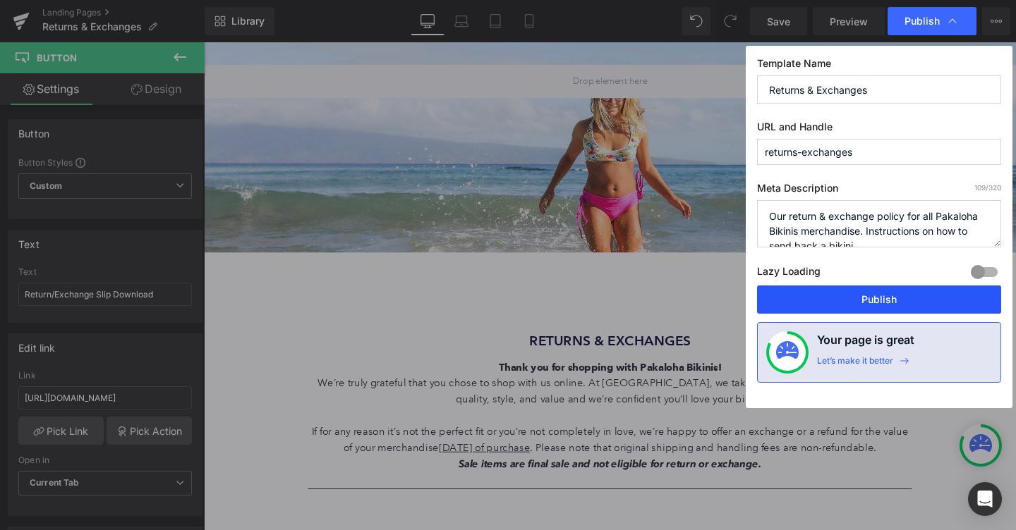
drag, startPoint x: 882, startPoint y: 290, endPoint x: 713, endPoint y: 261, distance: 171.7
click at [882, 290] on button "Publish" at bounding box center [879, 300] width 244 height 28
